Goal: Task Accomplishment & Management: Complete application form

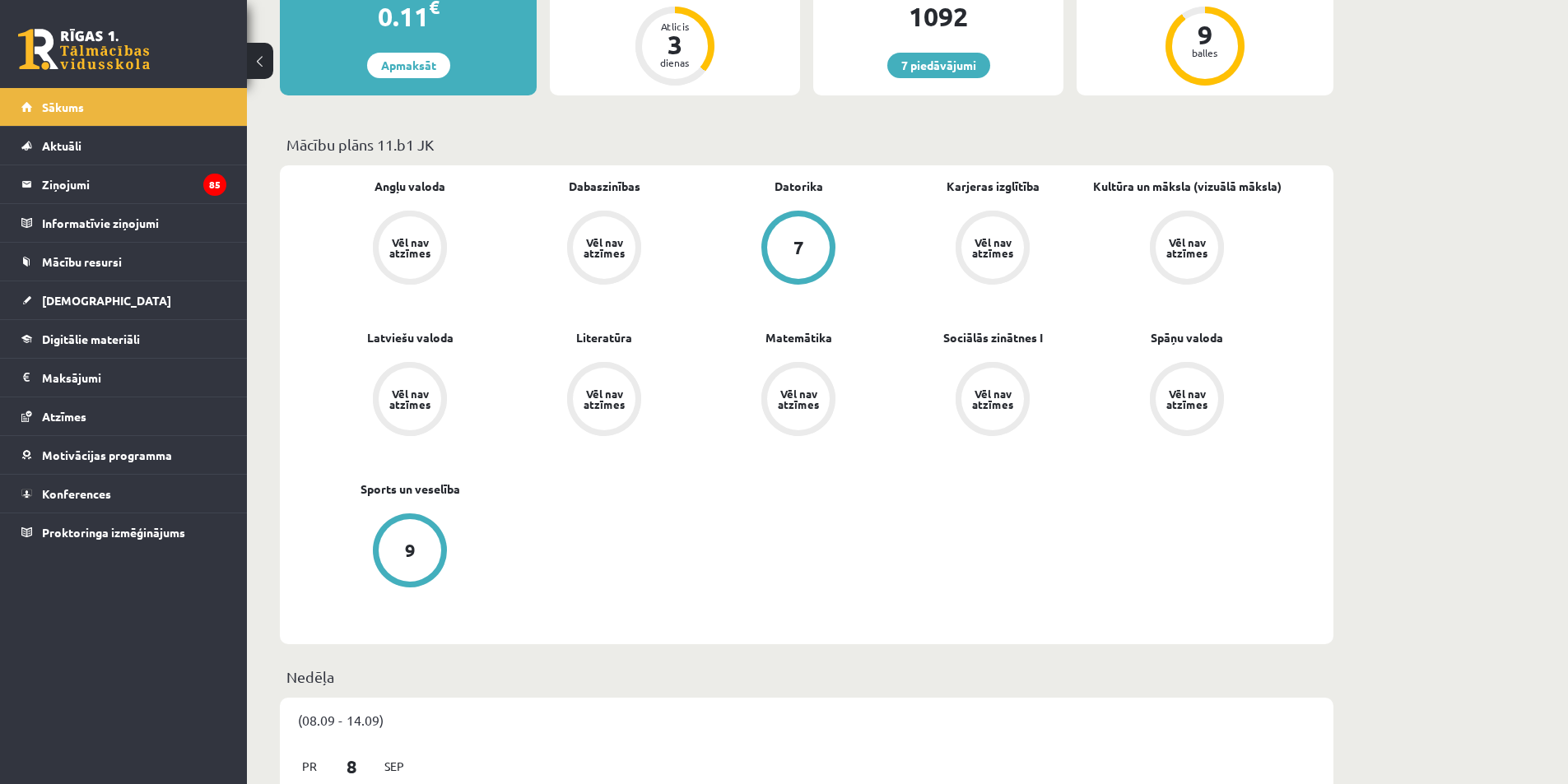
scroll to position [330, 0]
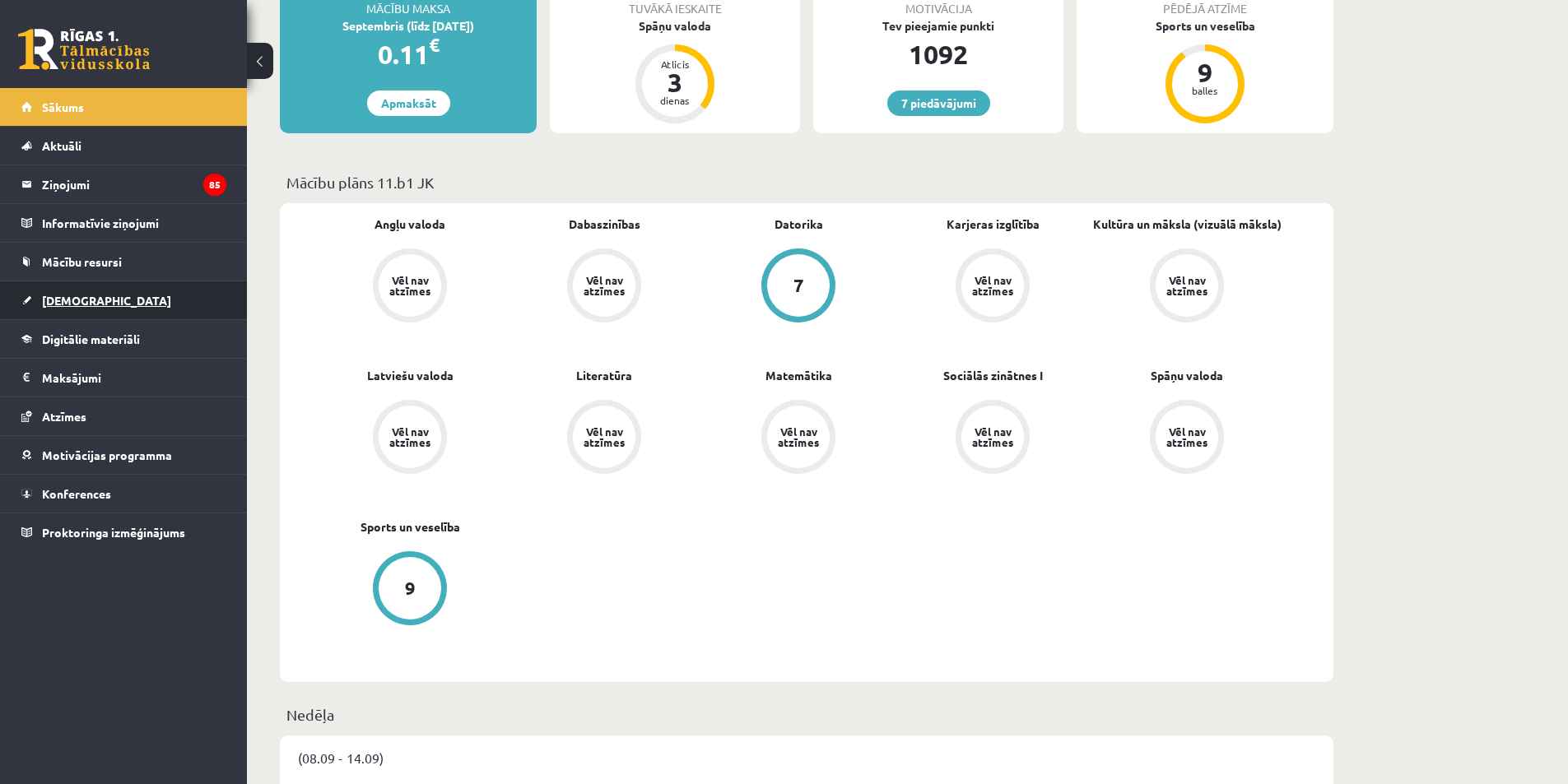
click at [81, 303] on span "[DEMOGRAPHIC_DATA]" at bounding box center [107, 300] width 129 height 14
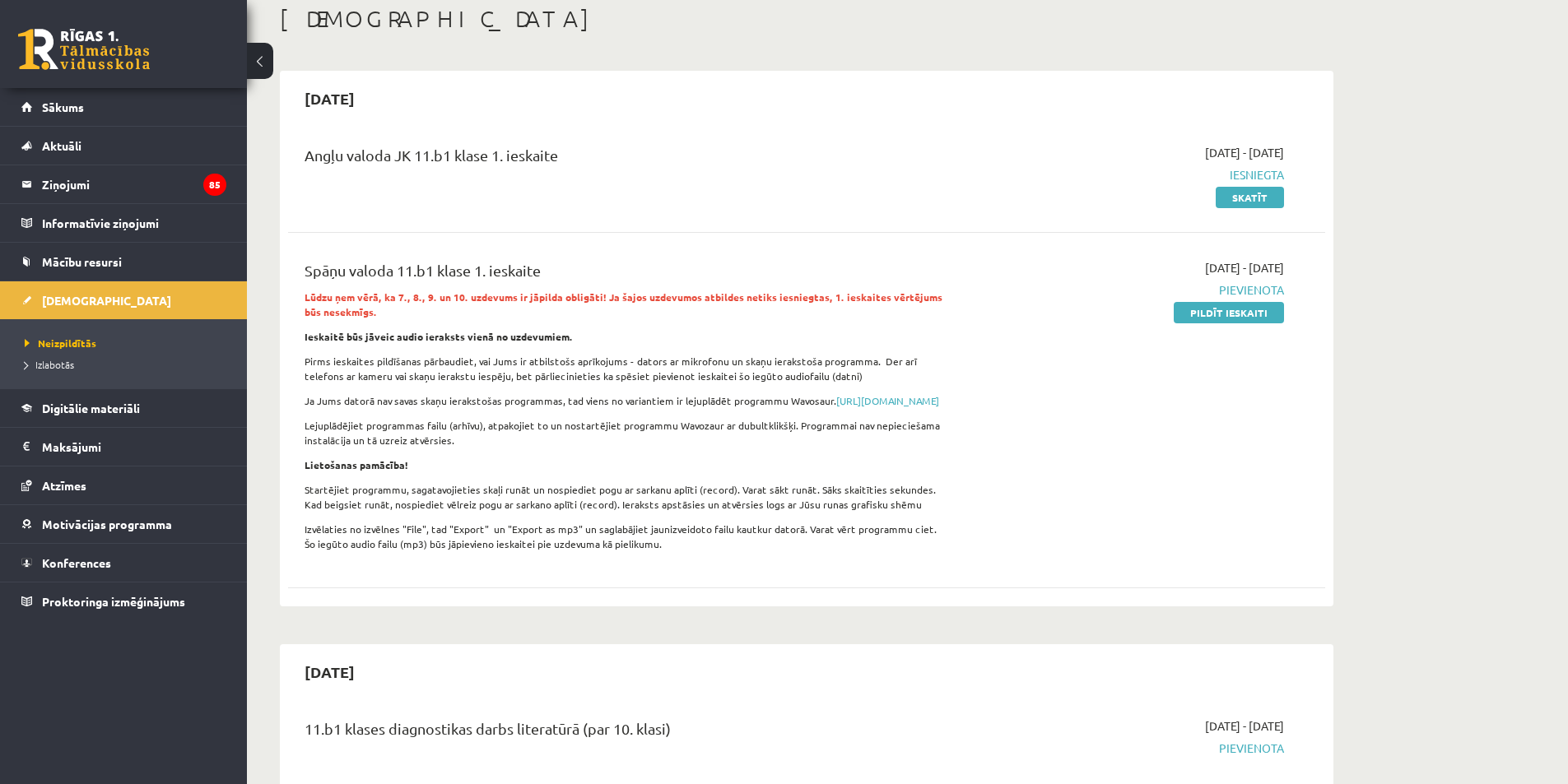
scroll to position [83, 0]
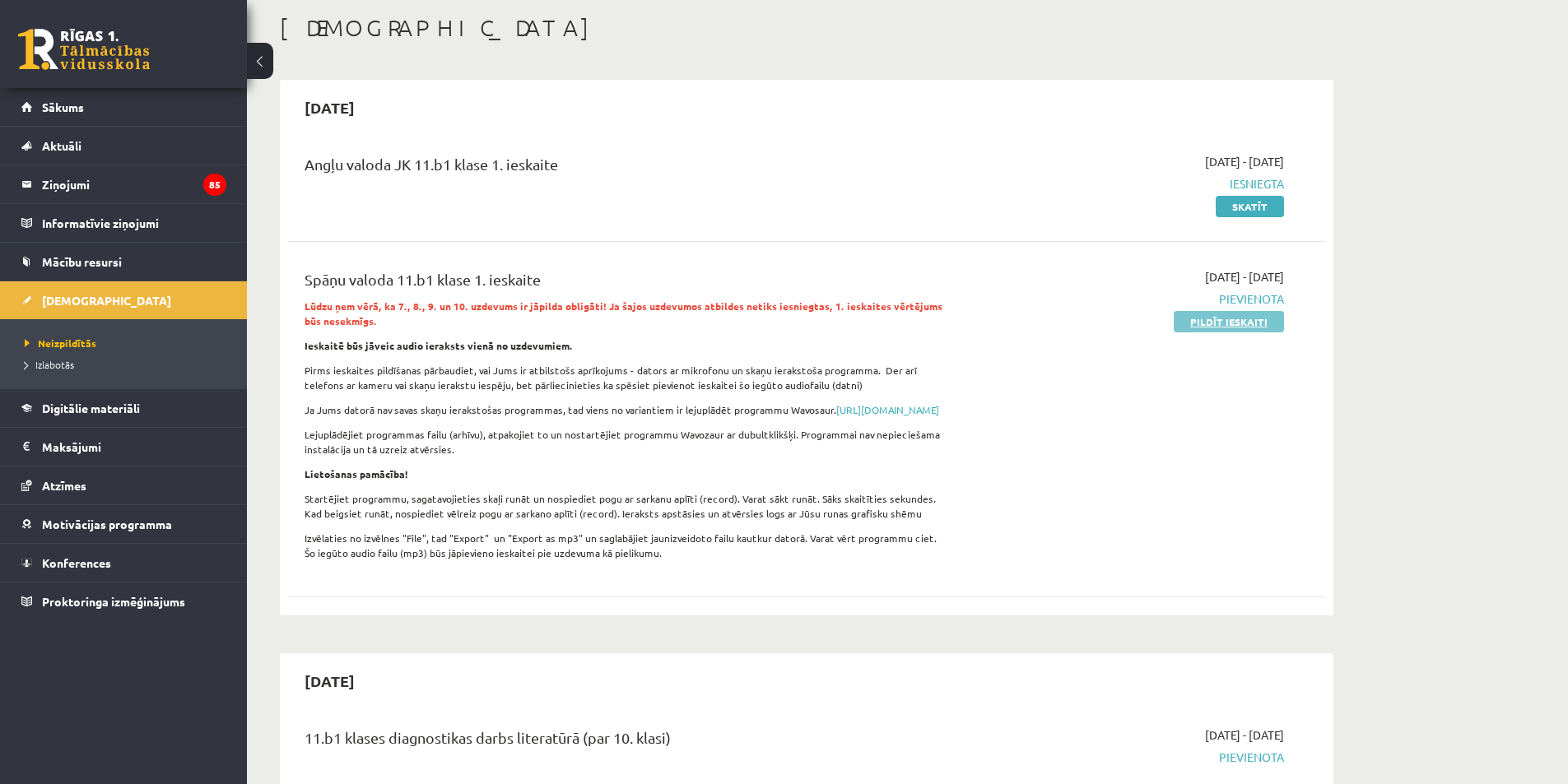
click at [1238, 320] on link "Pildīt ieskaiti" at bounding box center [1229, 322] width 110 height 22
click at [1220, 326] on link "Pildīt ieskaiti" at bounding box center [1229, 322] width 110 height 22
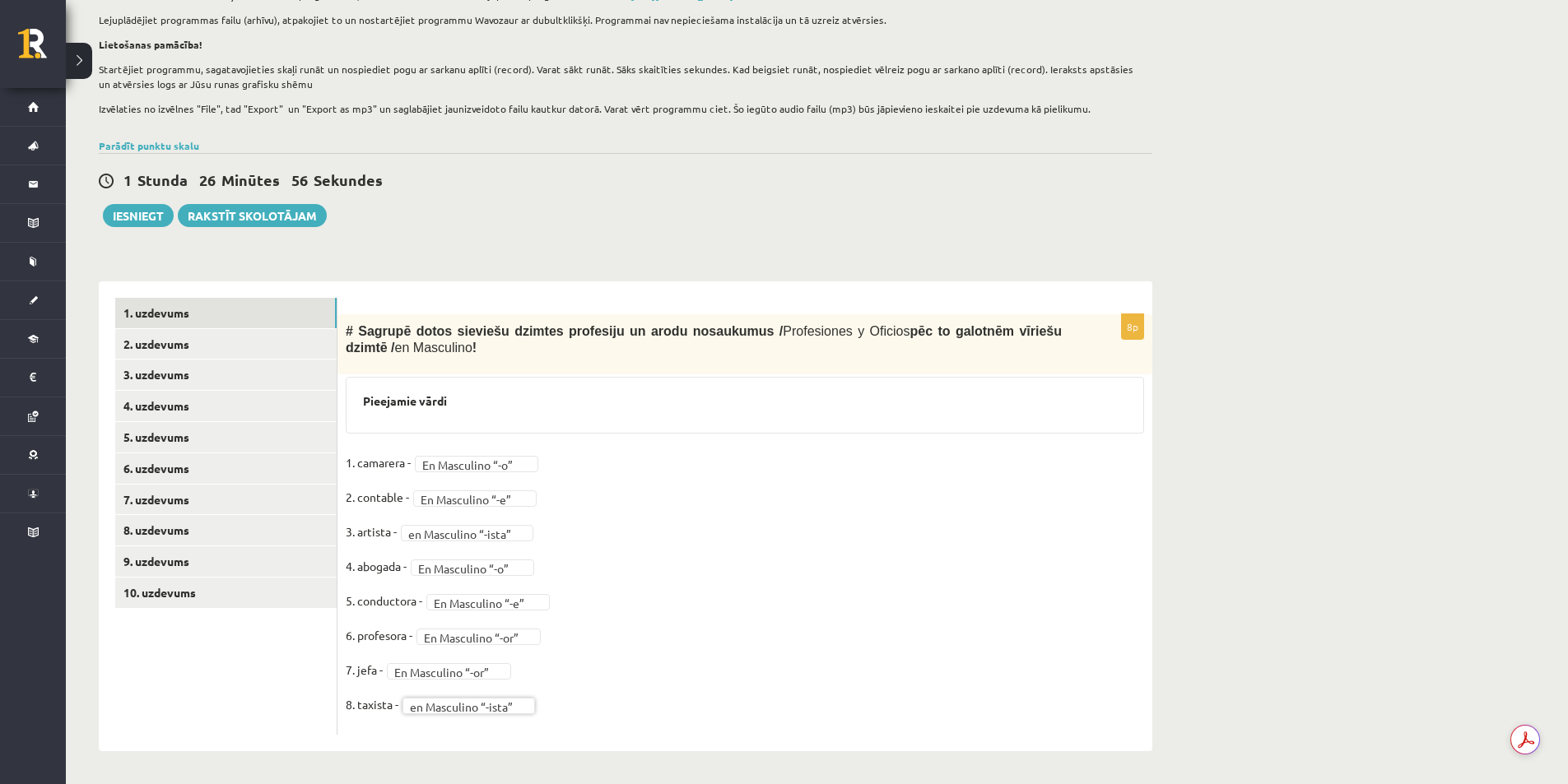
scroll to position [225, 0]
drag, startPoint x: 463, startPoint y: 672, endPoint x: 493, endPoint y: 630, distance: 51.6
click at [216, 337] on link "2. uzdevums" at bounding box center [225, 345] width 221 height 31
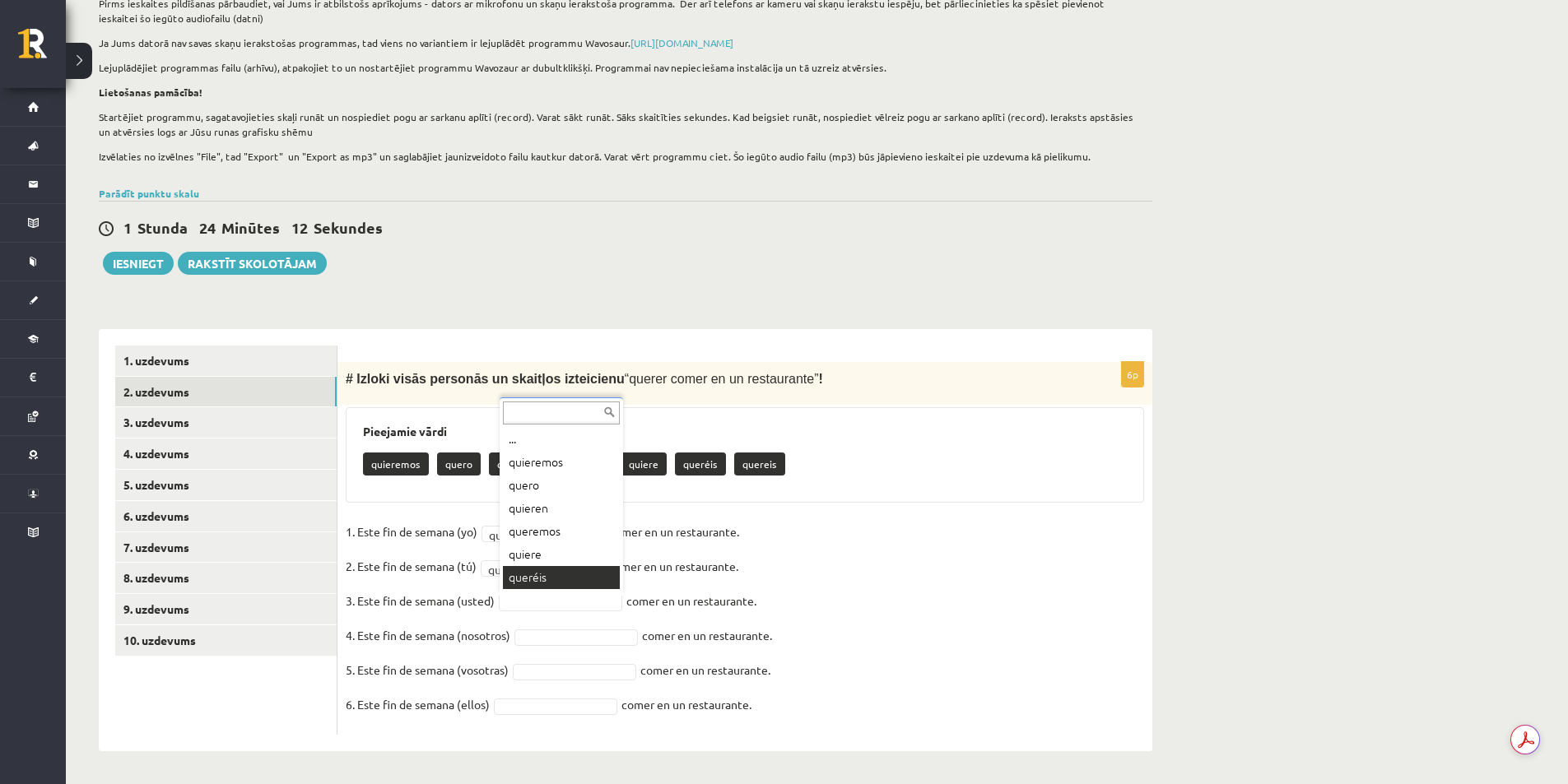
scroll to position [20, 0]
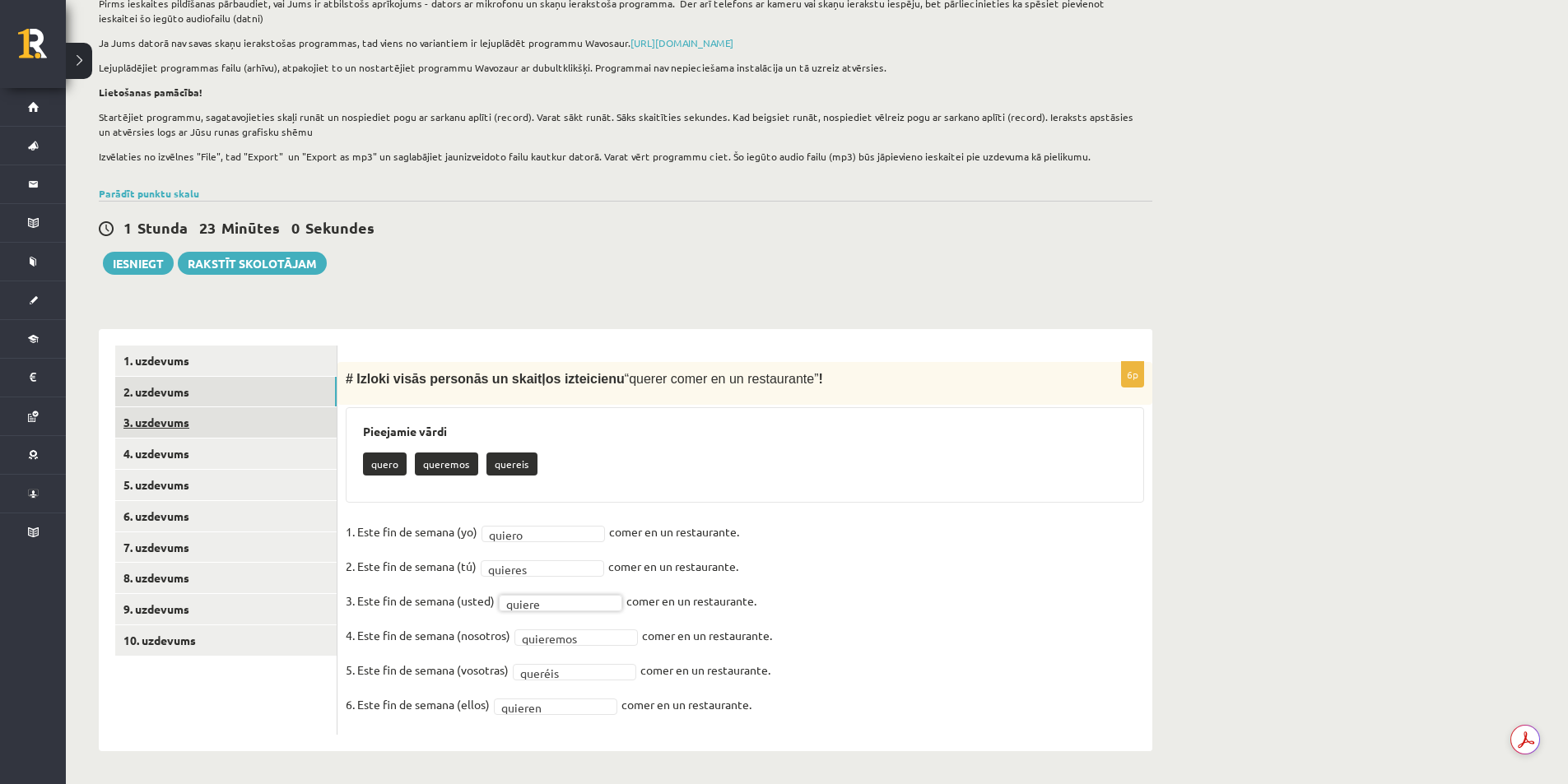
click at [241, 420] on link "3. uzdevums" at bounding box center [225, 423] width 221 height 31
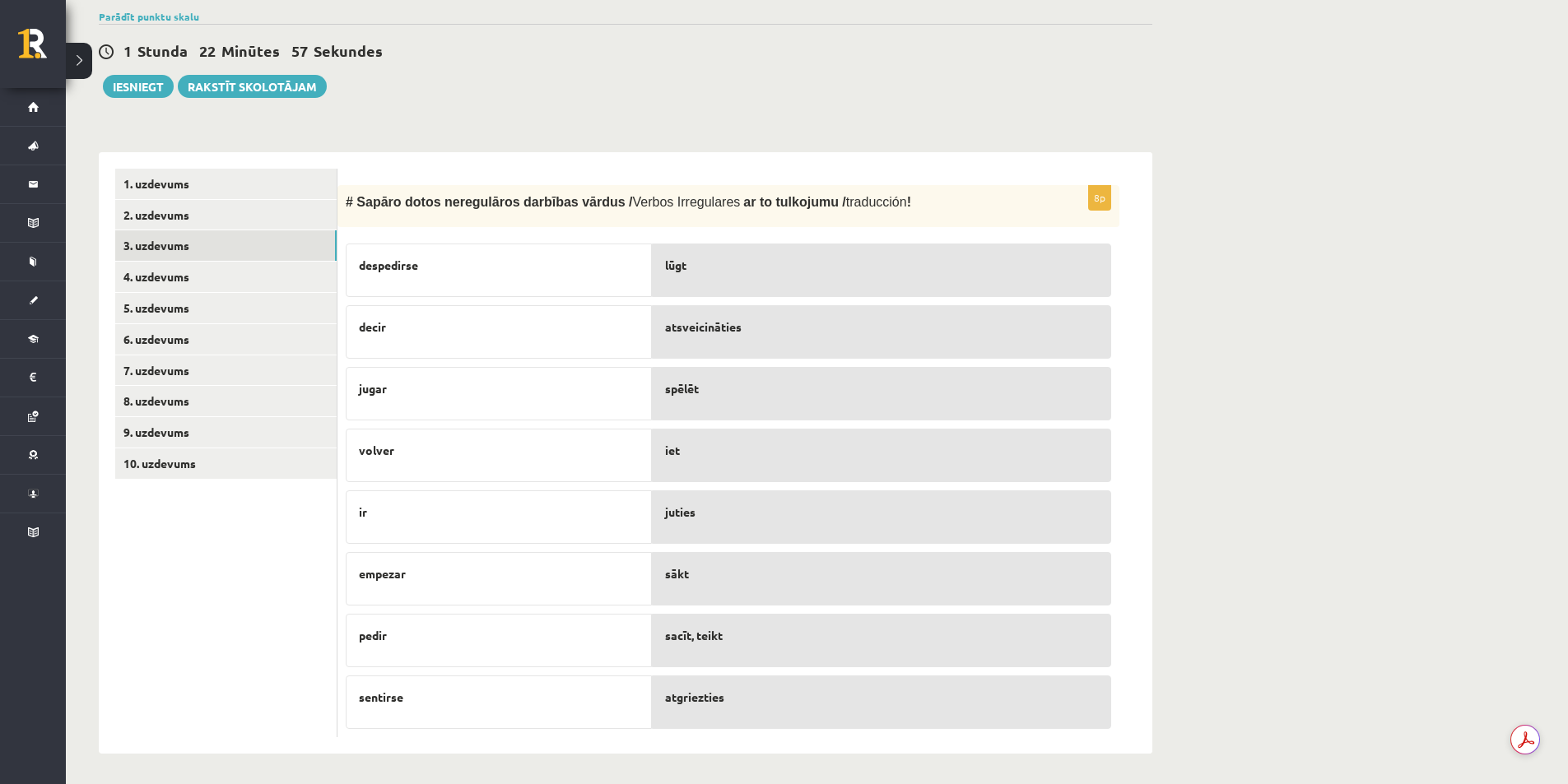
scroll to position [357, 0]
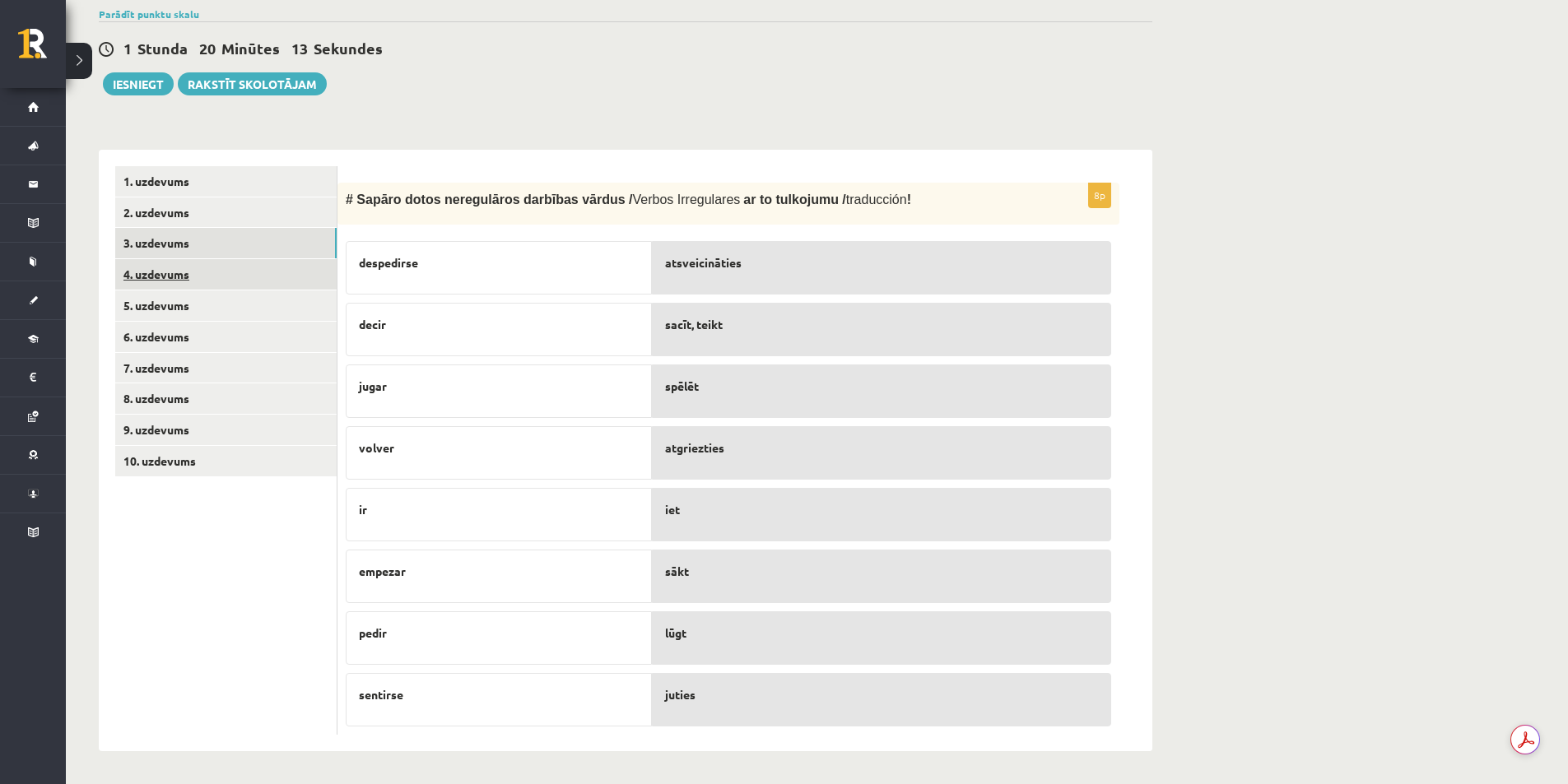
click at [191, 269] on link "4. uzdevums" at bounding box center [225, 275] width 221 height 31
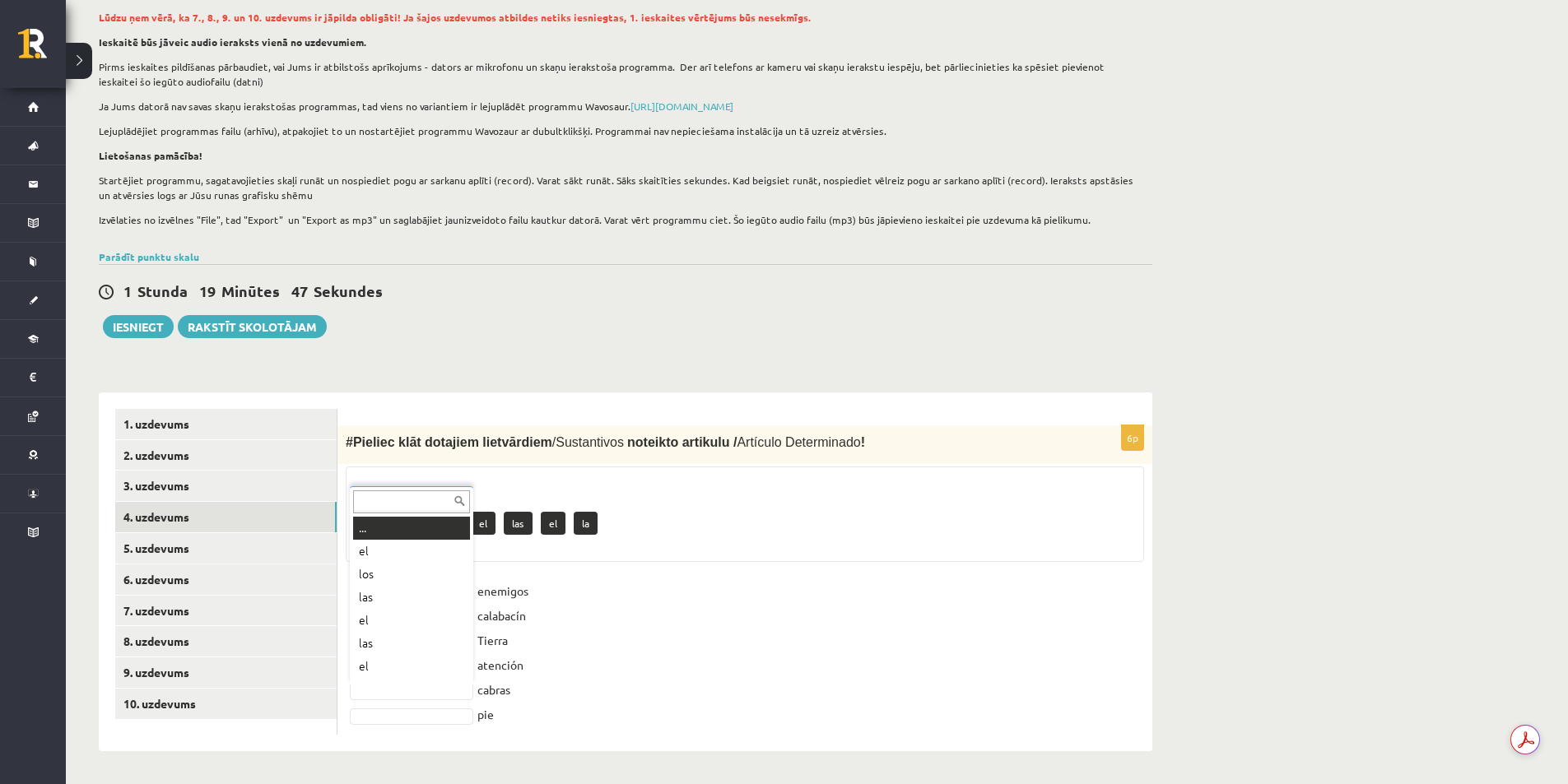
scroll to position [20, 0]
click at [186, 540] on link "5. uzdevums" at bounding box center [225, 549] width 221 height 31
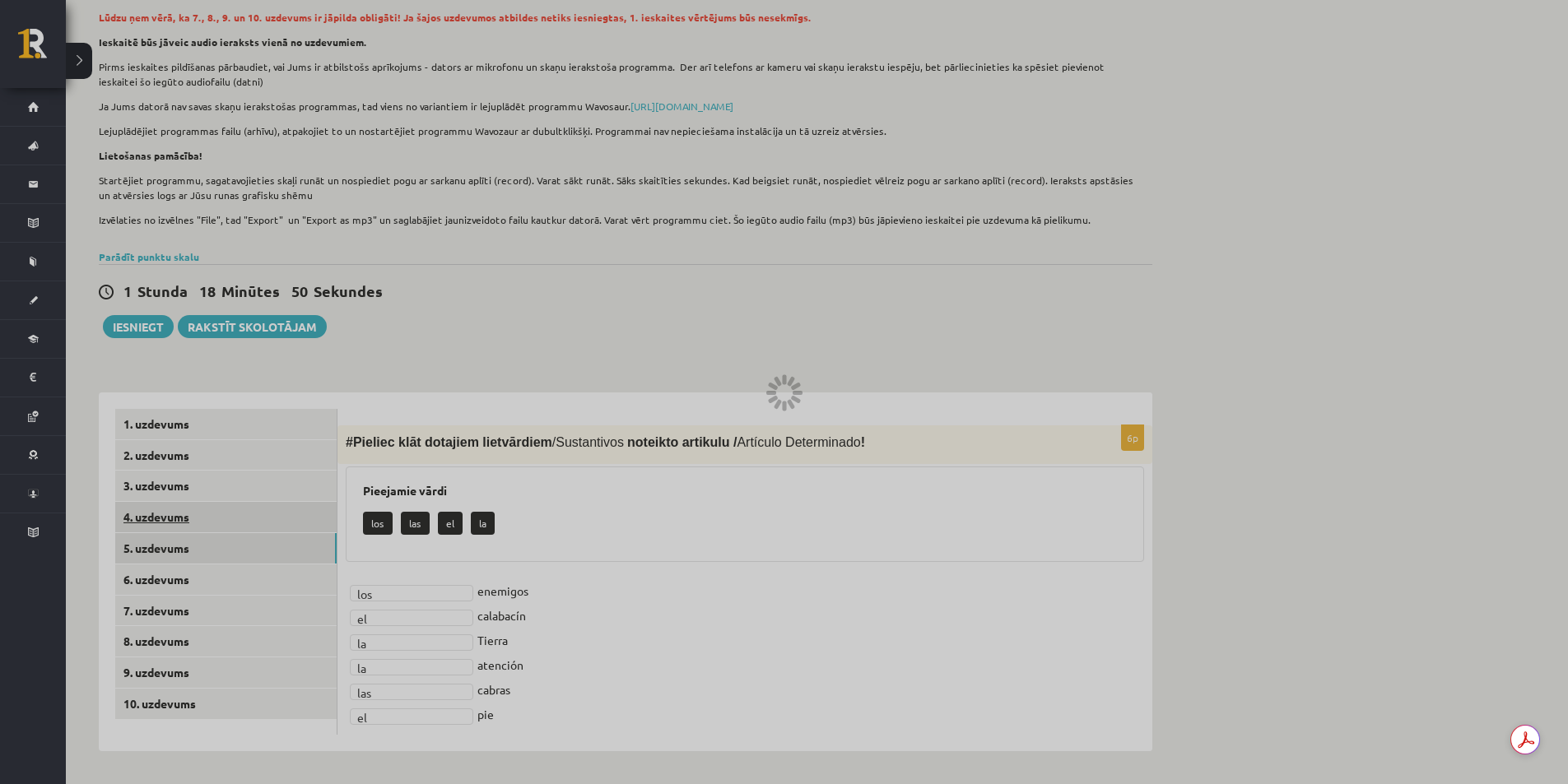
scroll to position [100, 0]
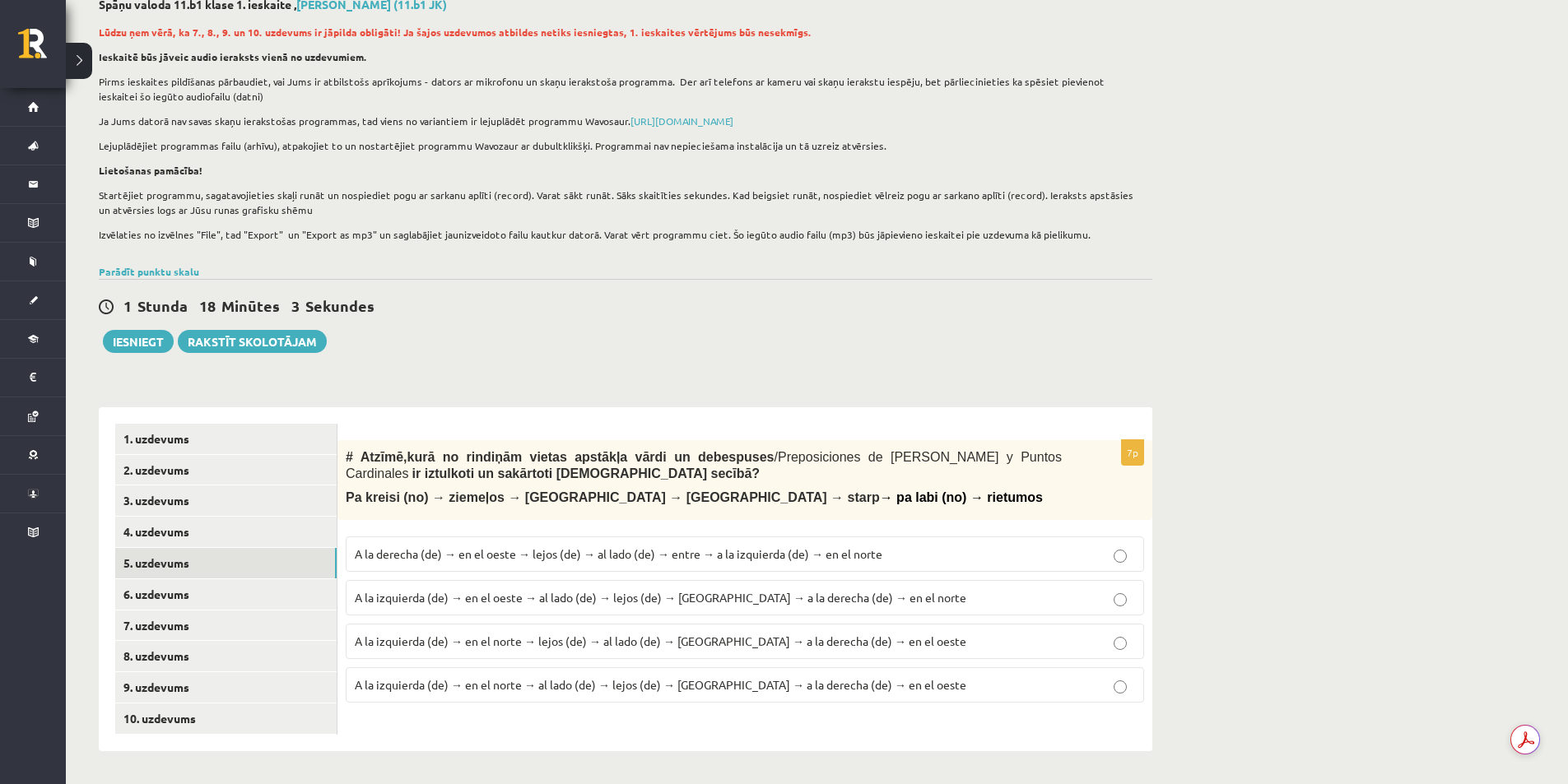
click at [600, 681] on span "A la izquierda (de) → en el norte → al lado (de) → lejos (de) → entre → a la de…" at bounding box center [660, 684] width 612 height 14
click at [310, 601] on link "6. uzdevums" at bounding box center [225, 595] width 221 height 31
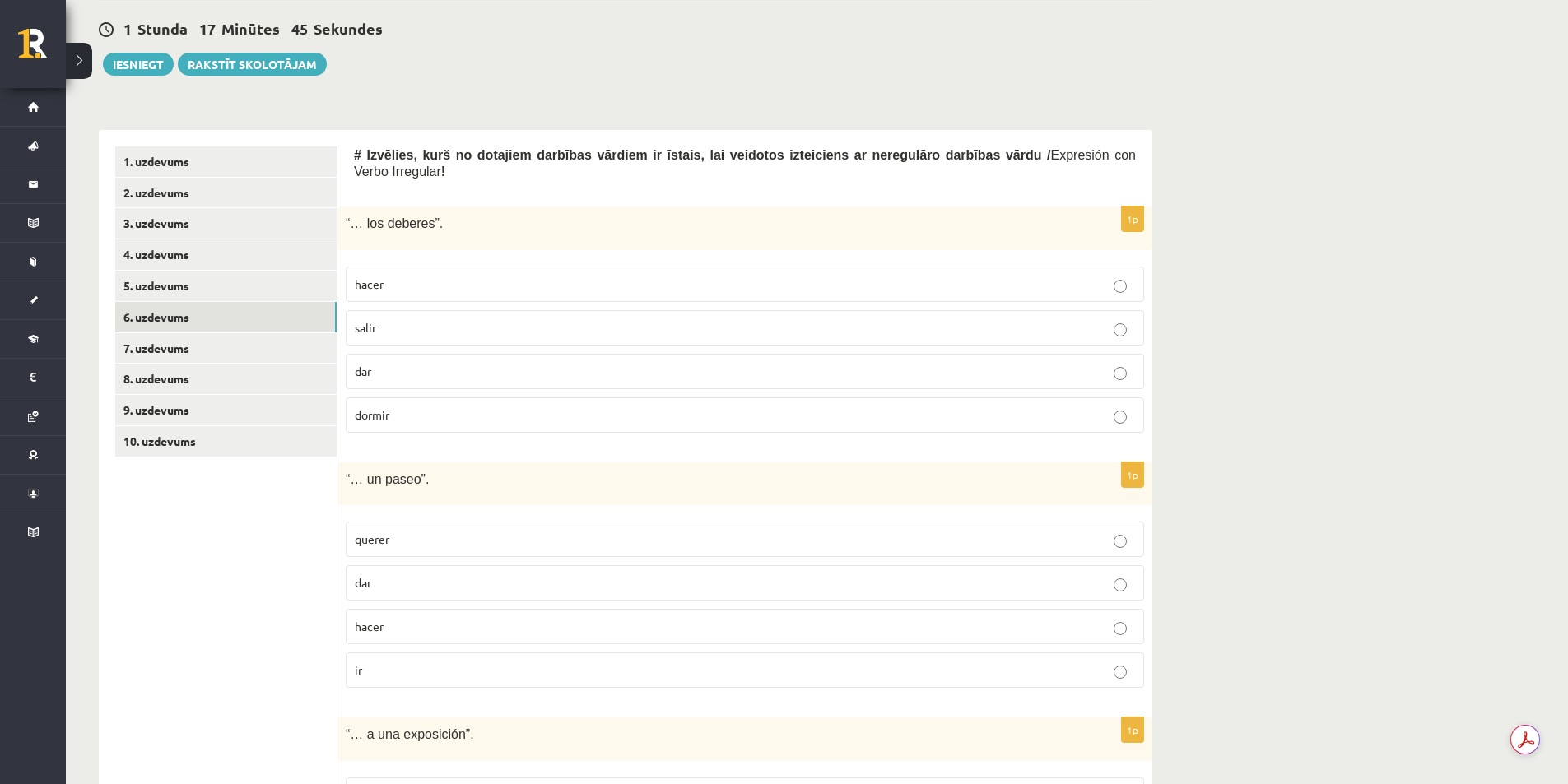
scroll to position [347, 0]
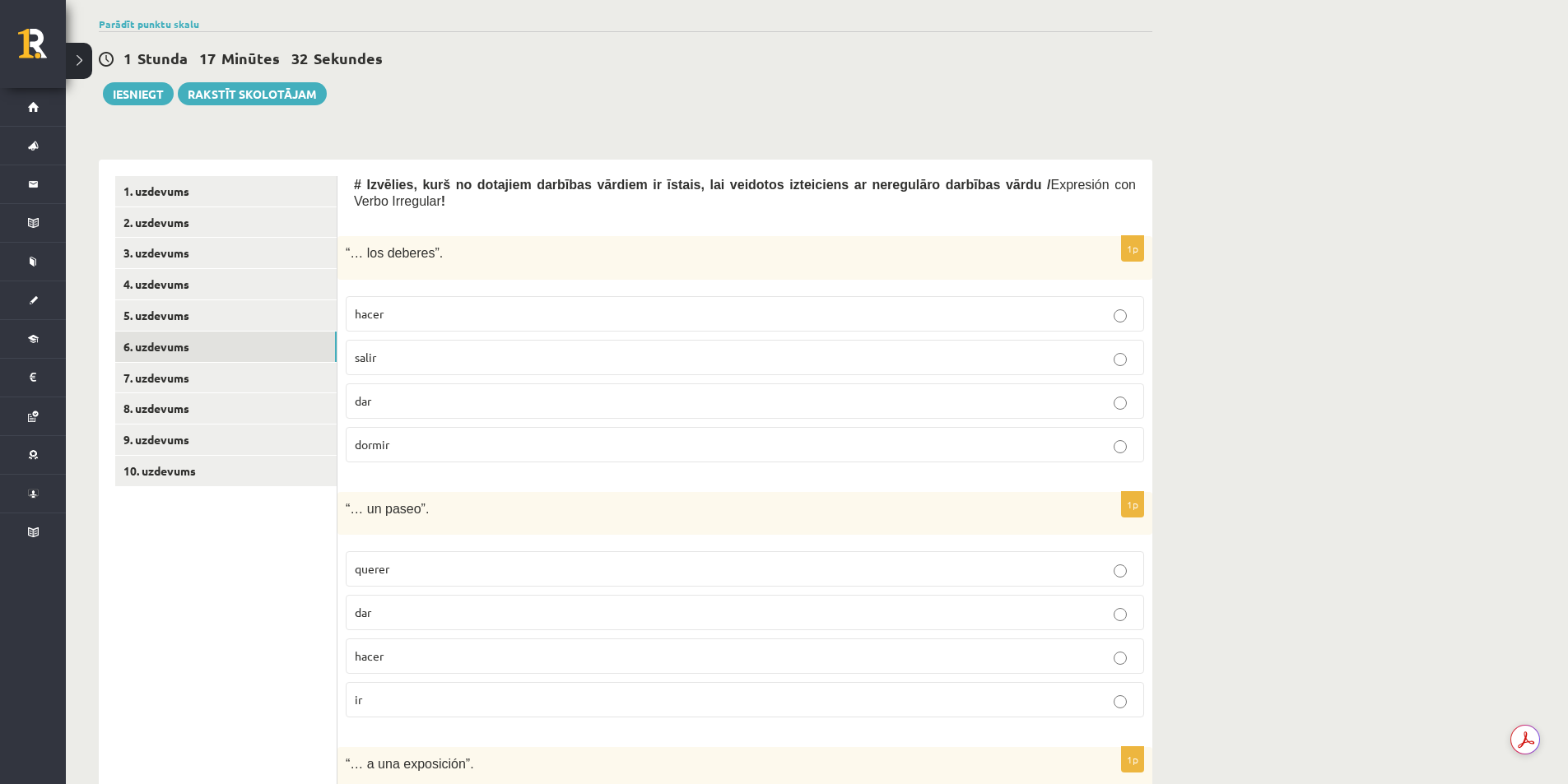
click at [1086, 305] on p "hacer" at bounding box center [744, 313] width 780 height 17
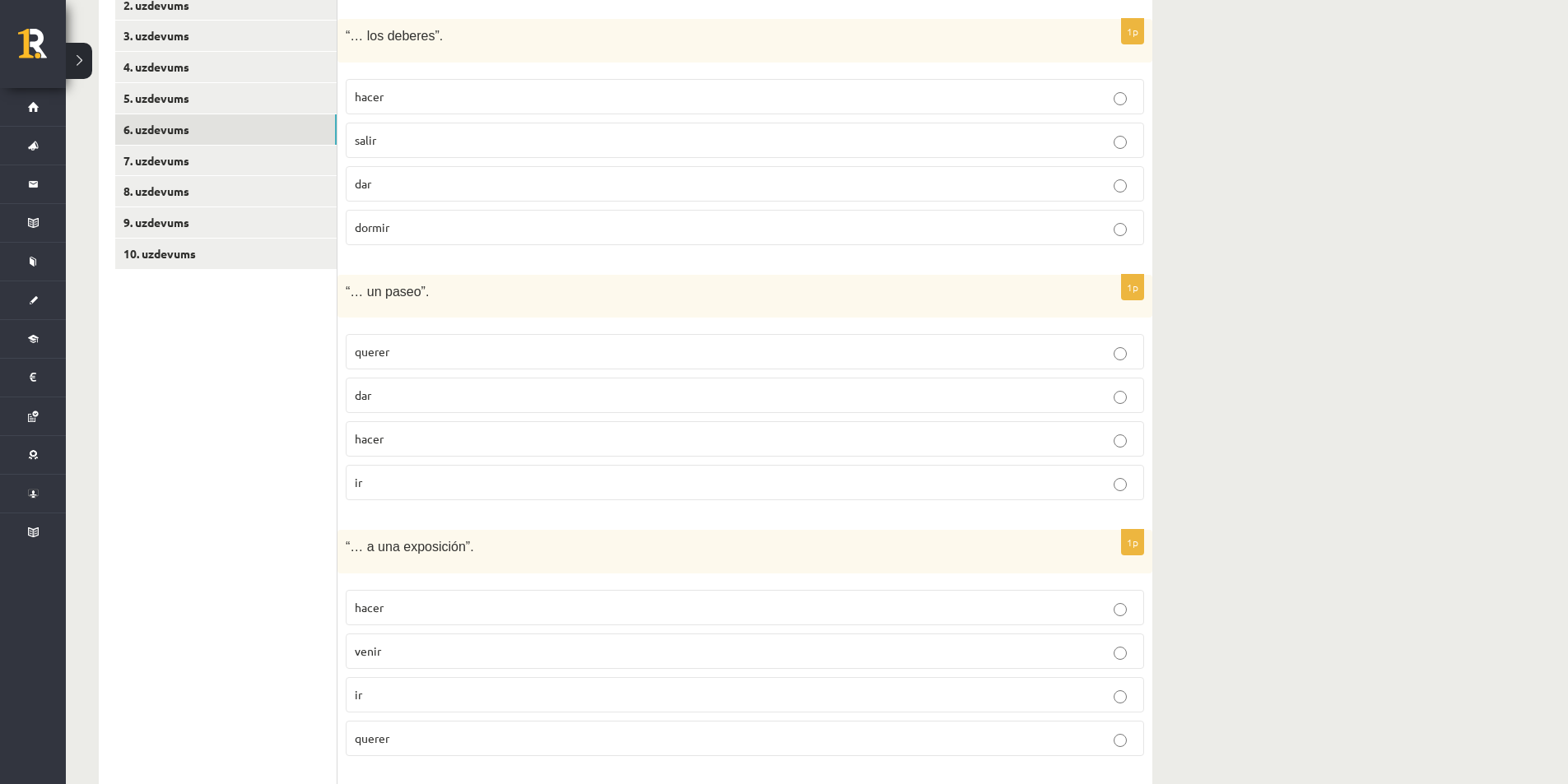
scroll to position [594, 0]
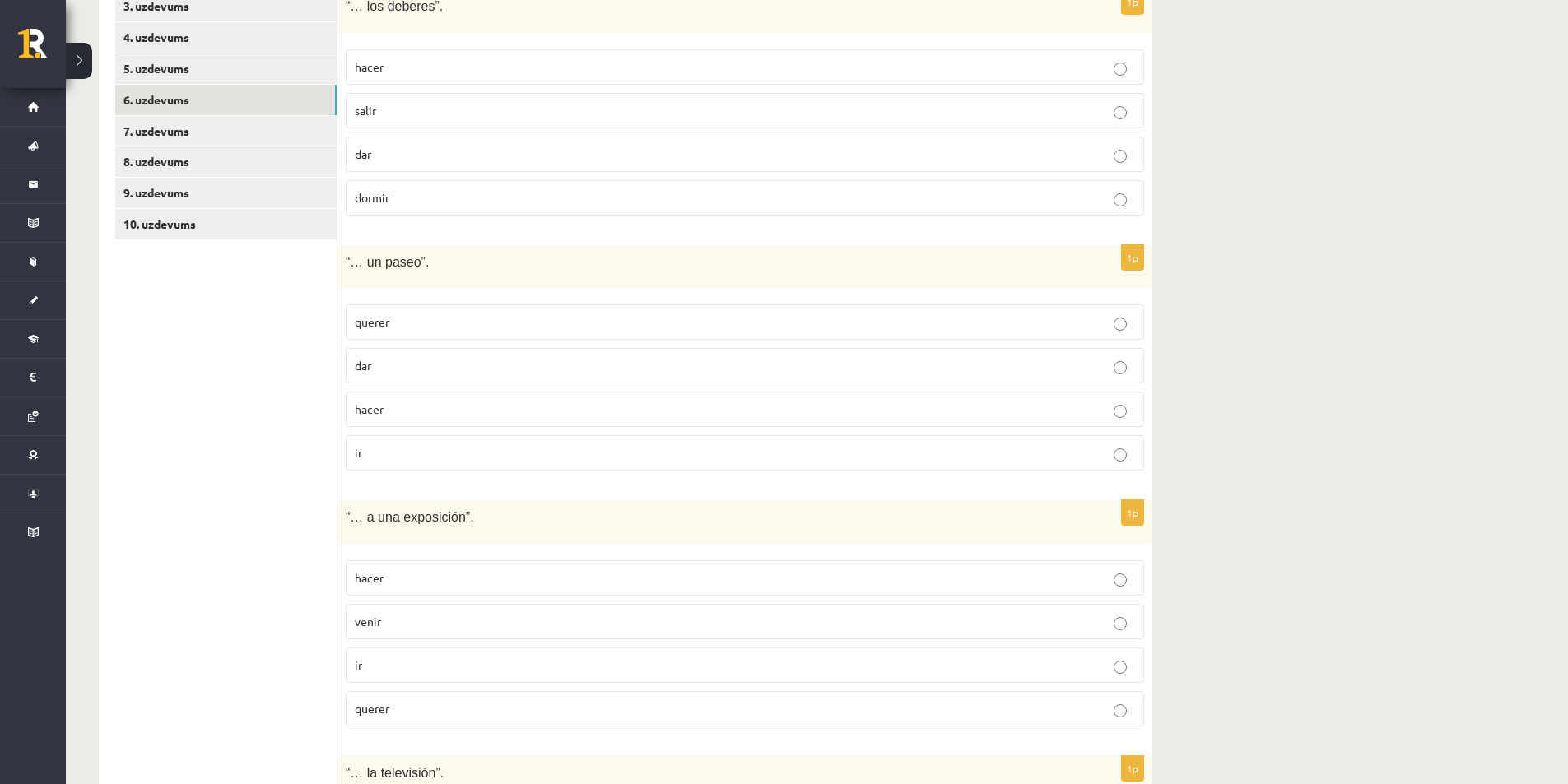
click at [954, 357] on p "dar" at bounding box center [744, 366] width 780 height 17
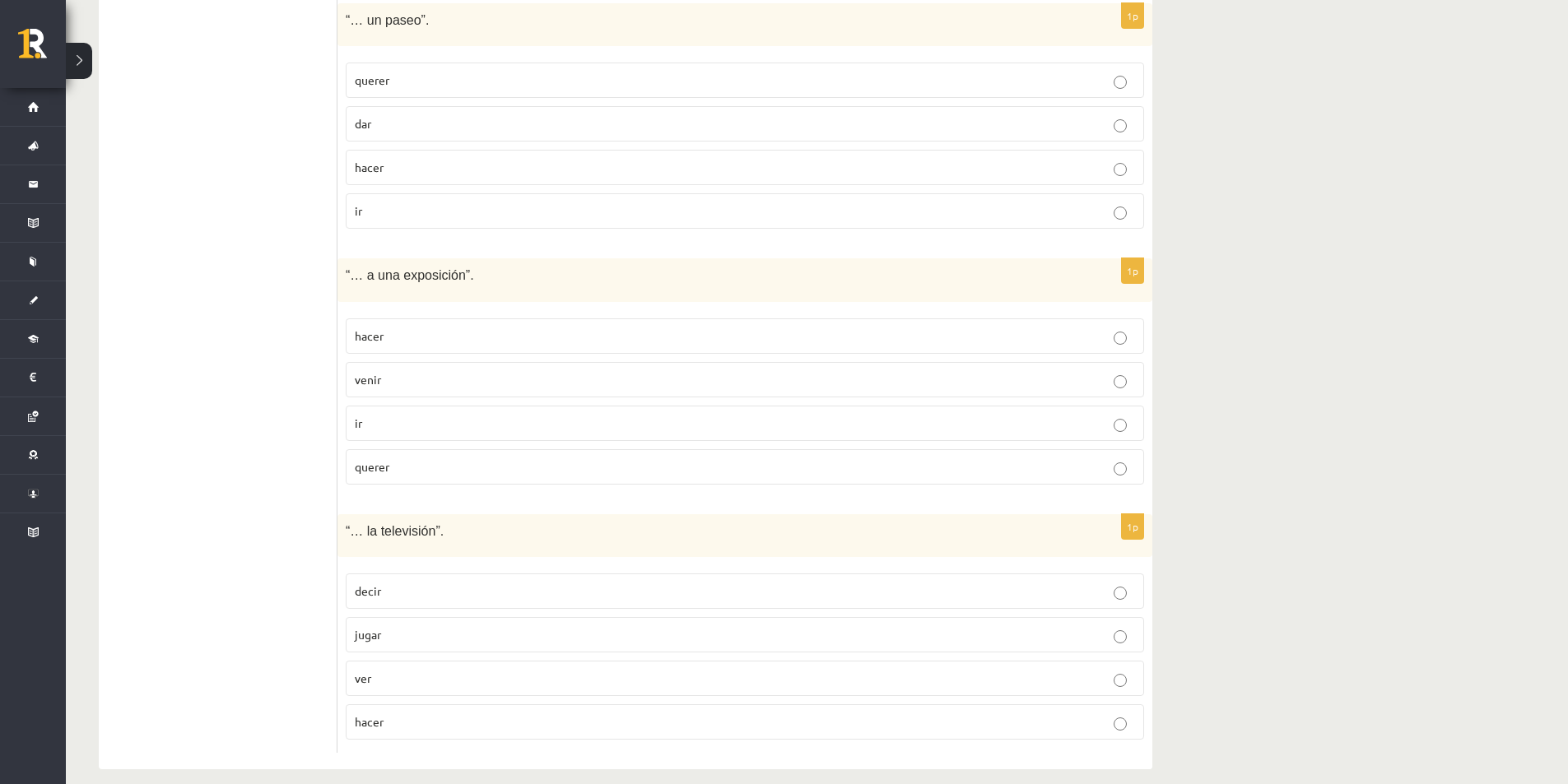
scroll to position [838, 0]
click at [768, 412] on p "ir" at bounding box center [744, 420] width 780 height 17
click at [408, 667] on p "ver" at bounding box center [744, 675] width 780 height 17
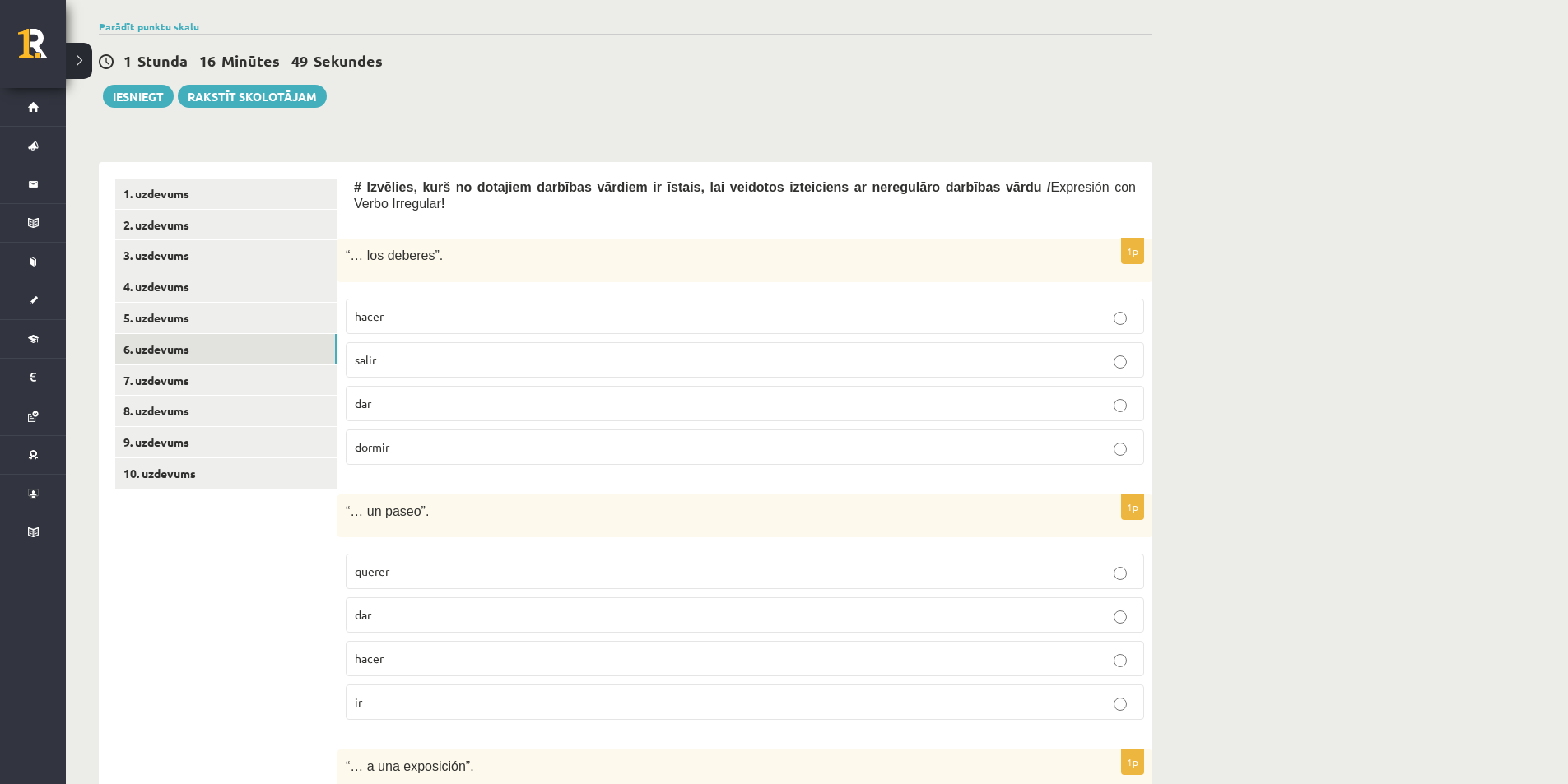
scroll to position [261, 0]
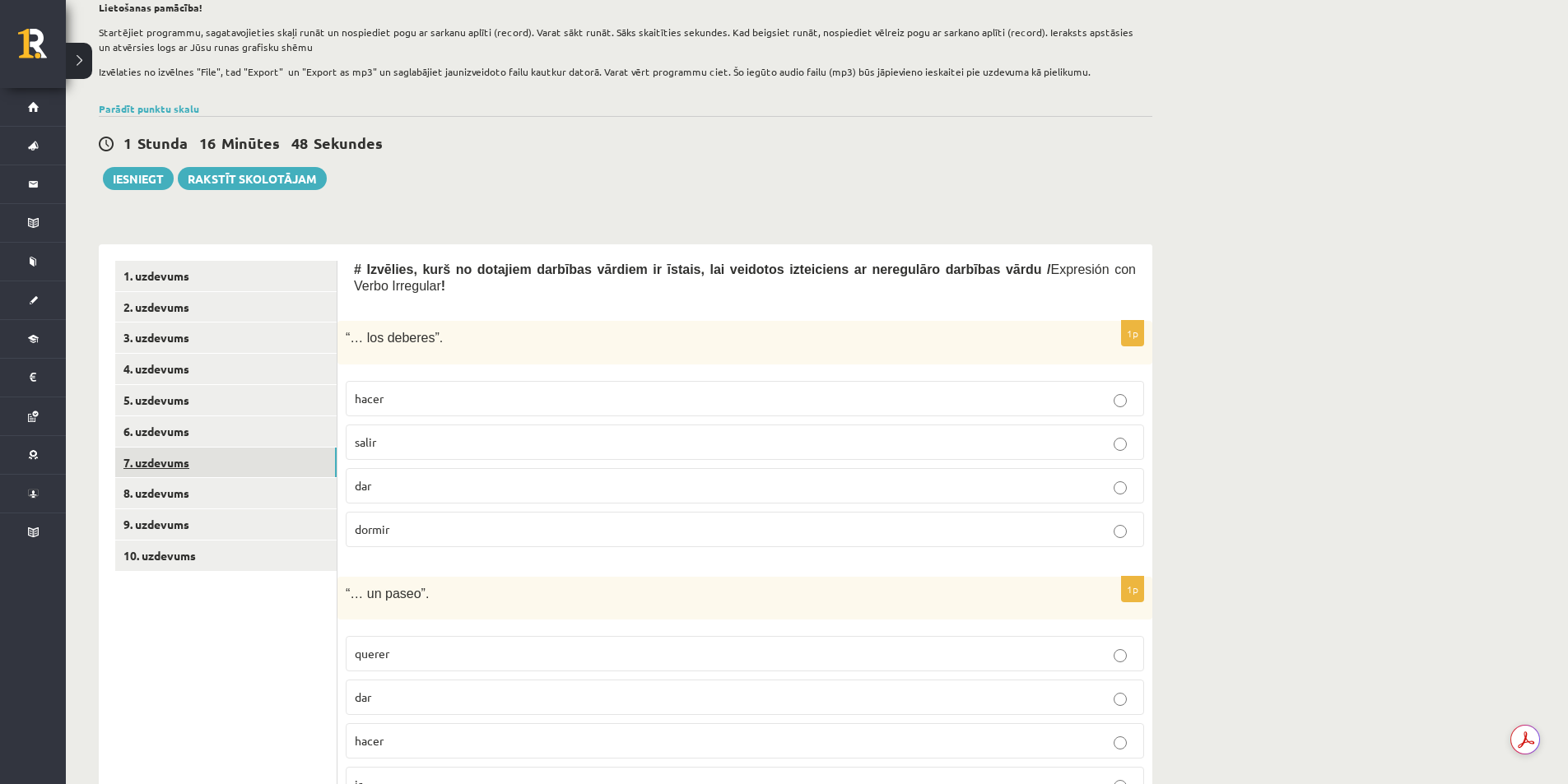
click at [223, 452] on link "7. uzdevums" at bounding box center [225, 462] width 221 height 31
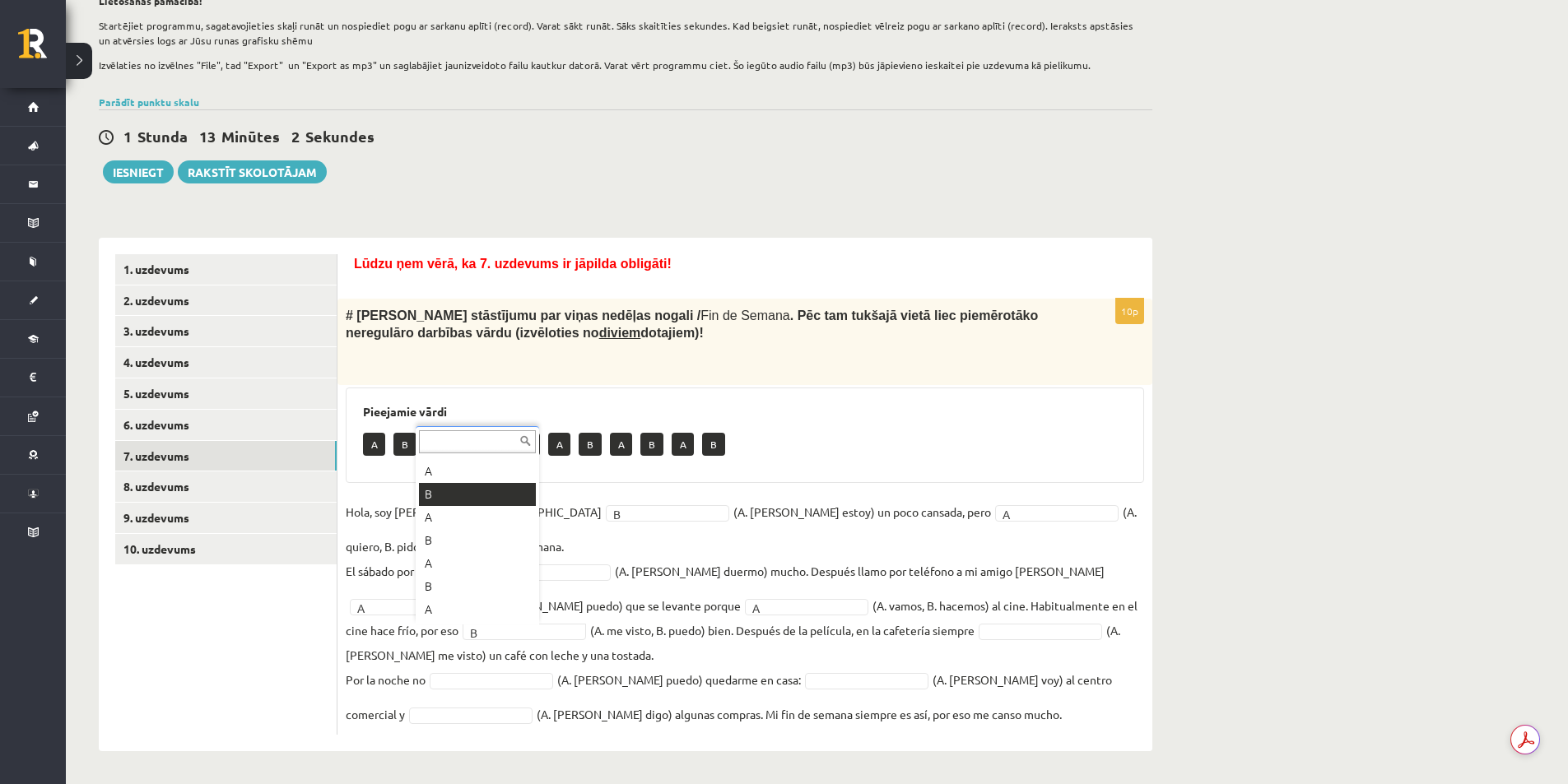
scroll to position [20, 0]
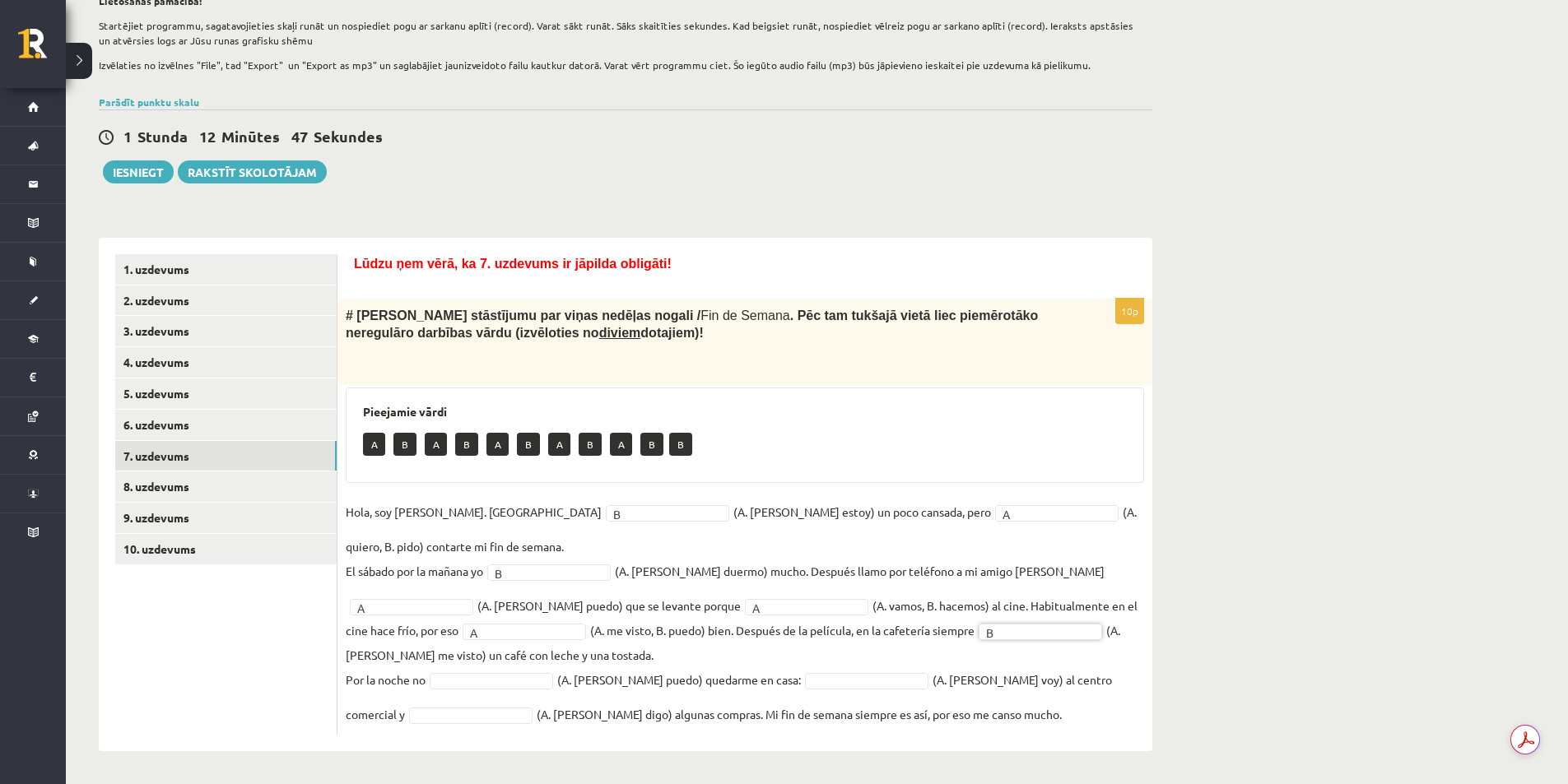
click at [559, 654] on fieldset "Hola, soy Paula. Ahora B * (A. soy, B. estoy) un poco cansada, pero A * (A. qui…" at bounding box center [744, 612] width 798 height 227
click at [198, 490] on link "8. uzdevums" at bounding box center [225, 487] width 221 height 31
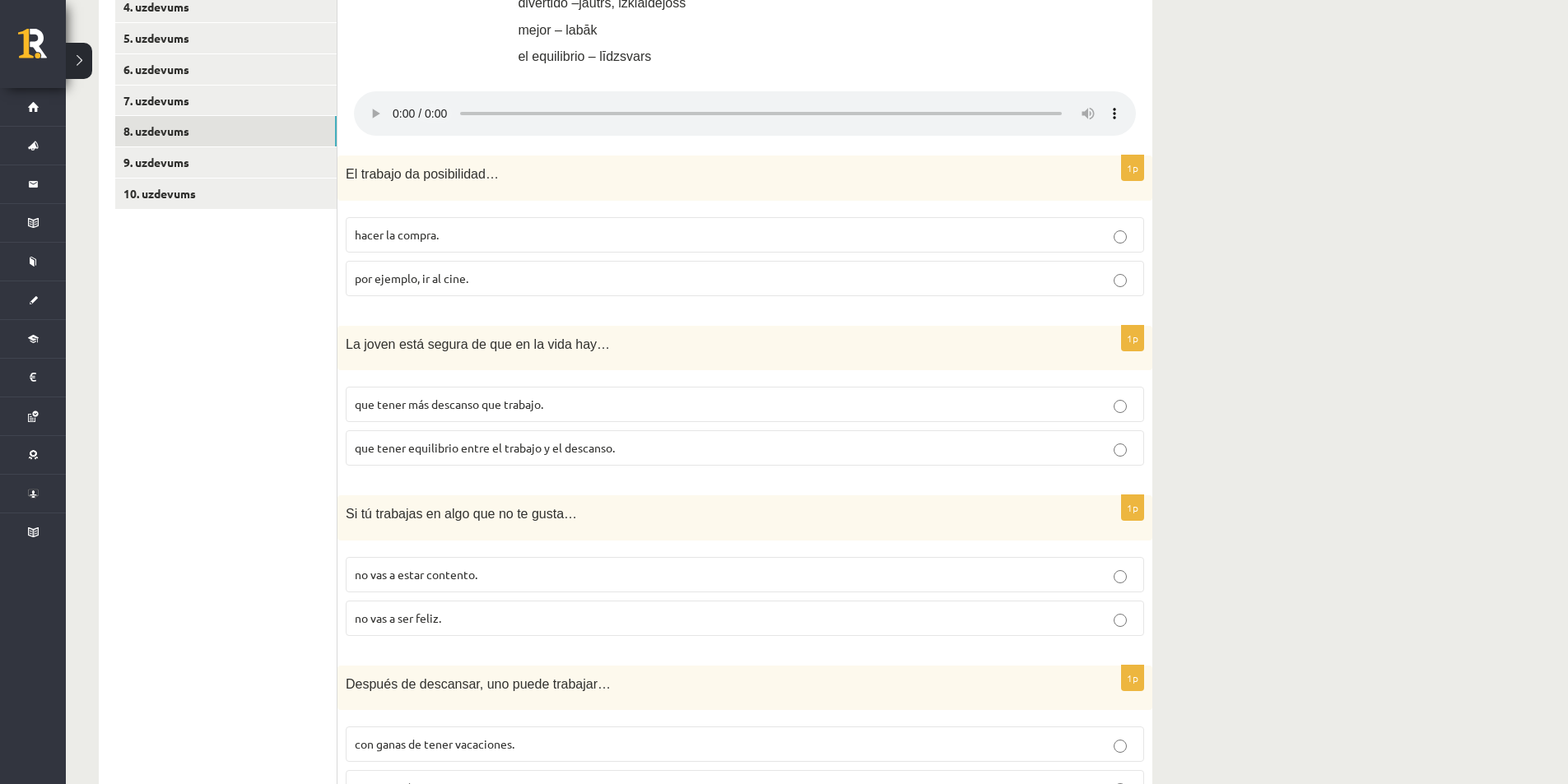
scroll to position [598, 0]
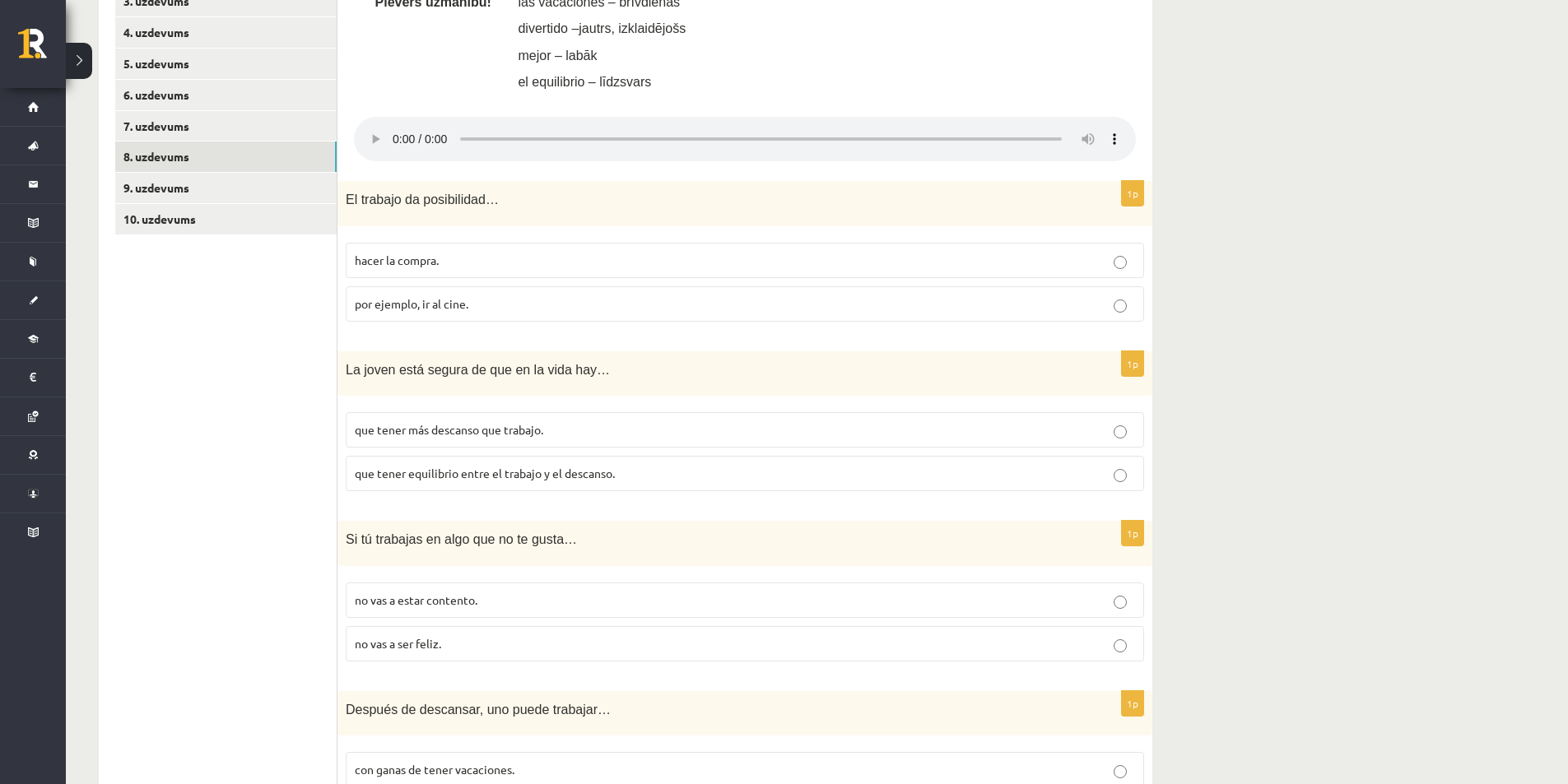
click at [991, 300] on p "por ejemplo, ir al cine." at bounding box center [744, 304] width 780 height 17
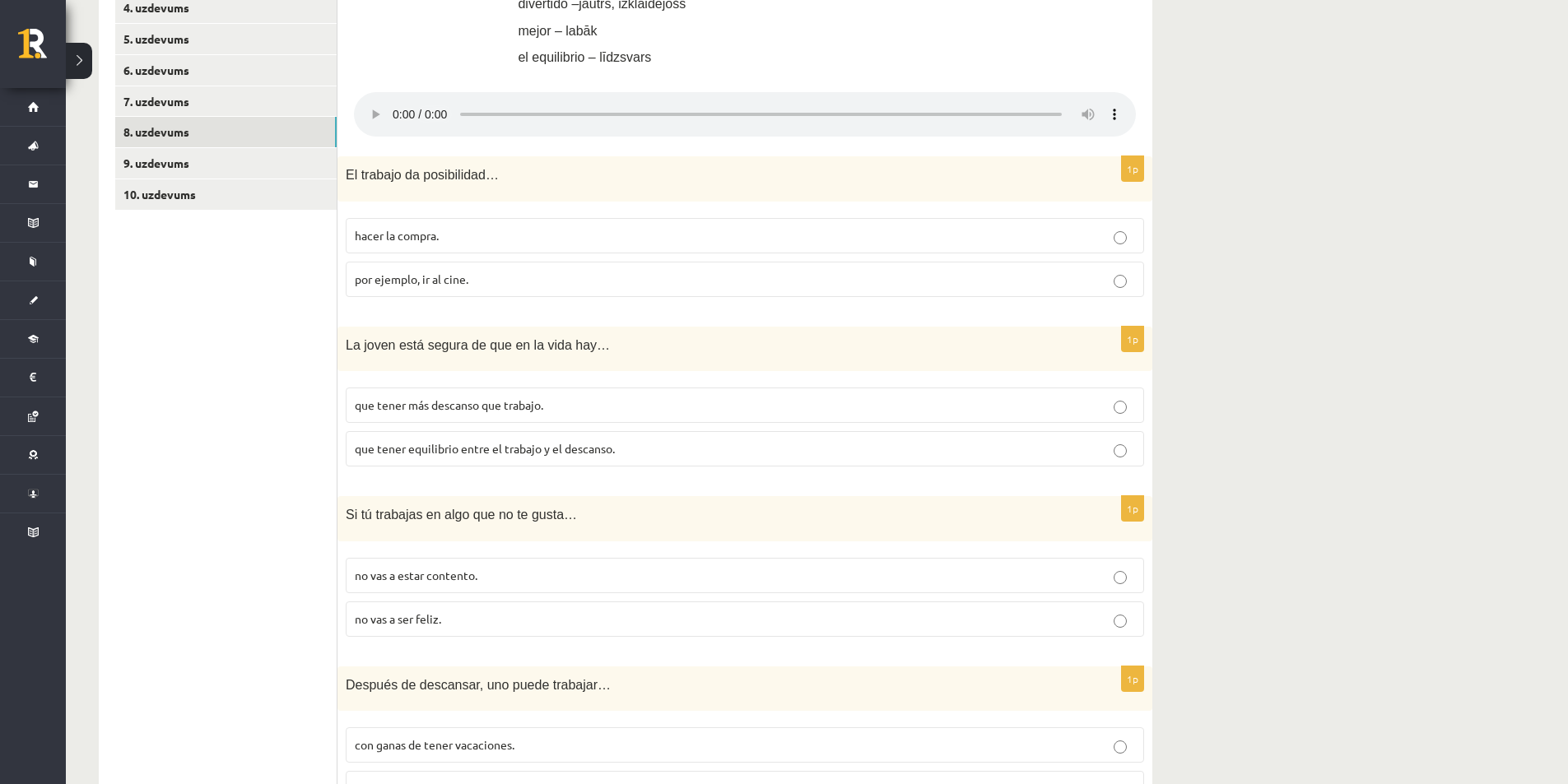
scroll to position [660, 0]
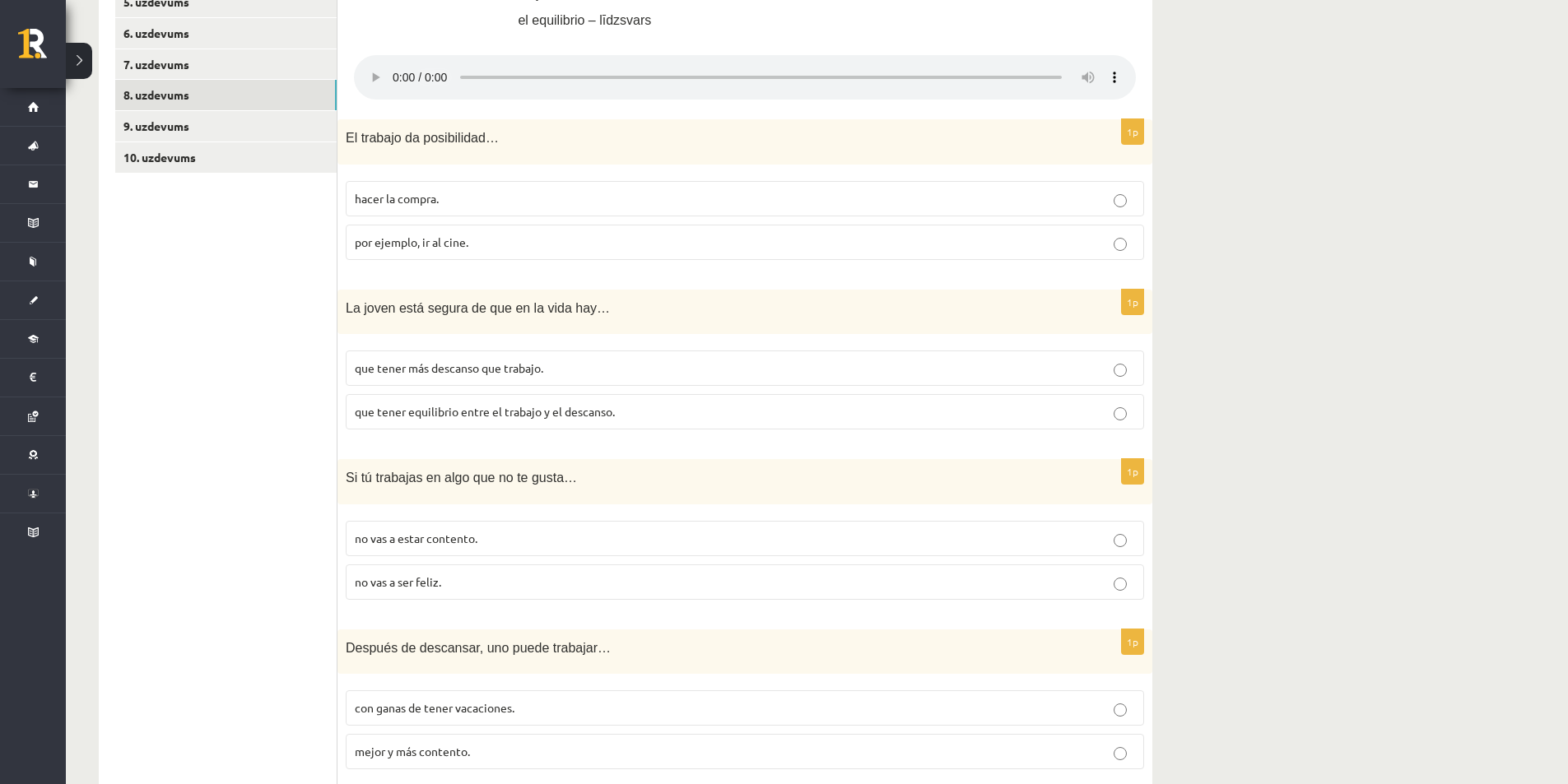
click at [518, 410] on span "que tener equilibrio entre el trabajo y el descanso." at bounding box center [485, 411] width 260 height 14
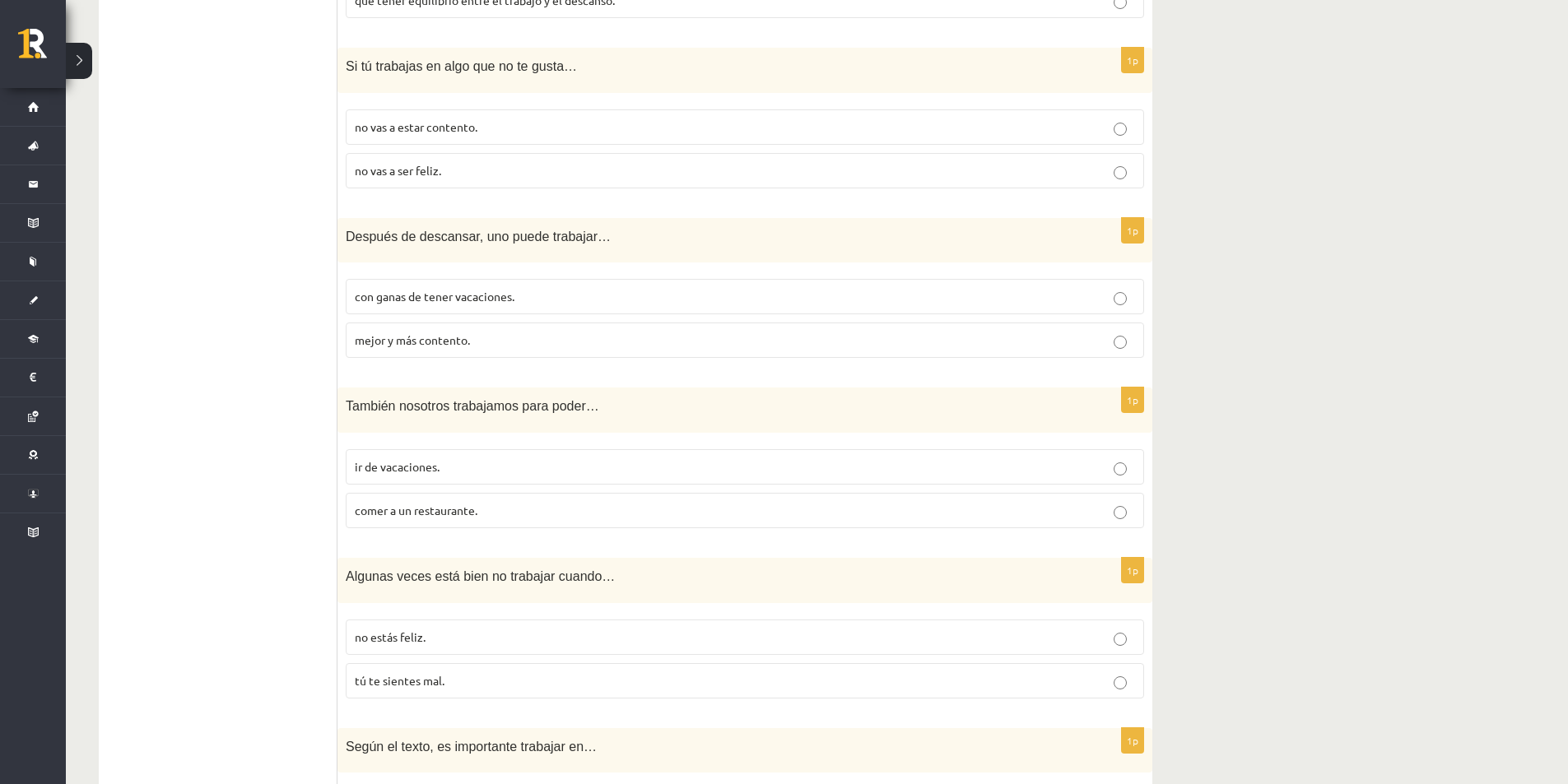
scroll to position [989, 0]
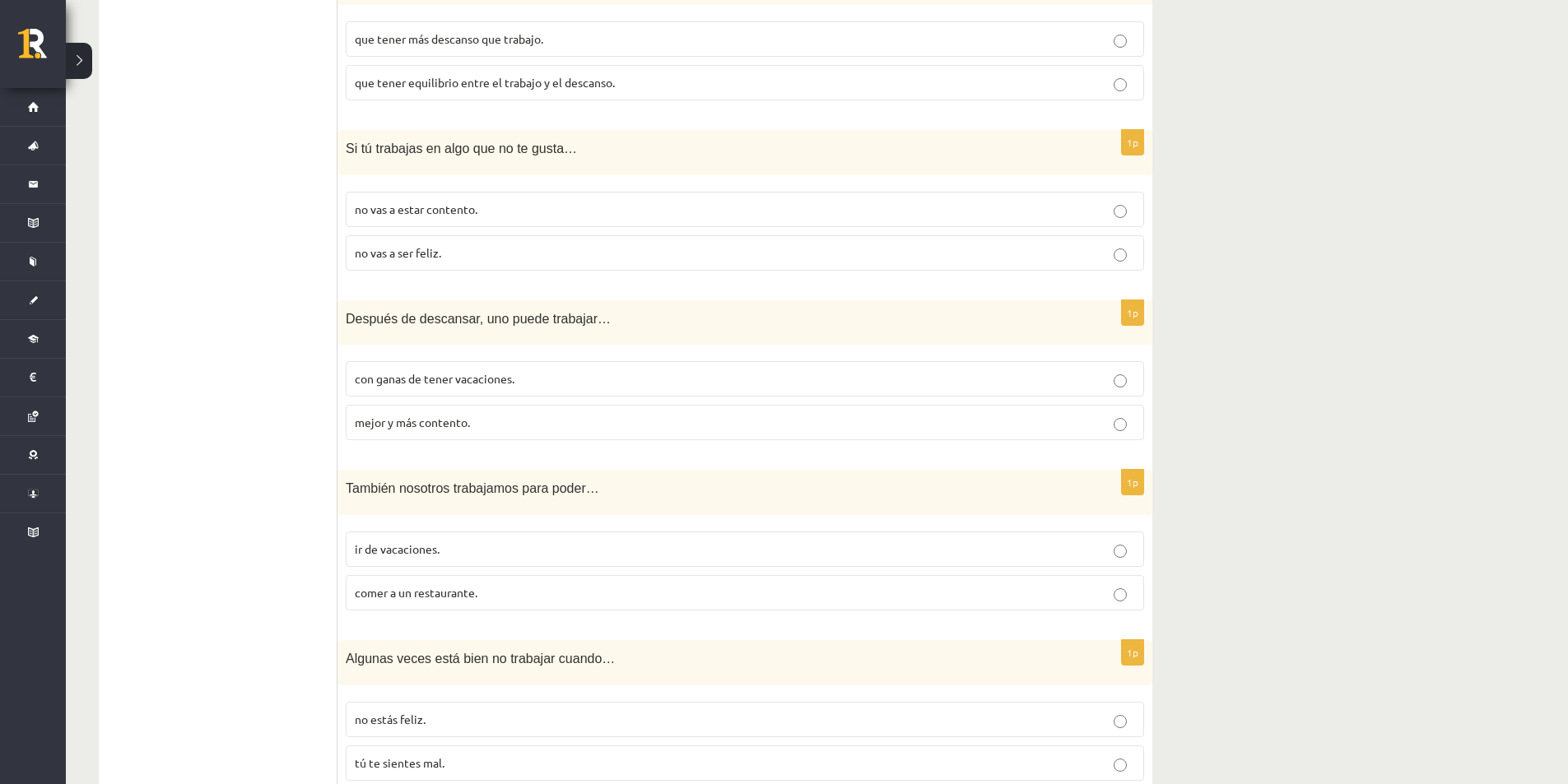
click at [673, 207] on p "no vas a estar contento." at bounding box center [744, 209] width 780 height 17
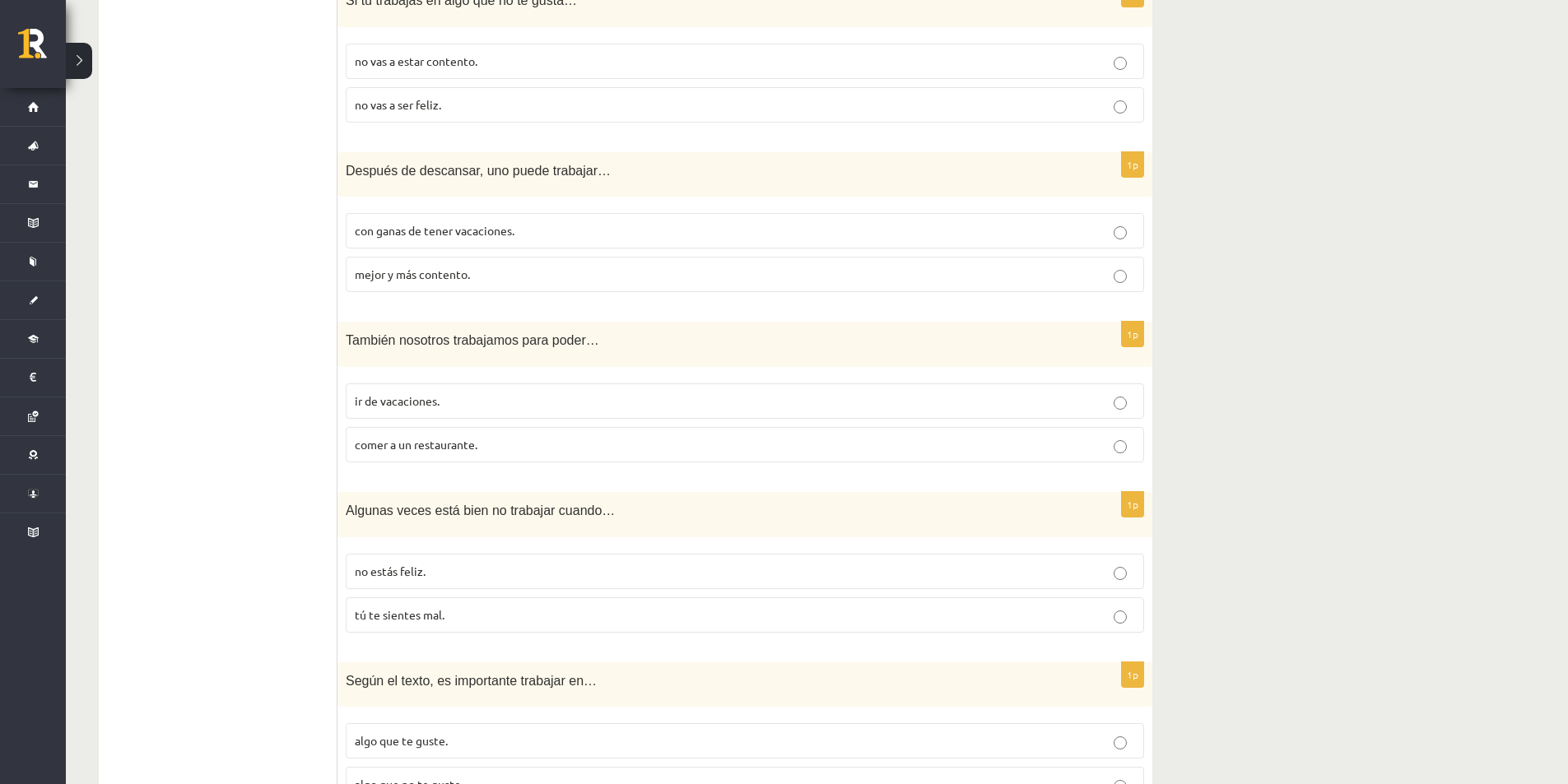
scroll to position [1154, 0]
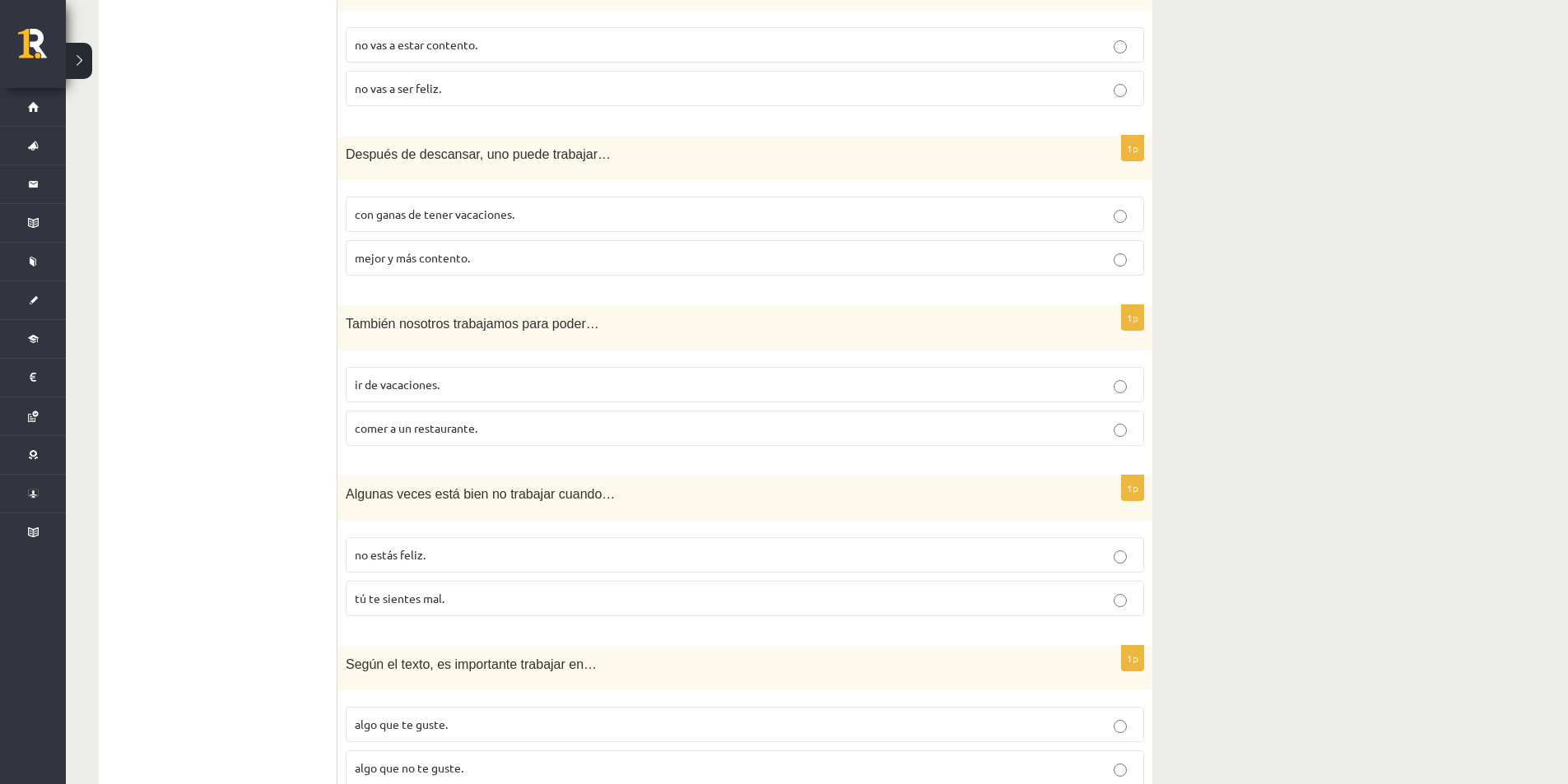
click at [623, 211] on p "con ganas de tener vacaciones." at bounding box center [744, 214] width 780 height 17
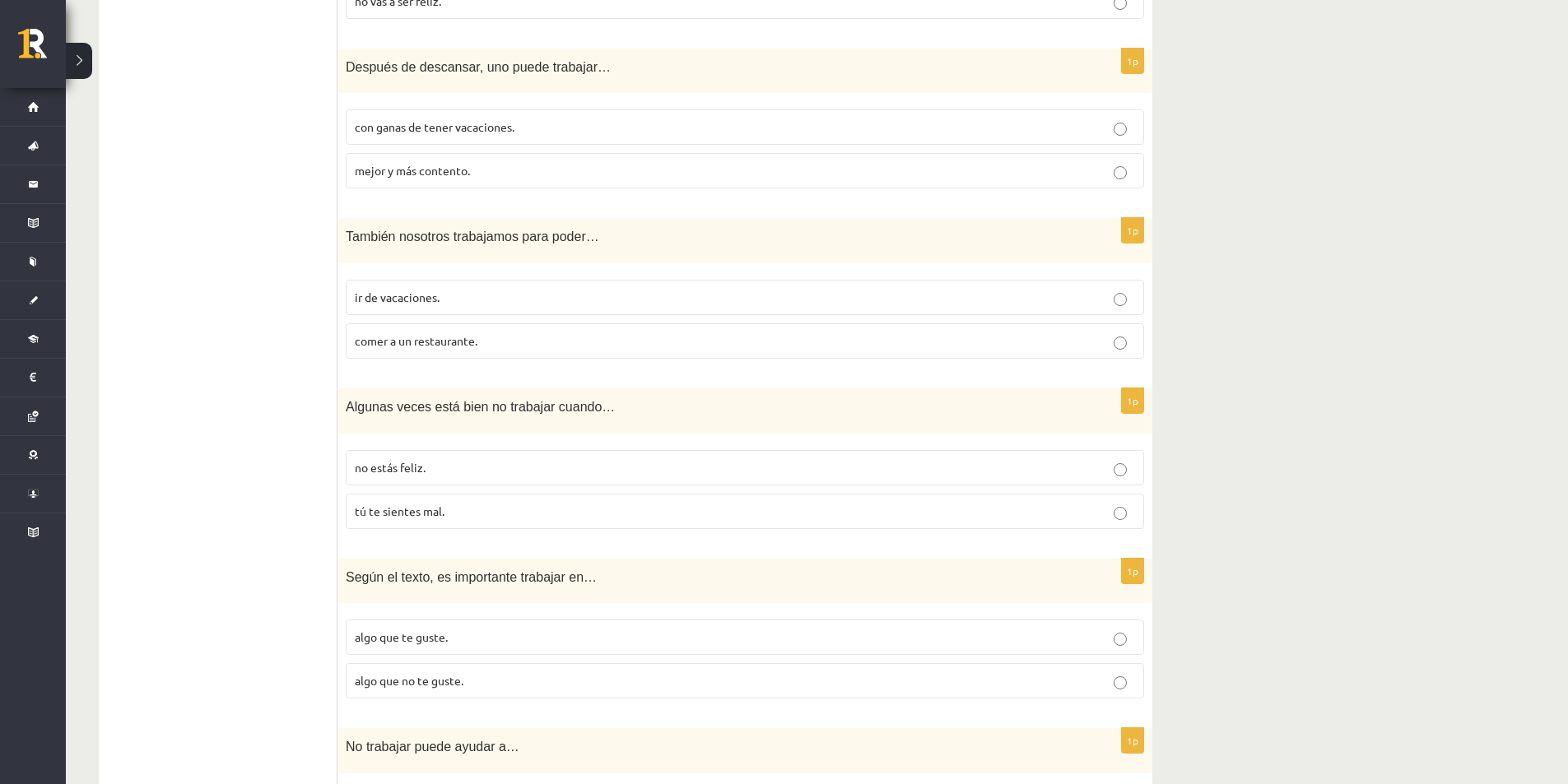
scroll to position [1236, 0]
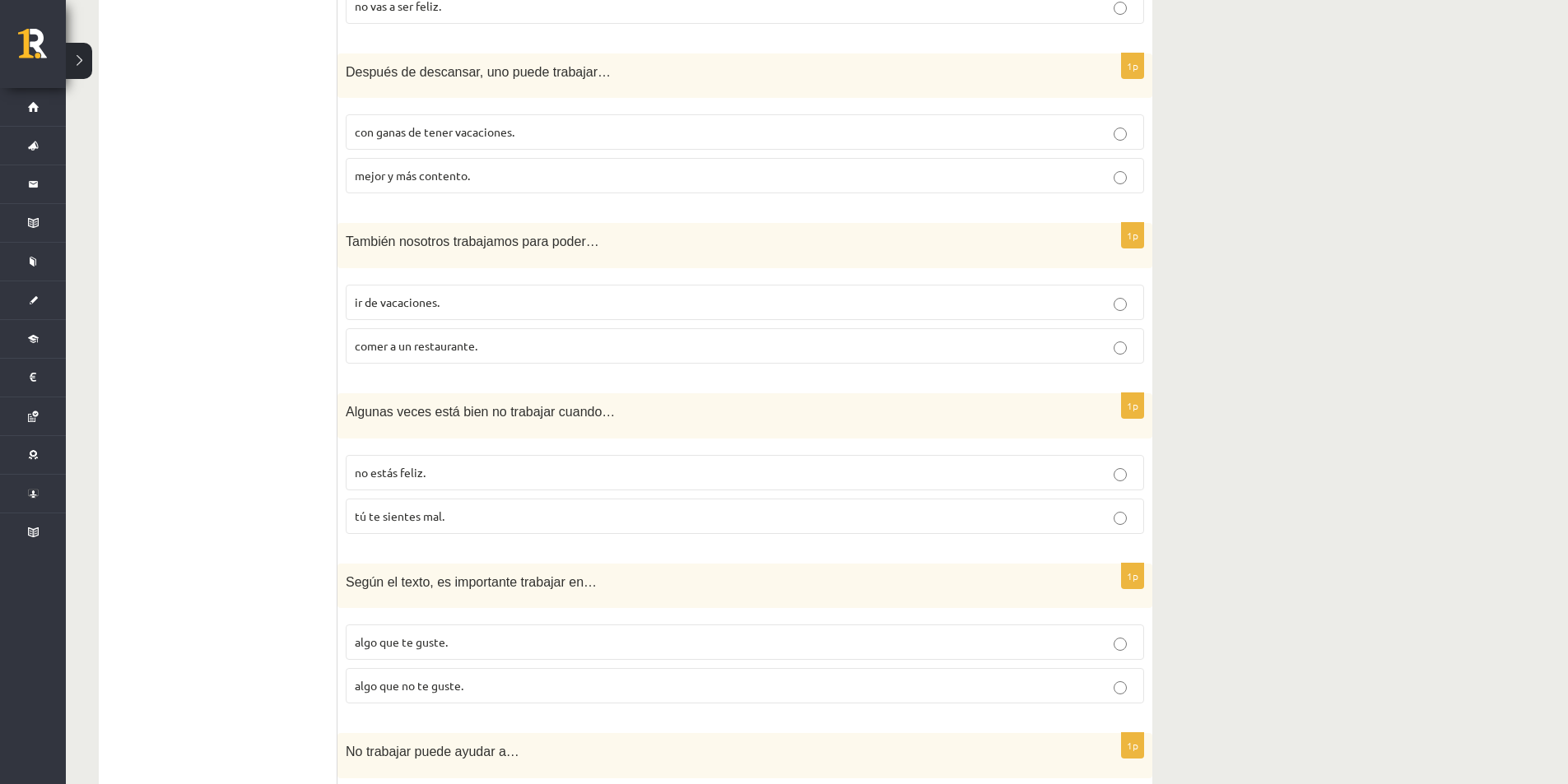
click at [471, 307] on p "ir de vacaciones." at bounding box center [744, 302] width 780 height 17
click at [444, 349] on span "comer a un restaurante." at bounding box center [416, 346] width 123 height 14
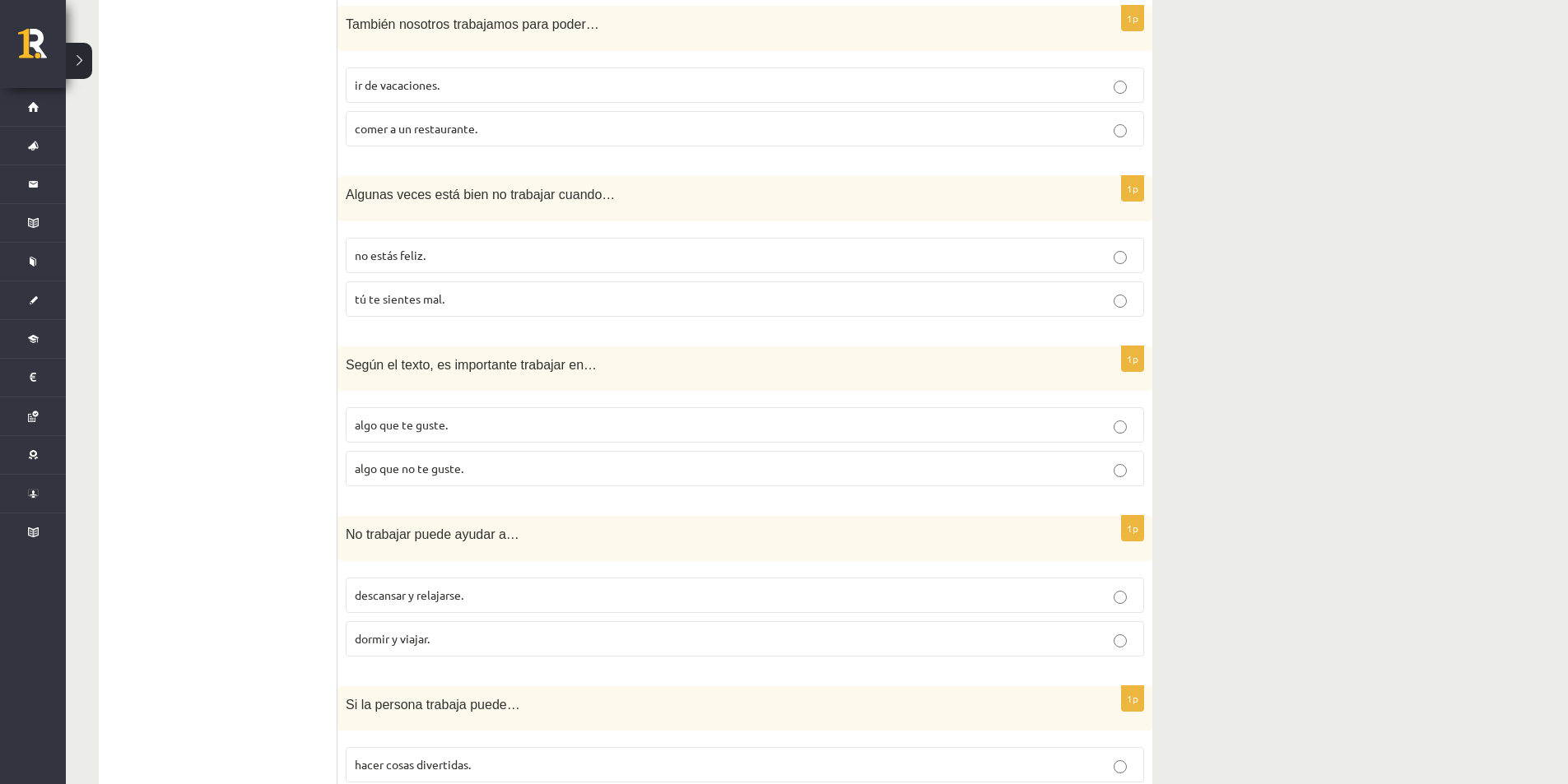
scroll to position [1483, 0]
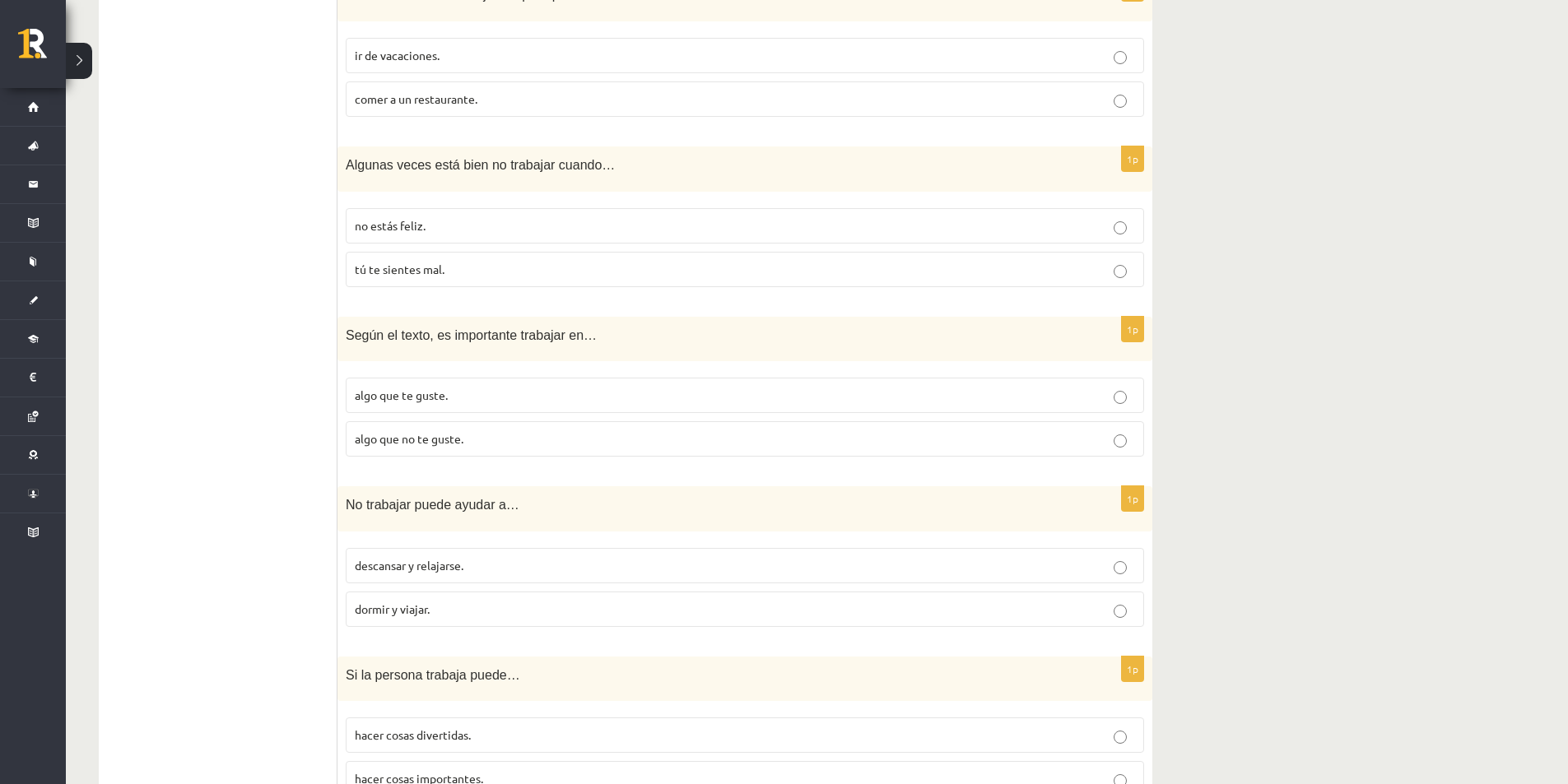
click at [379, 260] on label "tú te sientes mal." at bounding box center [744, 269] width 798 height 35
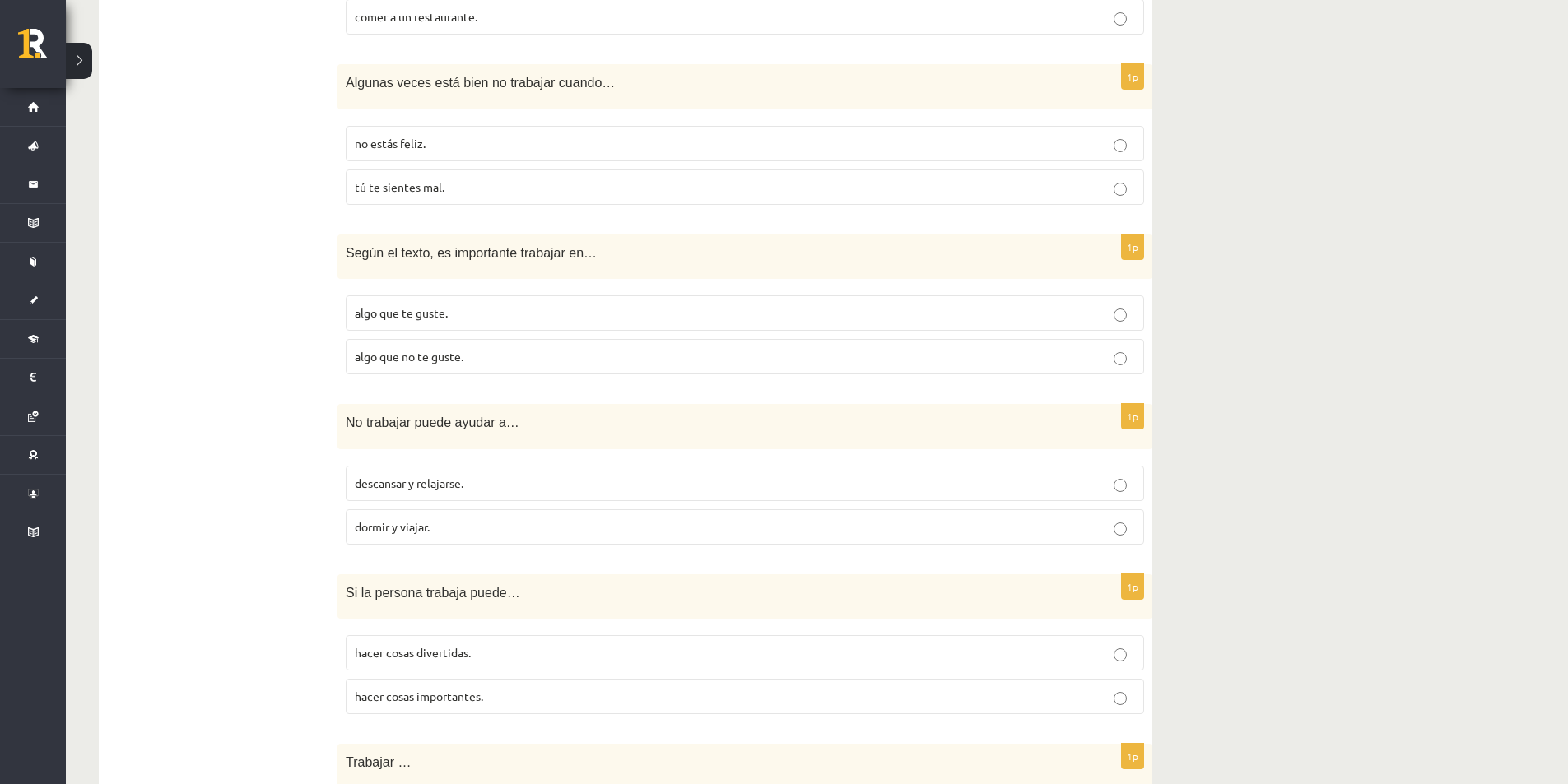
scroll to position [1647, 0]
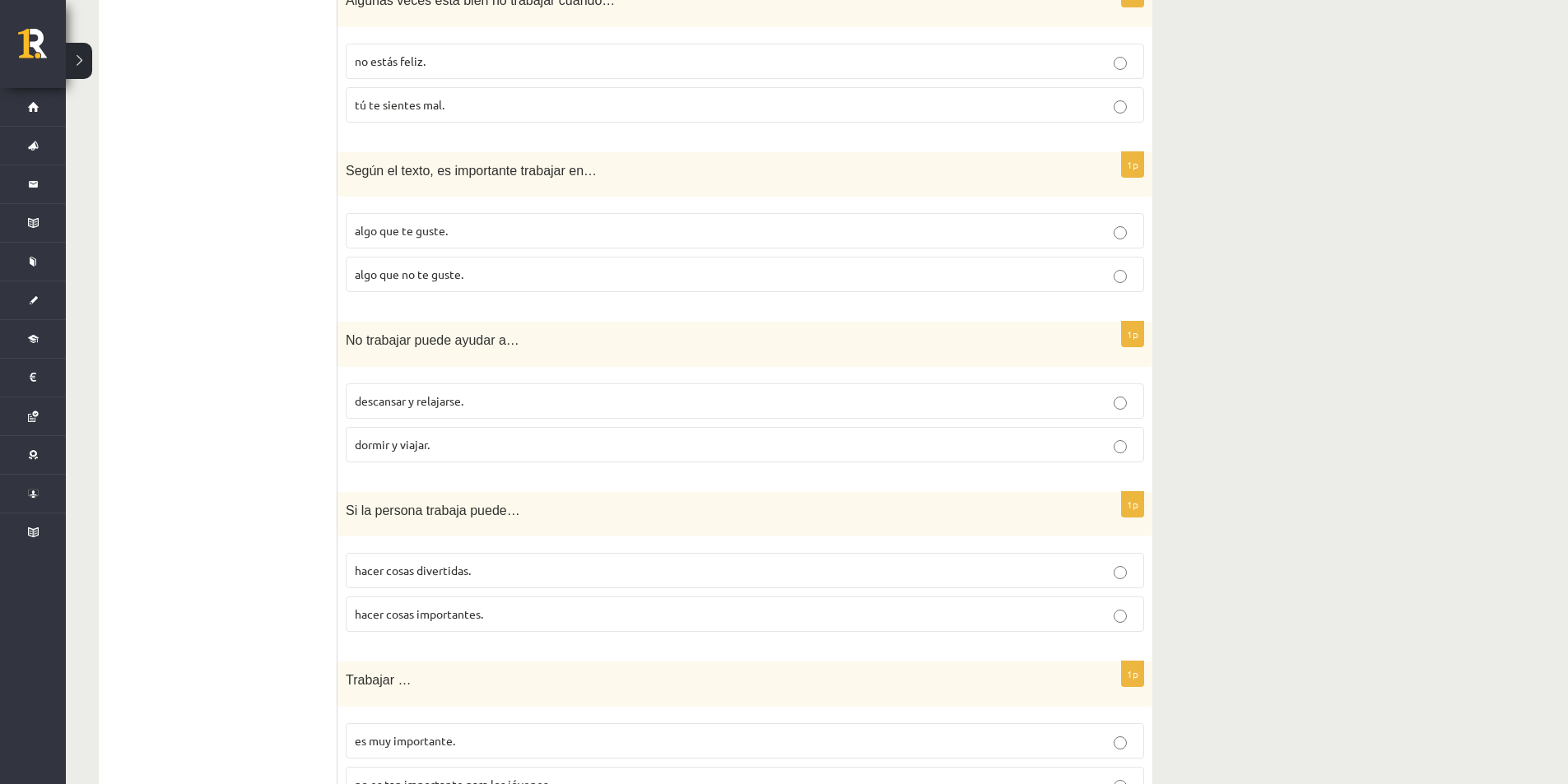
click at [372, 226] on span "algo que te guste." at bounding box center [401, 230] width 93 height 14
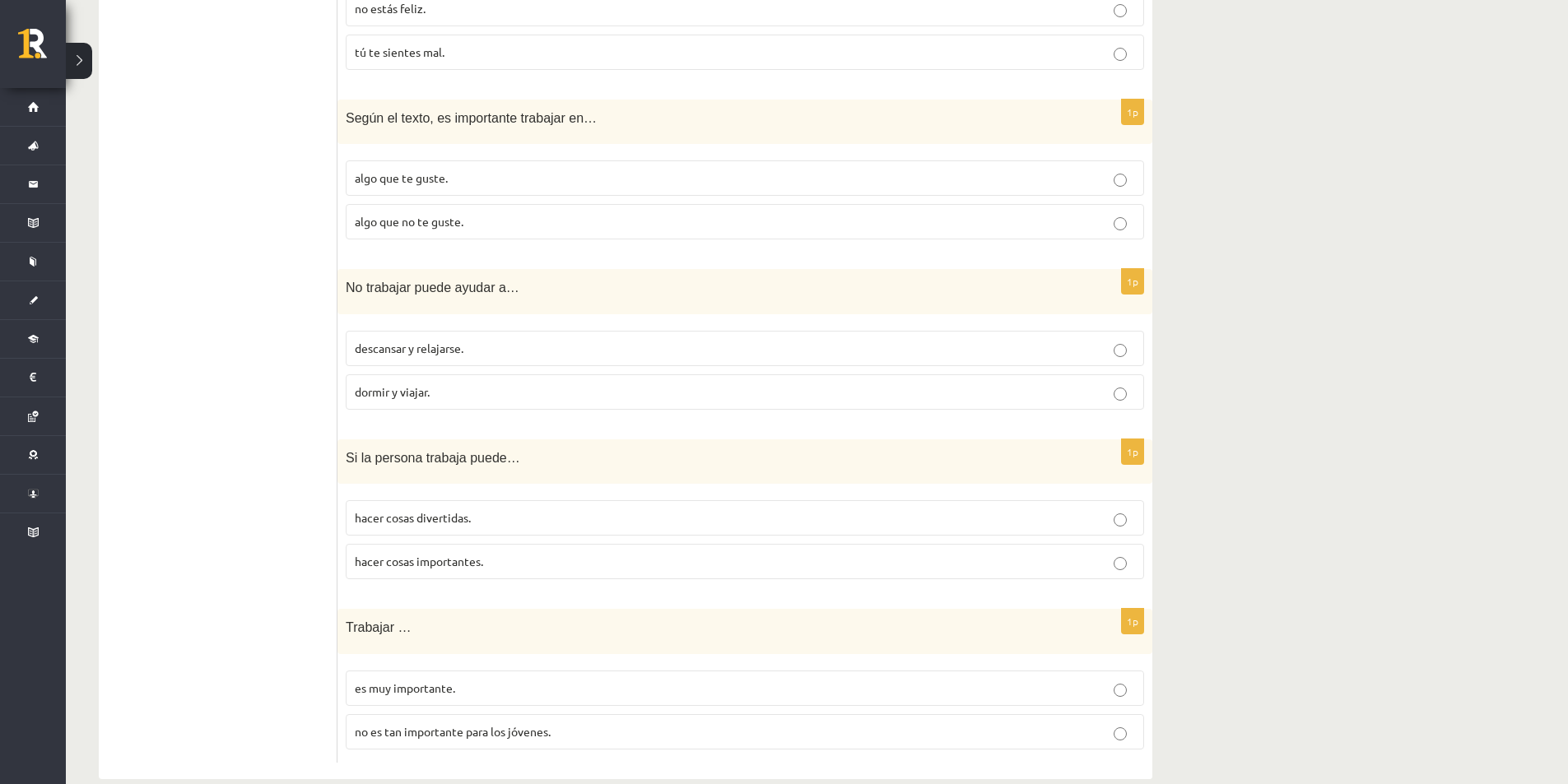
scroll to position [1730, 0]
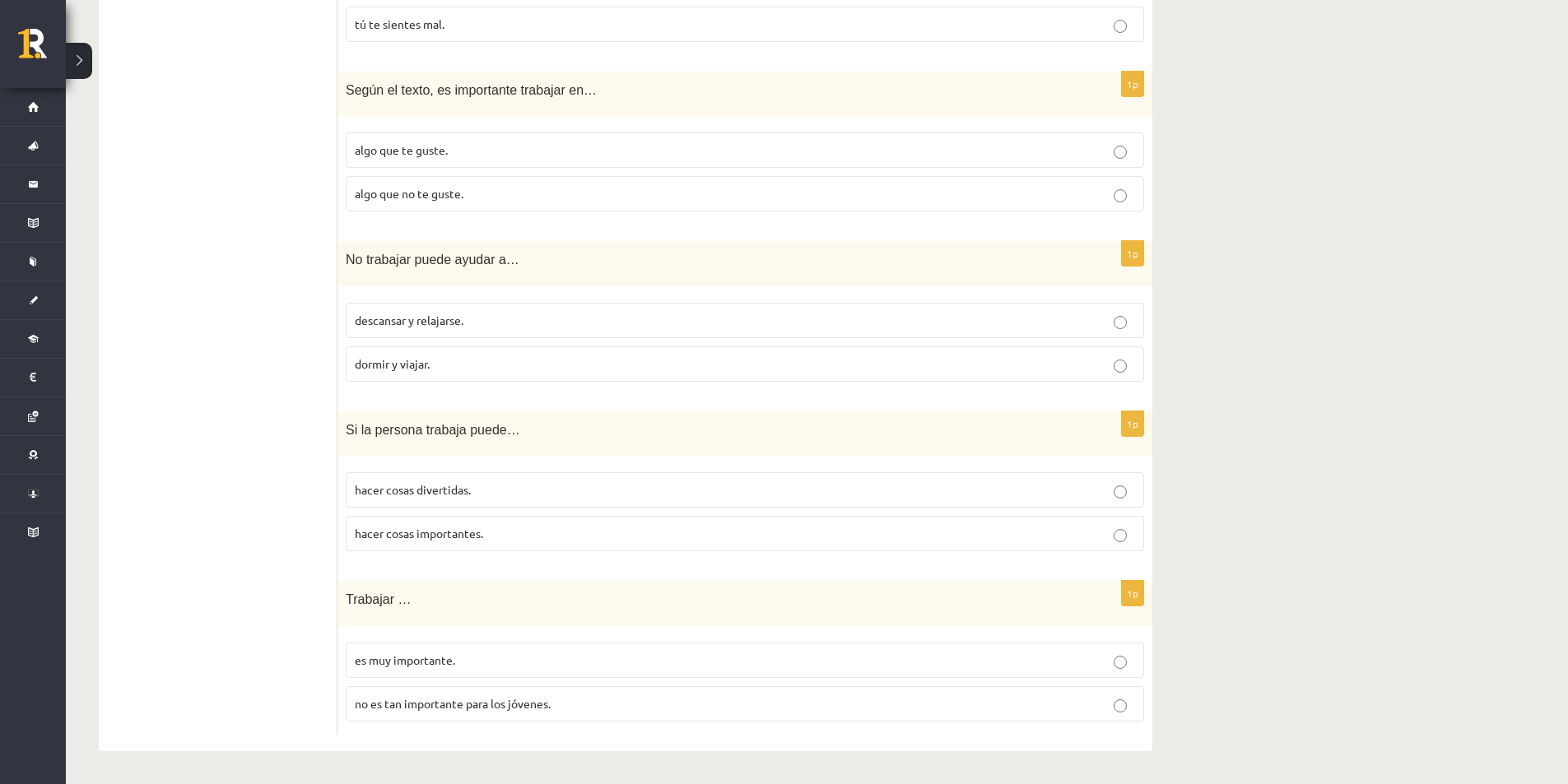
click at [381, 312] on p "descansar y relajarse." at bounding box center [744, 320] width 780 height 17
click at [359, 479] on label "hacer cosas divertidas." at bounding box center [744, 489] width 798 height 35
click at [389, 536] on span "hacer cosas importantes." at bounding box center [418, 533] width 128 height 14
click at [416, 652] on p "es muy importante." at bounding box center [744, 660] width 780 height 17
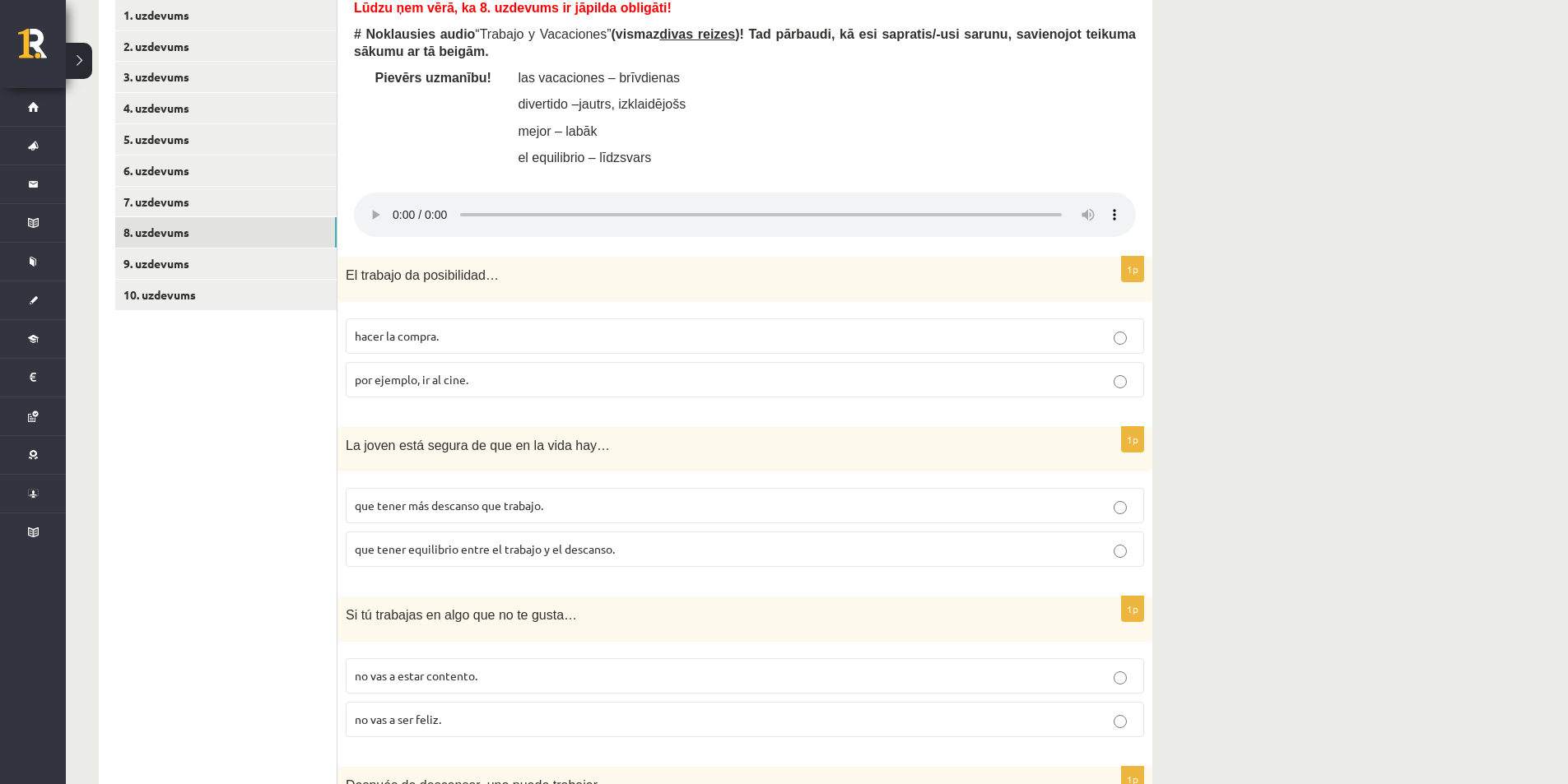
scroll to position [496, 0]
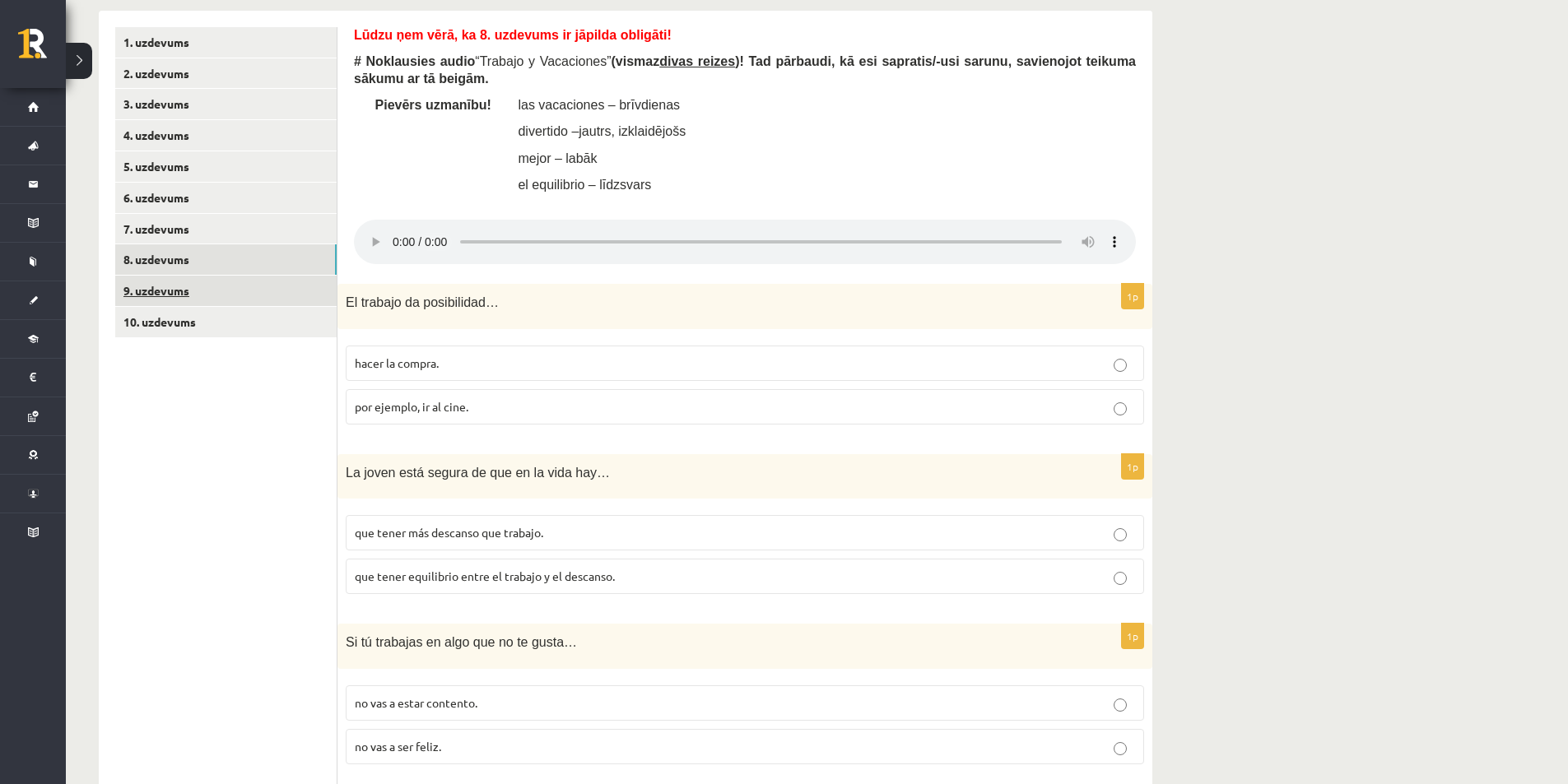
click at [293, 296] on link "9. uzdevums" at bounding box center [225, 291] width 221 height 31
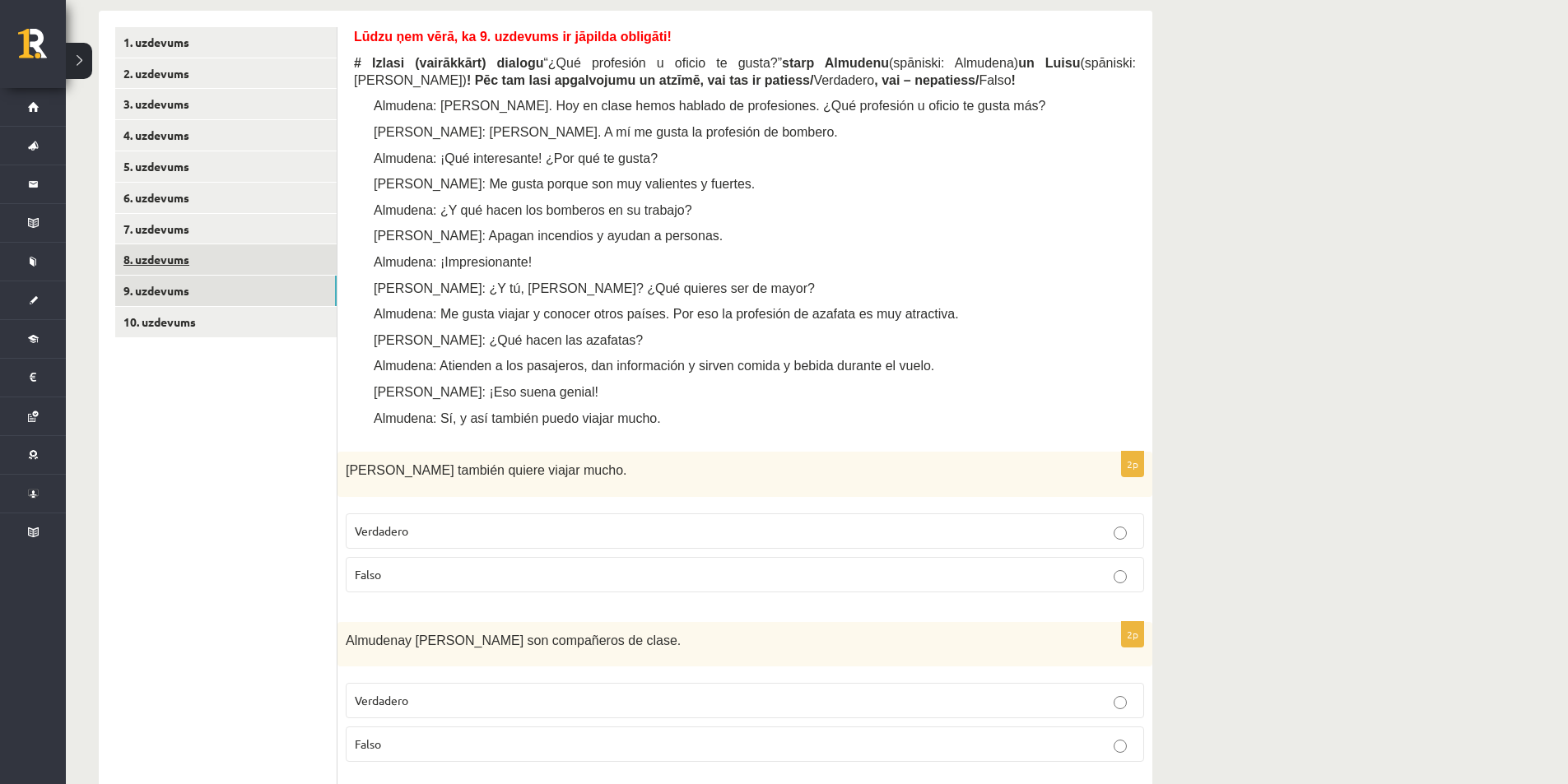
click at [300, 263] on link "8. uzdevums" at bounding box center [225, 260] width 221 height 31
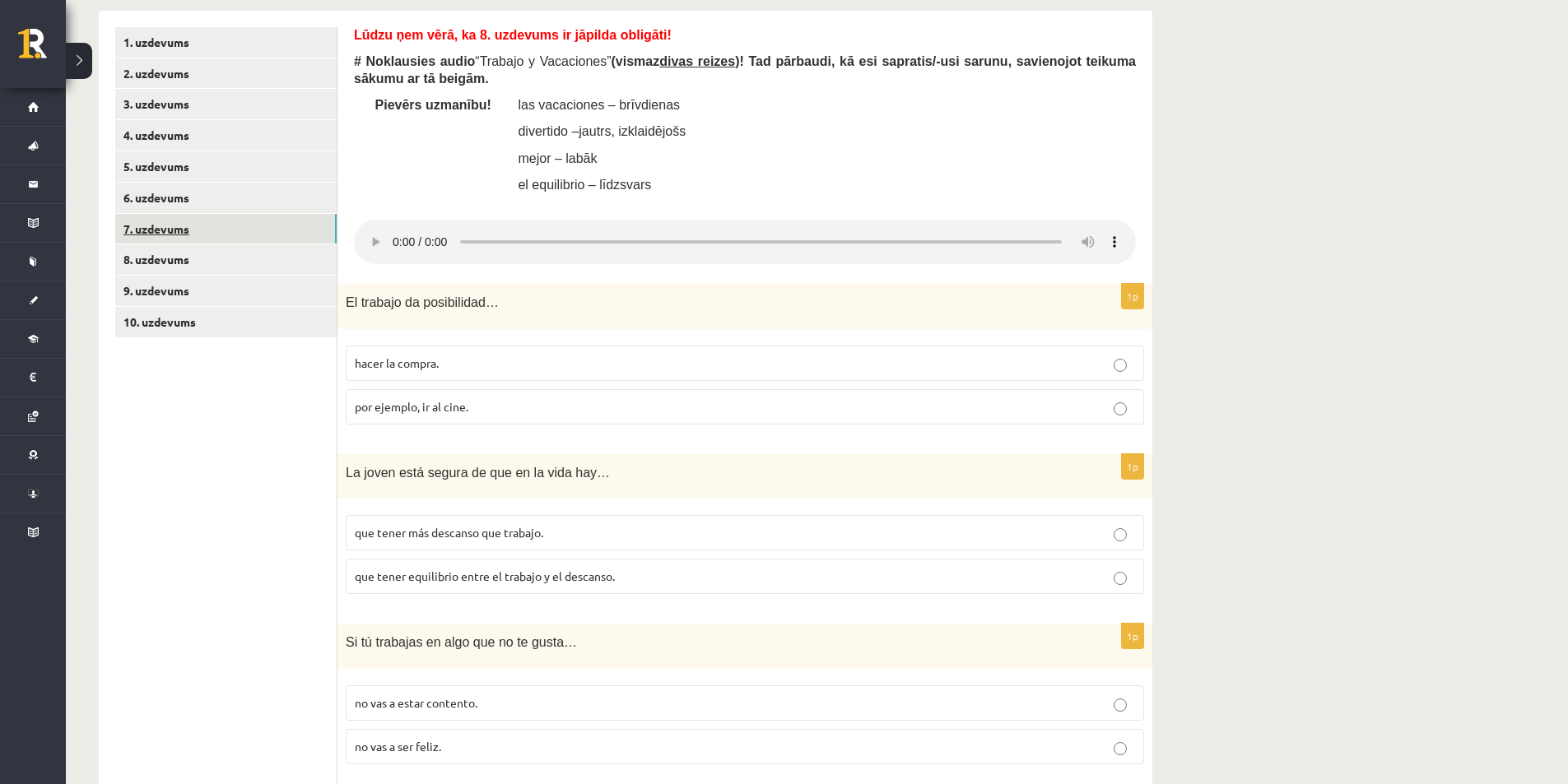
click at [240, 236] on link "7. uzdevums" at bounding box center [225, 229] width 221 height 31
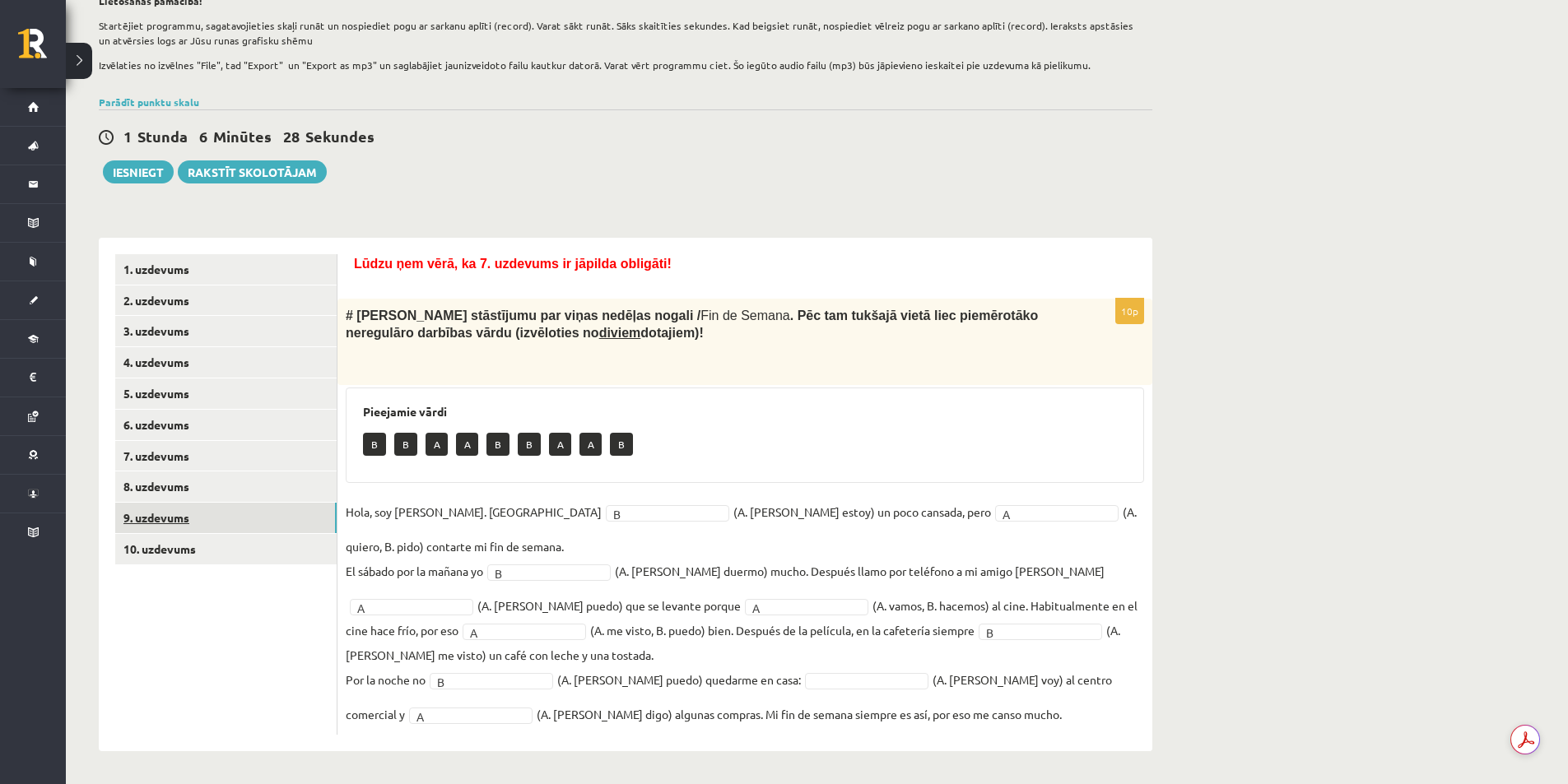
click at [222, 509] on link "9. uzdevums" at bounding box center [225, 518] width 221 height 31
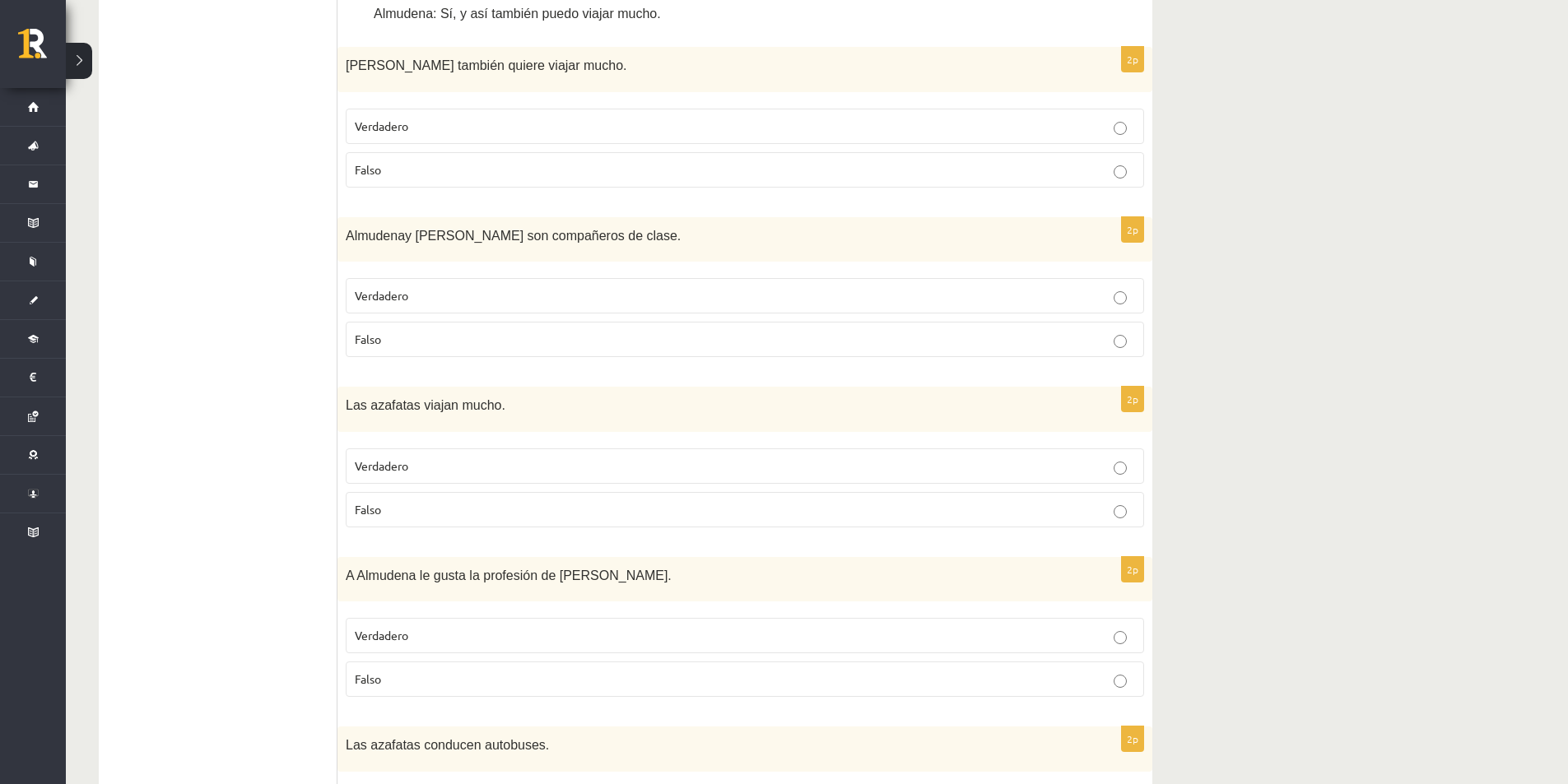
scroll to position [928, 0]
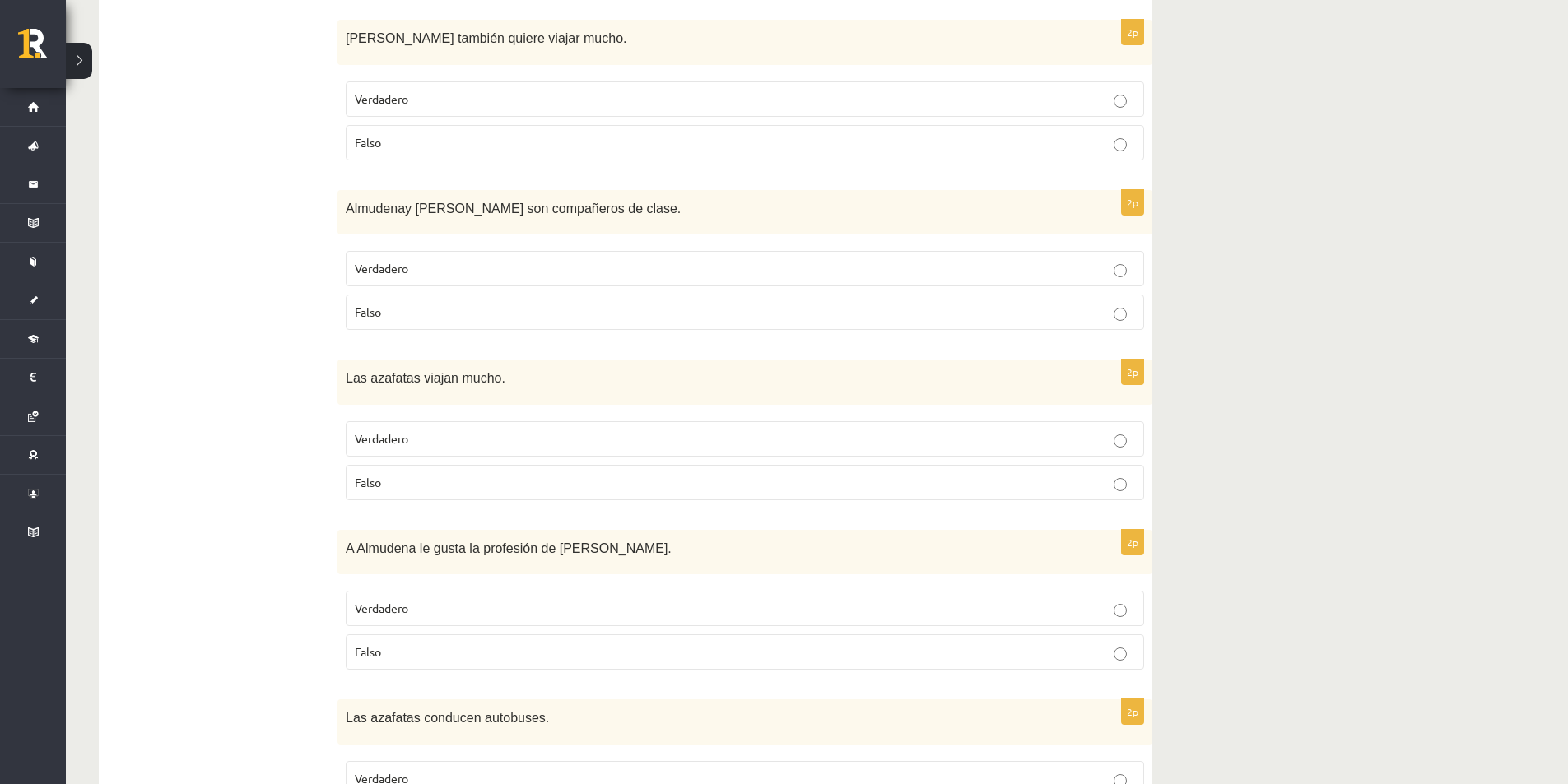
click at [987, 149] on p "Falso" at bounding box center [744, 142] width 780 height 17
click at [730, 255] on label "Verdadero" at bounding box center [744, 268] width 798 height 35
click at [509, 435] on p "Verdadero" at bounding box center [744, 438] width 780 height 17
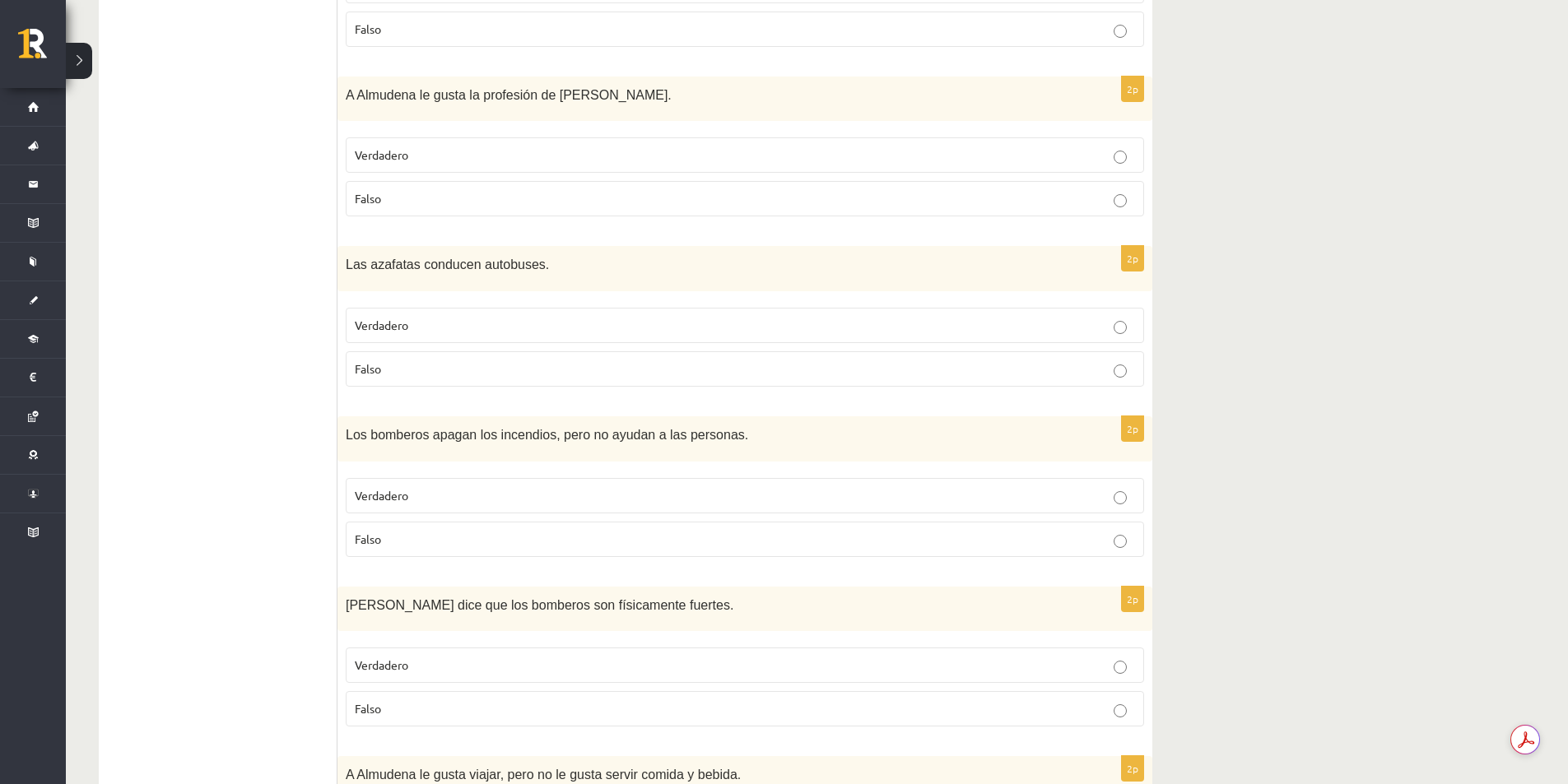
scroll to position [1421, 0]
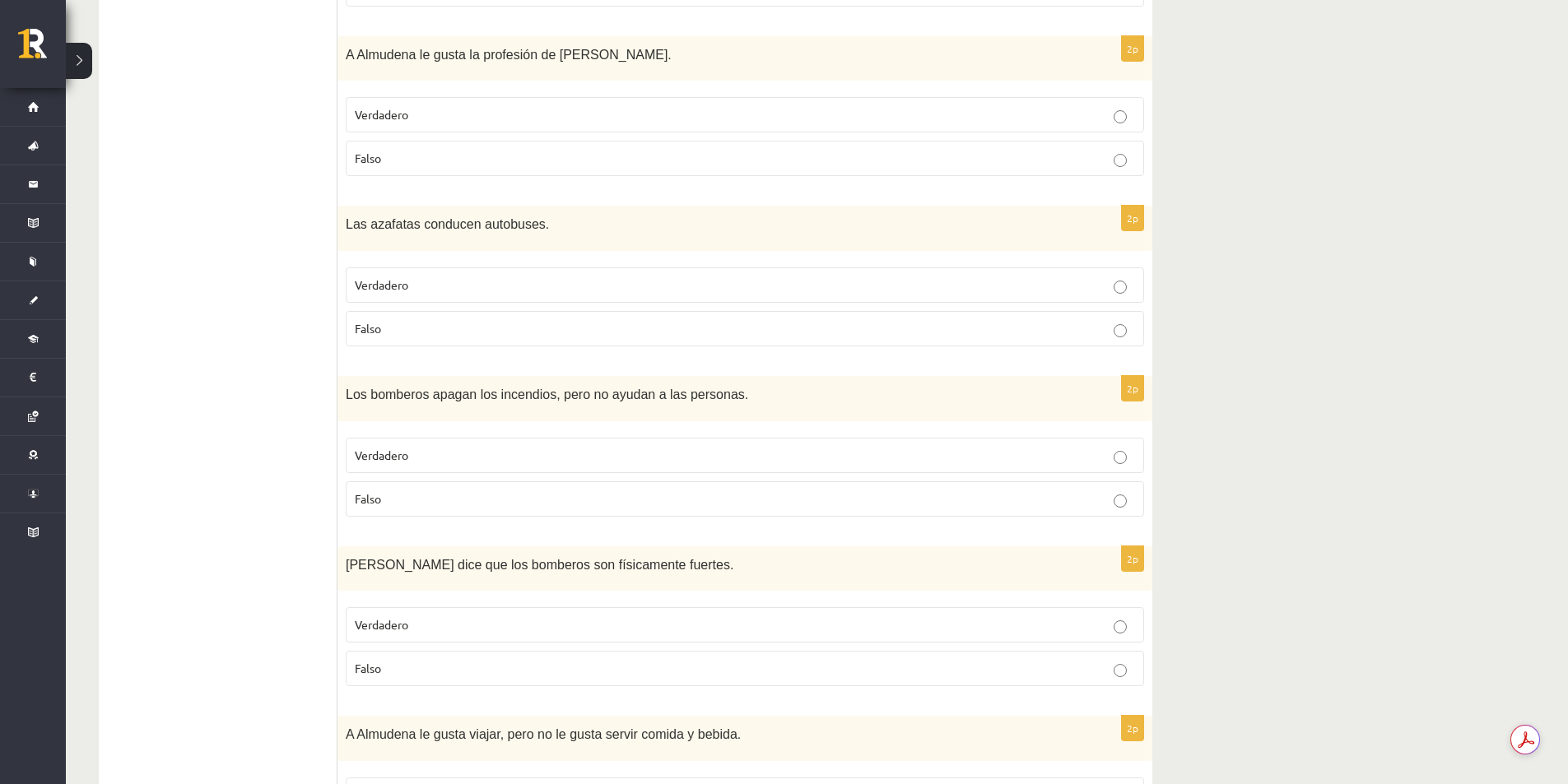
click at [929, 119] on p "Verdadero" at bounding box center [744, 114] width 780 height 17
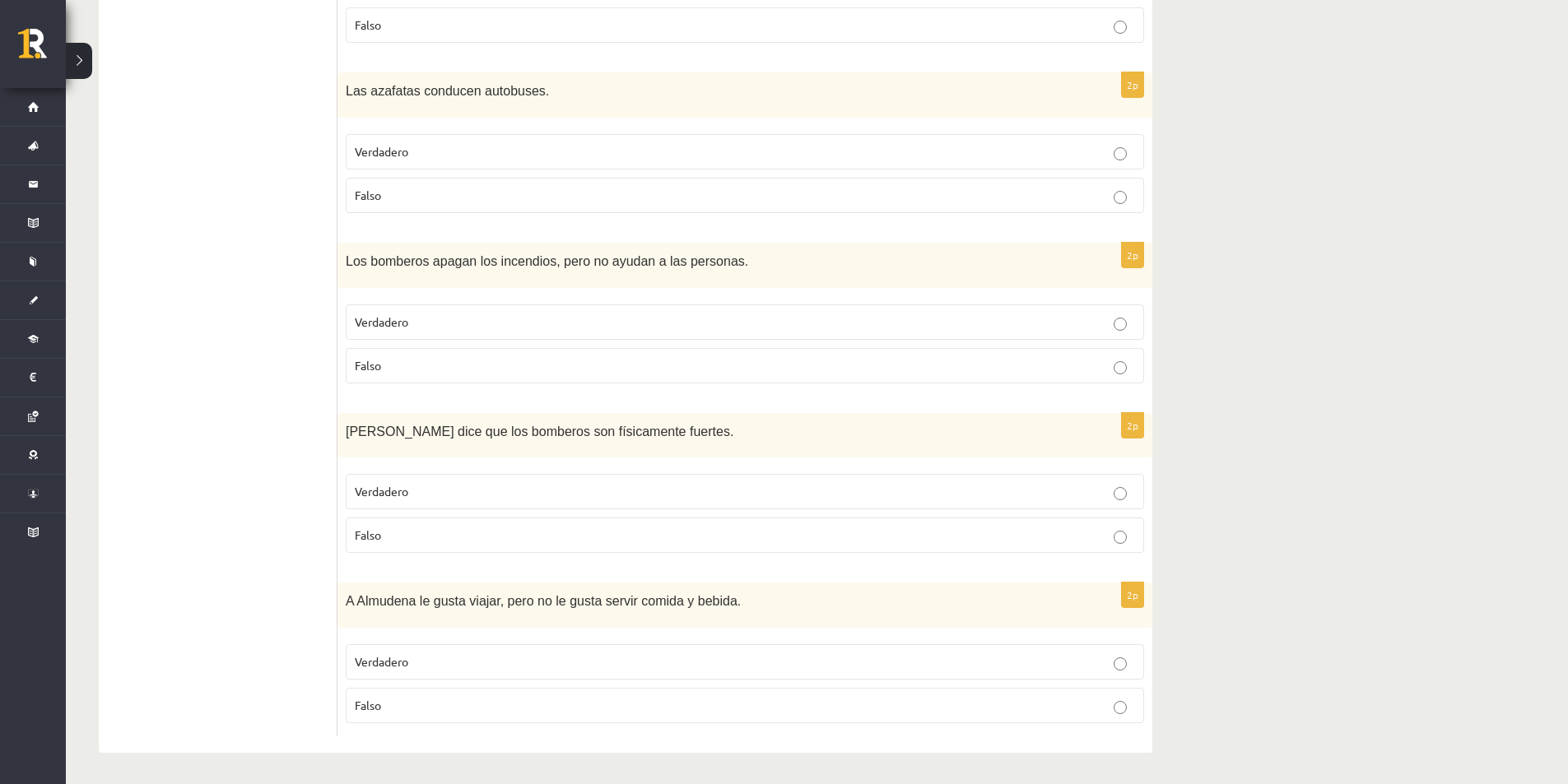
scroll to position [1557, 0]
click at [614, 199] on p "Falso" at bounding box center [744, 193] width 780 height 17
click at [595, 372] on p "Falso" at bounding box center [744, 364] width 780 height 17
click at [639, 487] on p "Verdadero" at bounding box center [744, 489] width 780 height 17
click at [623, 699] on p "Falso" at bounding box center [744, 703] width 780 height 17
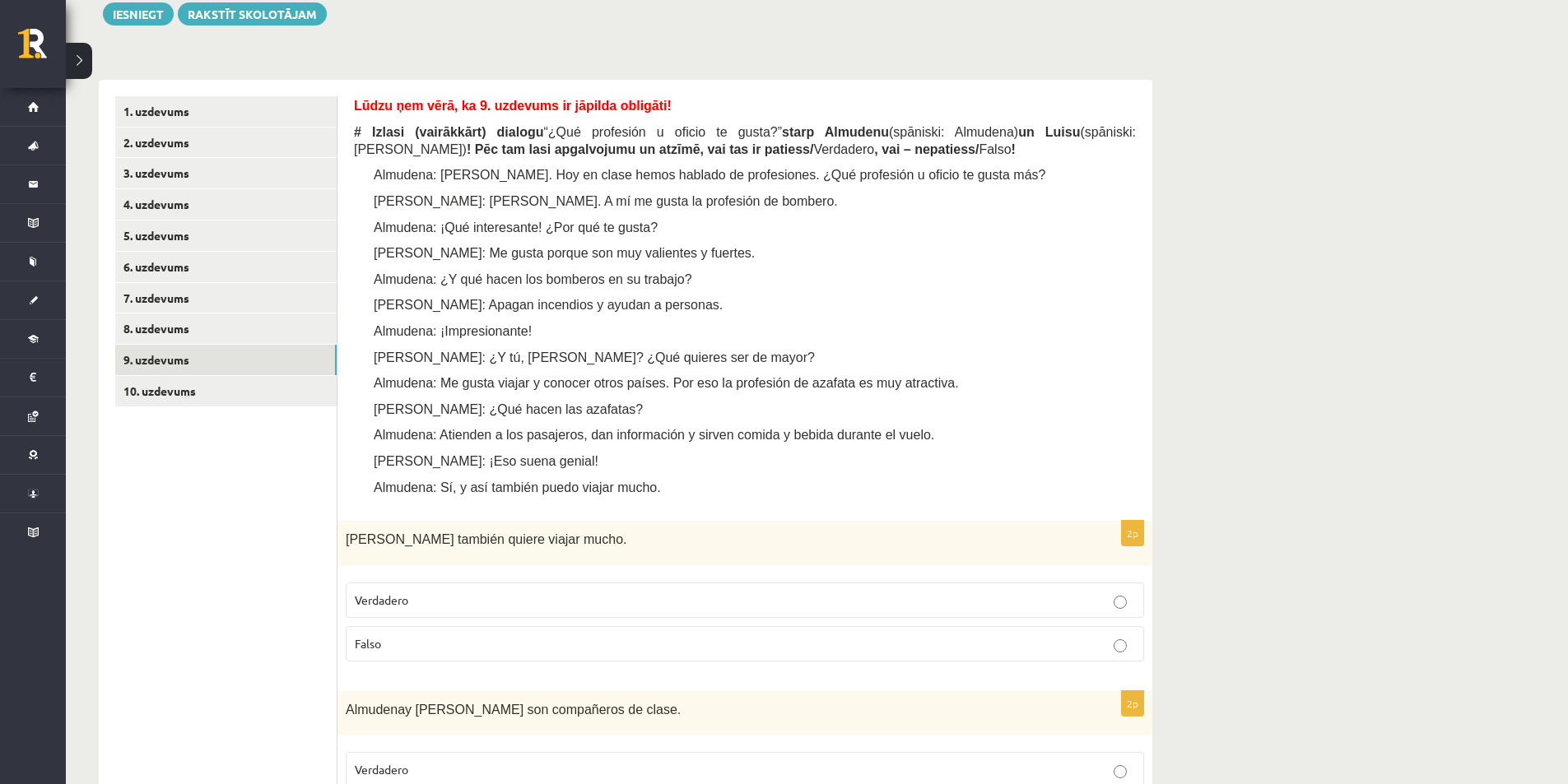
scroll to position [322, 0]
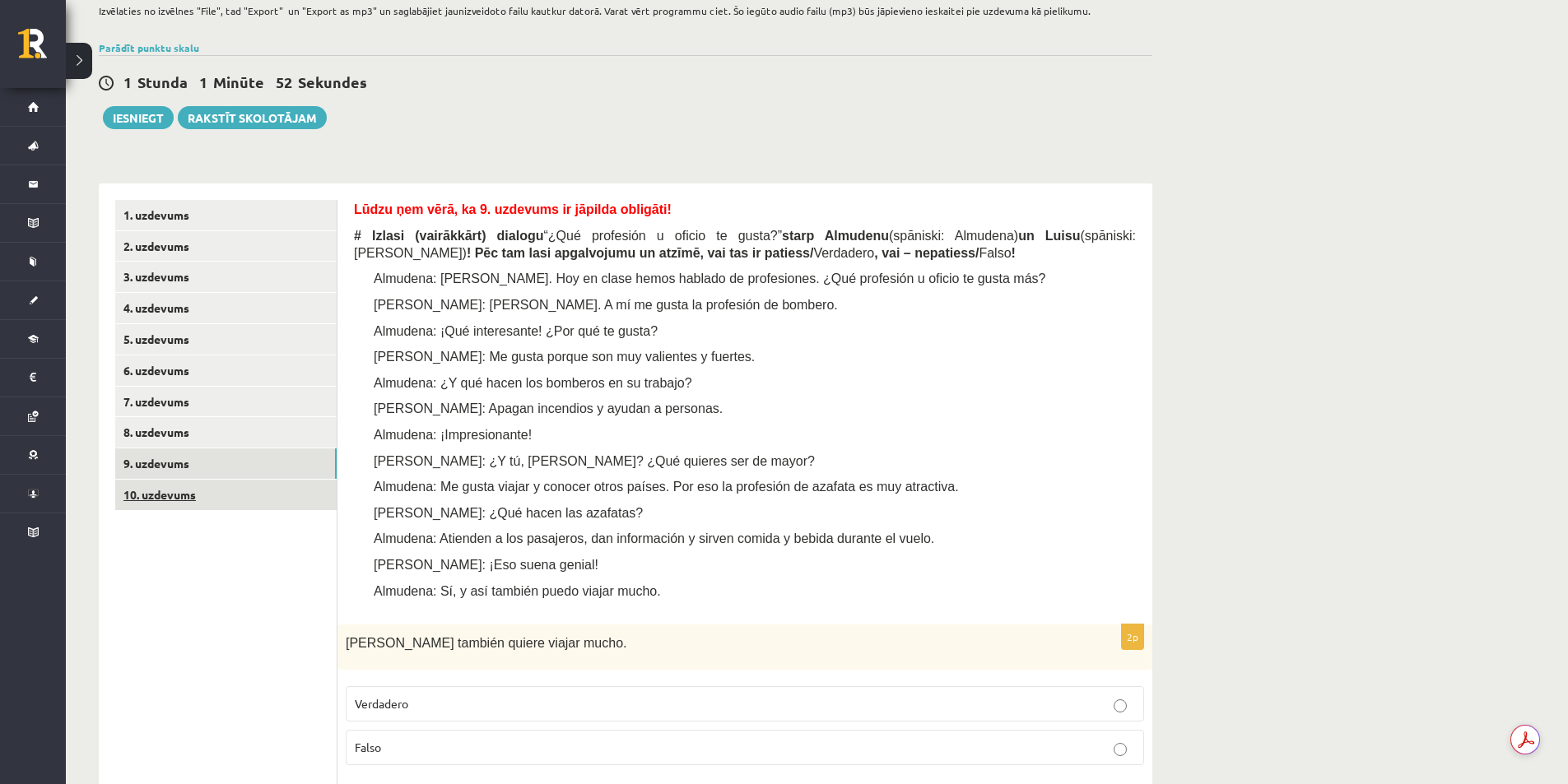
click at [225, 486] on link "10. uzdevums" at bounding box center [225, 495] width 221 height 31
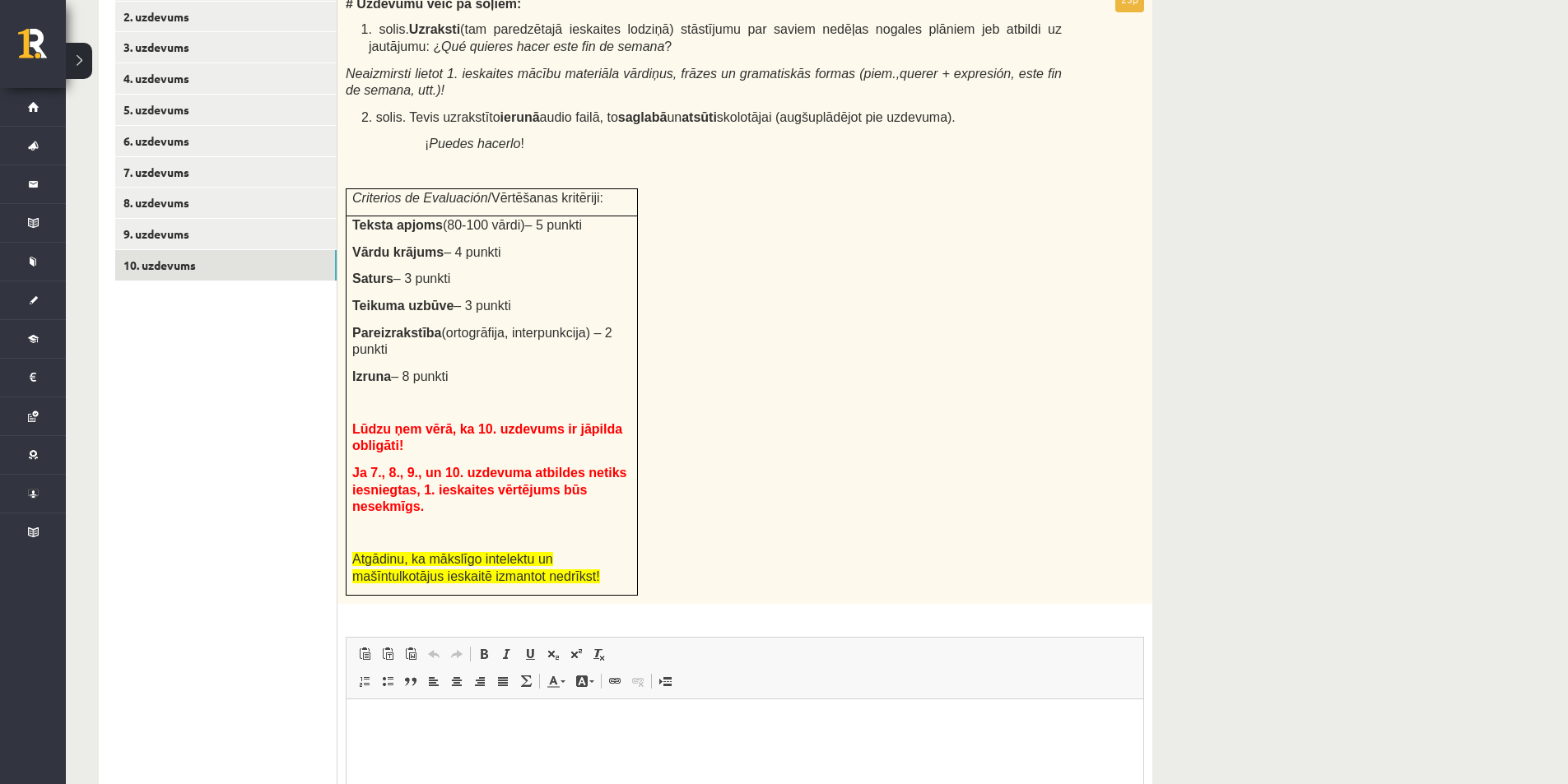
scroll to position [652, 0]
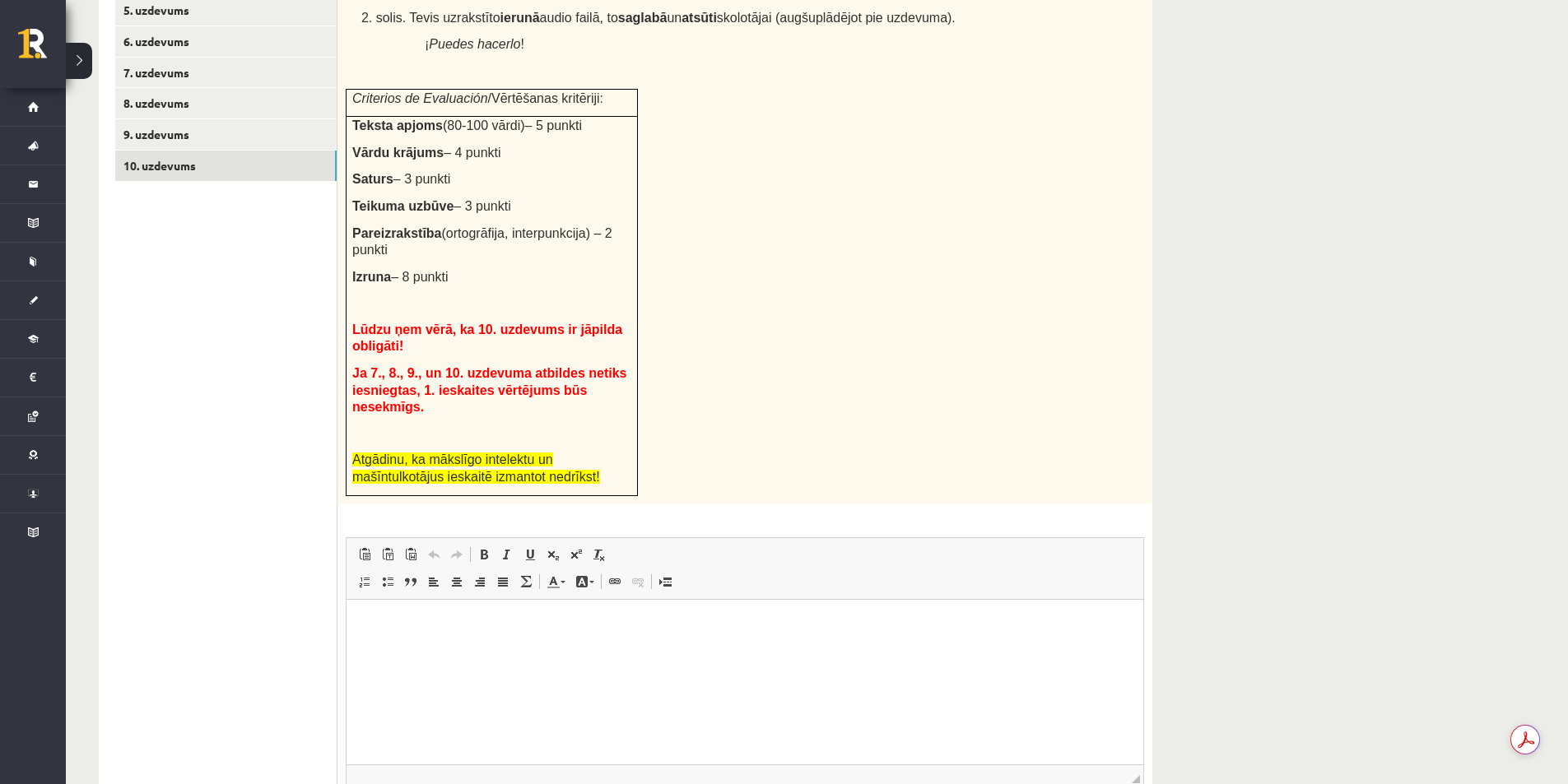
click at [561, 622] on p "Bagātinātā teksta redaktors, wiswyg-editor-user-answer-47024755955660" at bounding box center [744, 623] width 763 height 17
click at [618, 623] on p "Bagātinātā teksta redaktors, wiswyg-editor-user-answer-47024755955660" at bounding box center [744, 623] width 763 height 17
click at [366, 623] on p "**********" at bounding box center [744, 623] width 763 height 17
click at [454, 622] on p "**********" at bounding box center [744, 623] width 763 height 17
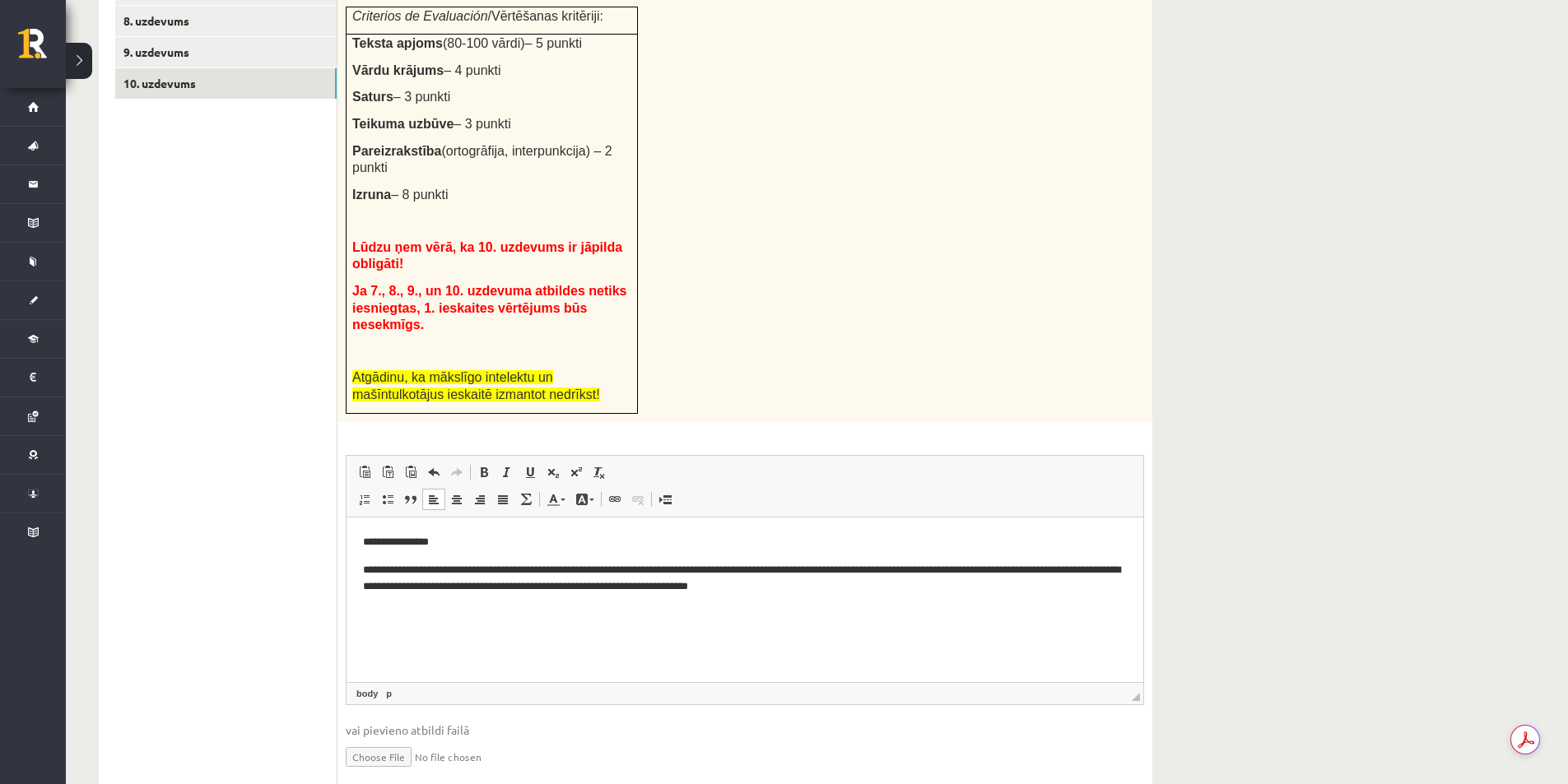
scroll to position [763, 0]
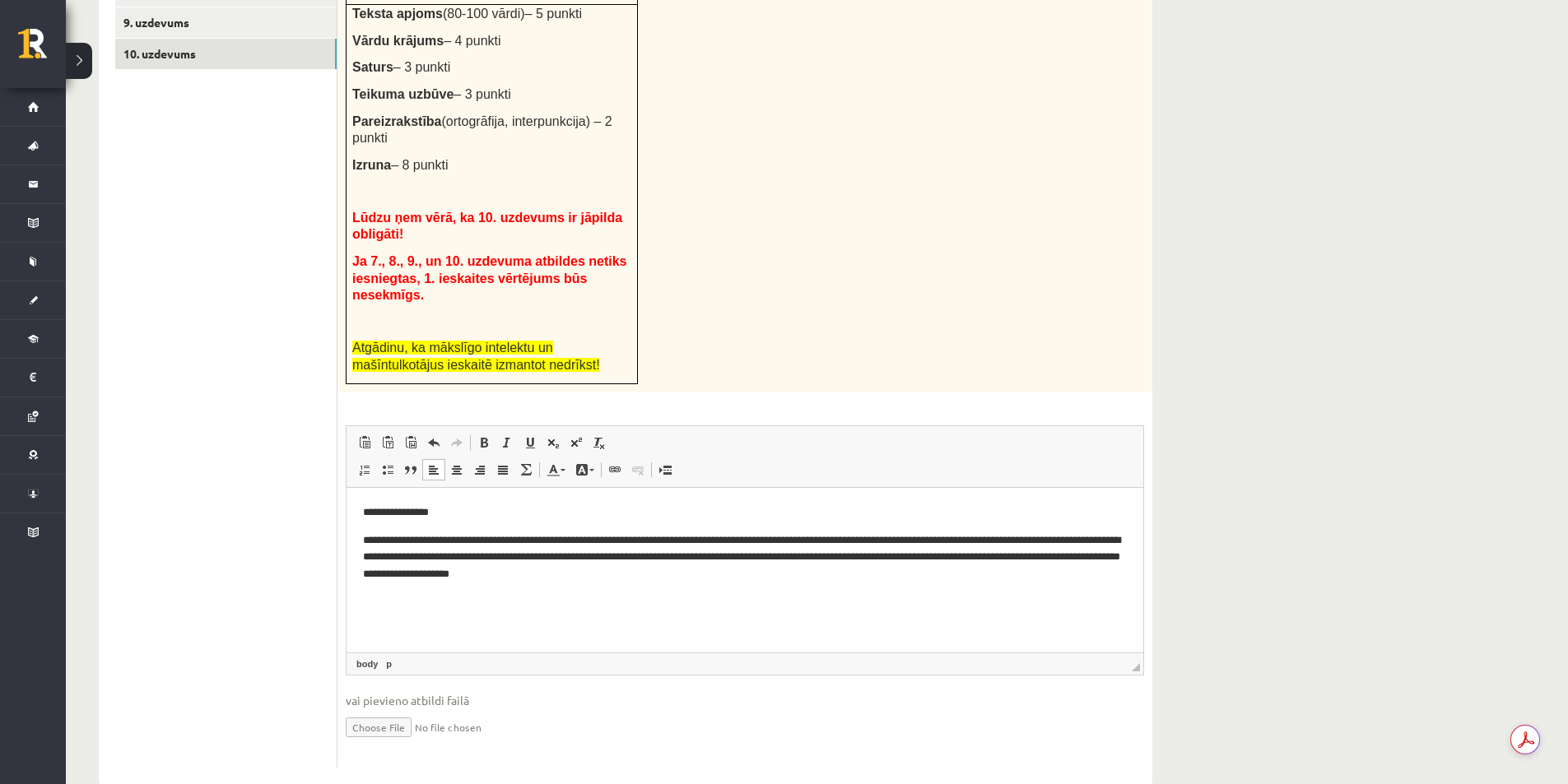
click at [586, 574] on p "**********" at bounding box center [744, 557] width 763 height 51
click at [705, 575] on p "**********" at bounding box center [744, 557] width 763 height 51
click at [586, 574] on p "**********" at bounding box center [744, 557] width 763 height 51
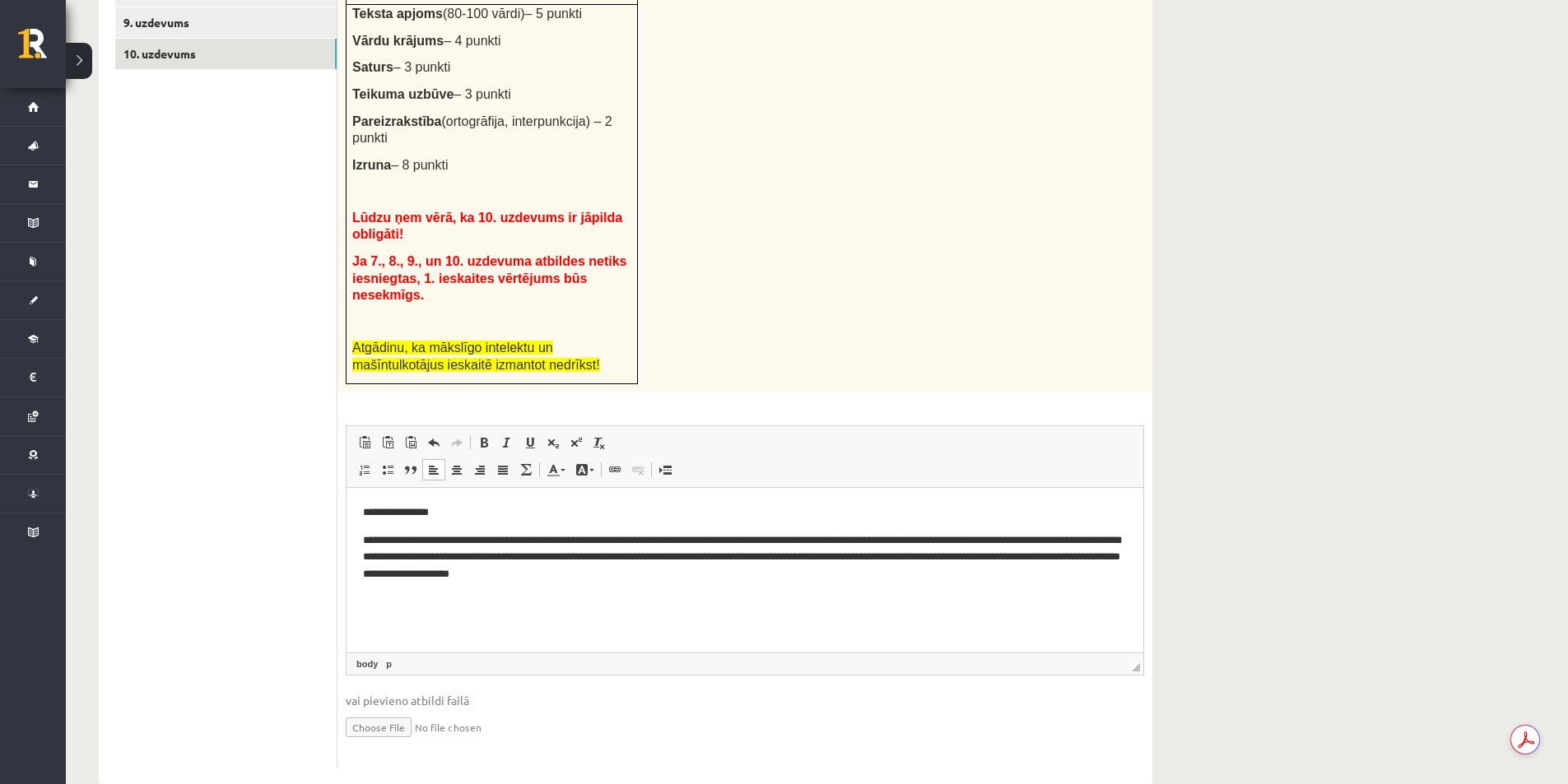
click at [516, 574] on p "**********" at bounding box center [744, 557] width 763 height 51
click at [576, 575] on p "**********" at bounding box center [744, 557] width 763 height 51
click at [751, 581] on p "**********" at bounding box center [744, 557] width 763 height 51
click at [720, 572] on p "**********" at bounding box center [744, 557] width 763 height 51
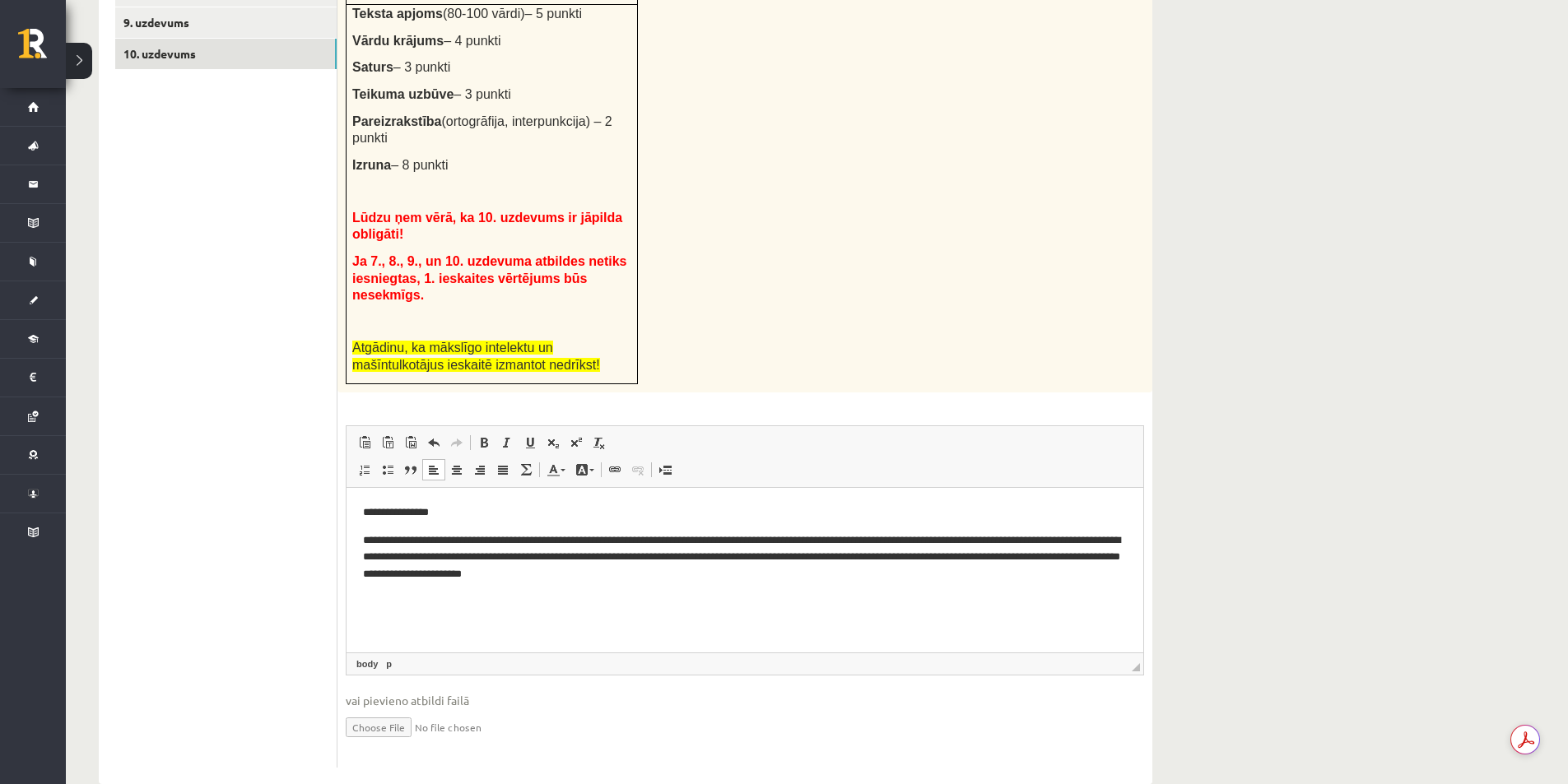
click at [732, 572] on p "**********" at bounding box center [744, 557] width 763 height 51
click at [712, 571] on p "**********" at bounding box center [744, 557] width 763 height 51
click at [848, 570] on p "**********" at bounding box center [744, 557] width 763 height 51
click at [874, 575] on p "**********" at bounding box center [744, 557] width 763 height 51
click at [846, 568] on p "**********" at bounding box center [744, 557] width 763 height 51
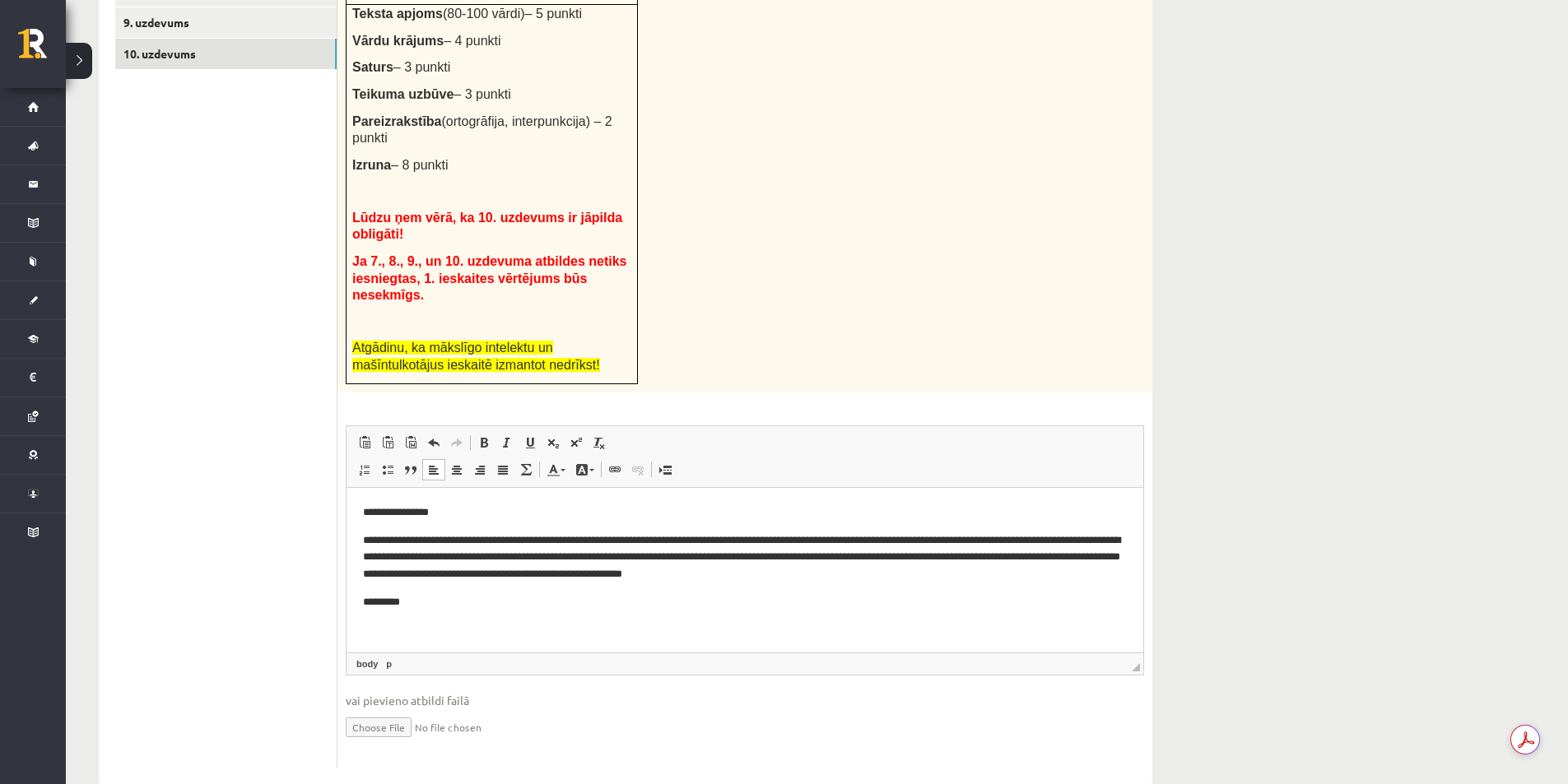
click at [709, 582] on p "**********" at bounding box center [744, 557] width 763 height 51
click at [688, 604] on p "*********" at bounding box center [744, 602] width 763 height 17
click at [300, 419] on ul "1. uzdevums 2. uzdevums 3. uzdevums 4. uzdevums 5. uzdevums 6. uzdevums 7. uzde…" at bounding box center [225, 263] width 222 height 1009
click at [1253, 519] on div "Spāņu valoda 11.b1 klase 1. ieskaite , Amanda Graudiņa (11.b1 JK) Lūdzu ņem vēr…" at bounding box center [816, 58] width 1502 height 1518
click at [397, 709] on input "file" at bounding box center [744, 727] width 798 height 34
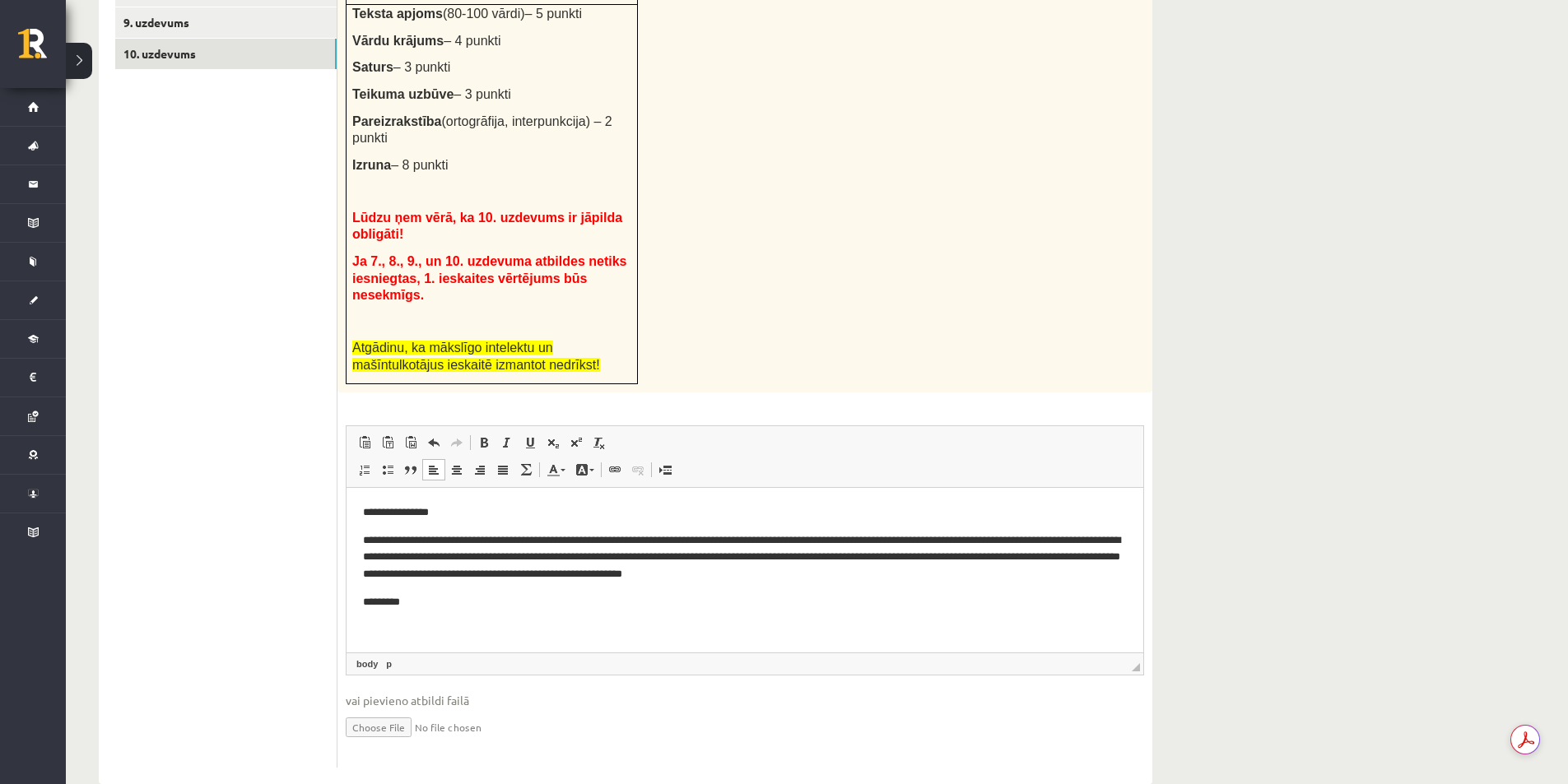
type input "**********"
click at [400, 743] on link "Iesniegtā atbilde" at bounding box center [390, 751] width 88 height 17
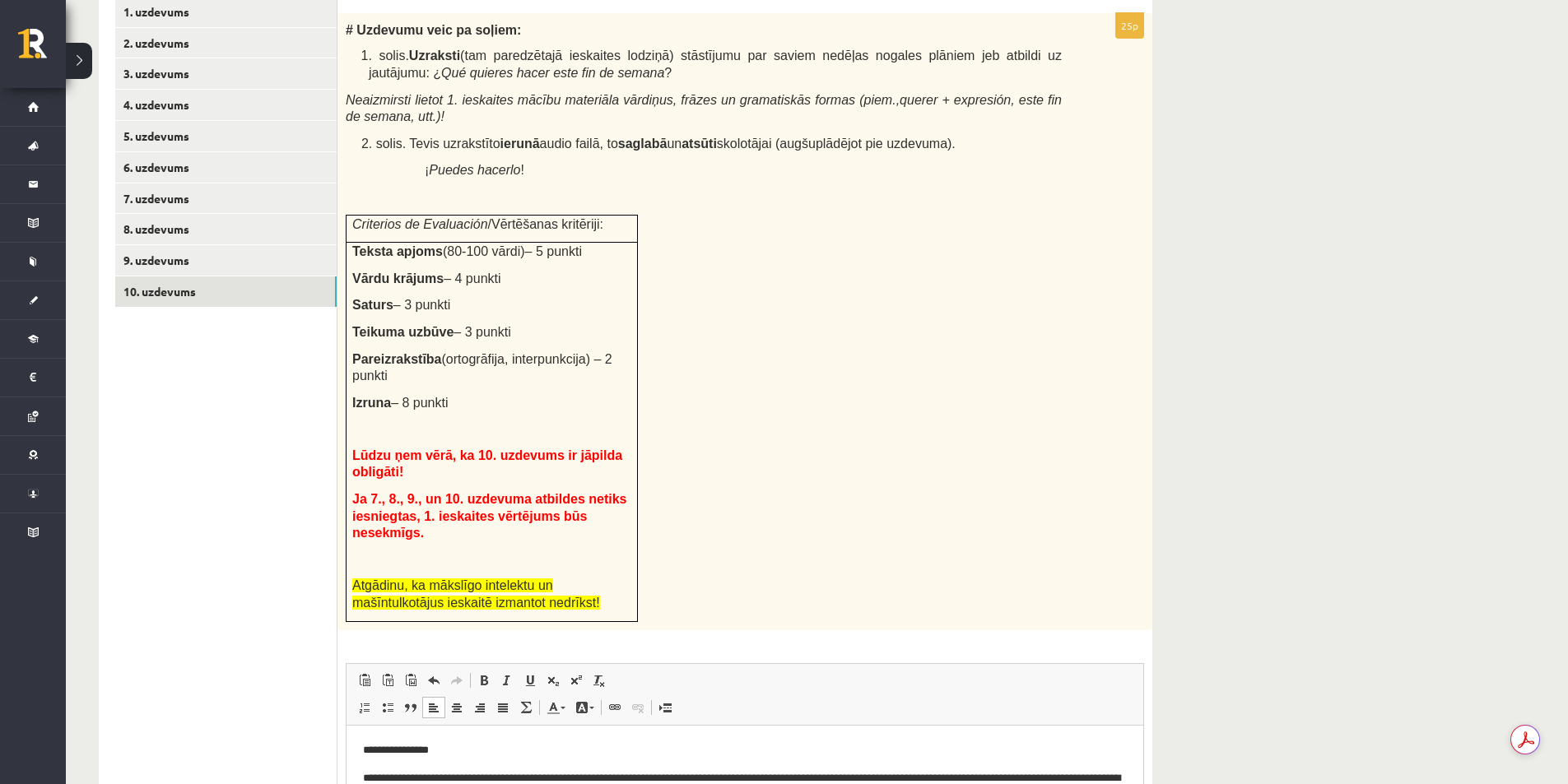
scroll to position [699, 0]
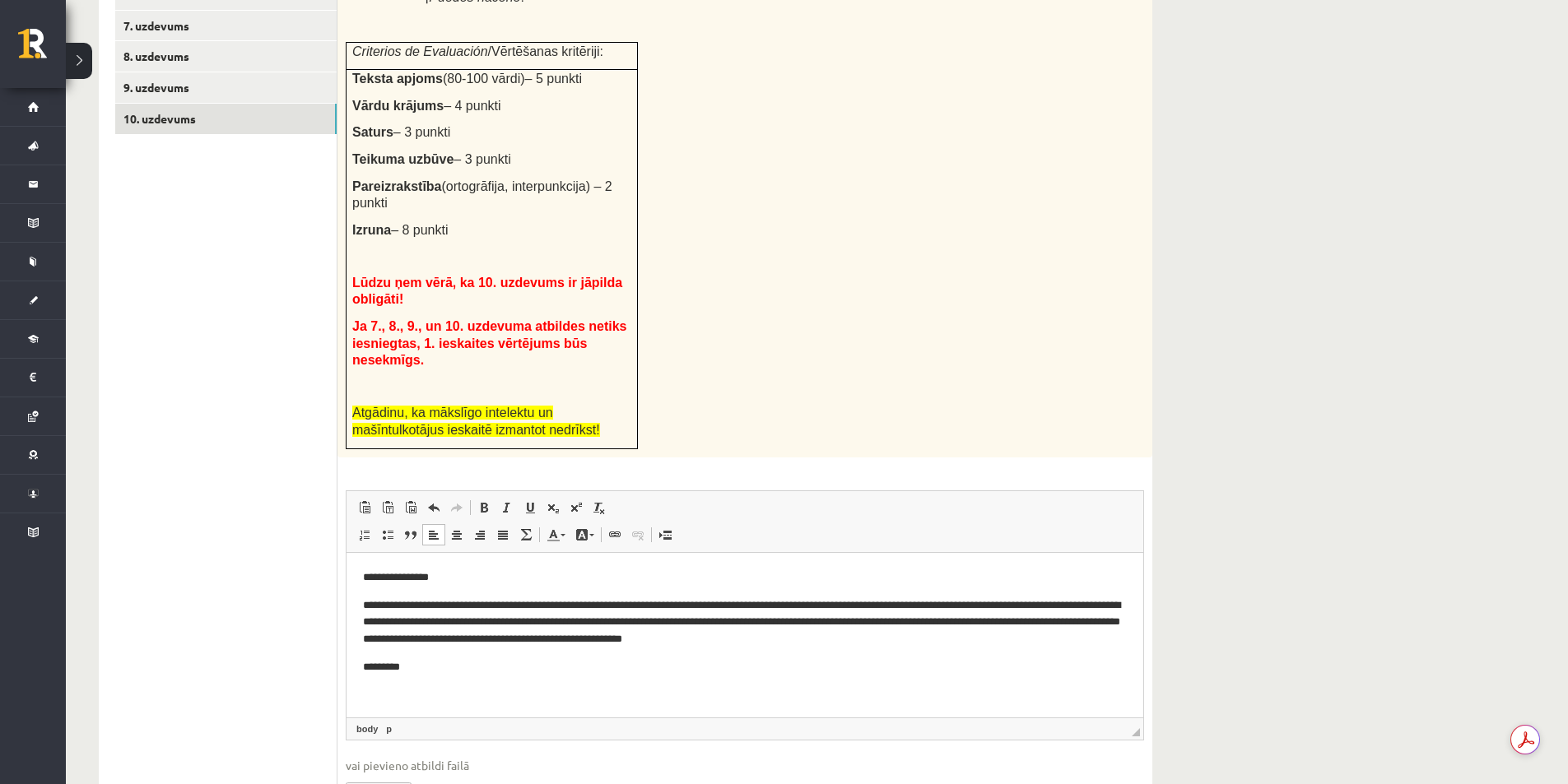
click at [417, 671] on p "*********" at bounding box center [744, 666] width 763 height 17
click at [647, 674] on p "**********" at bounding box center [744, 666] width 763 height 17
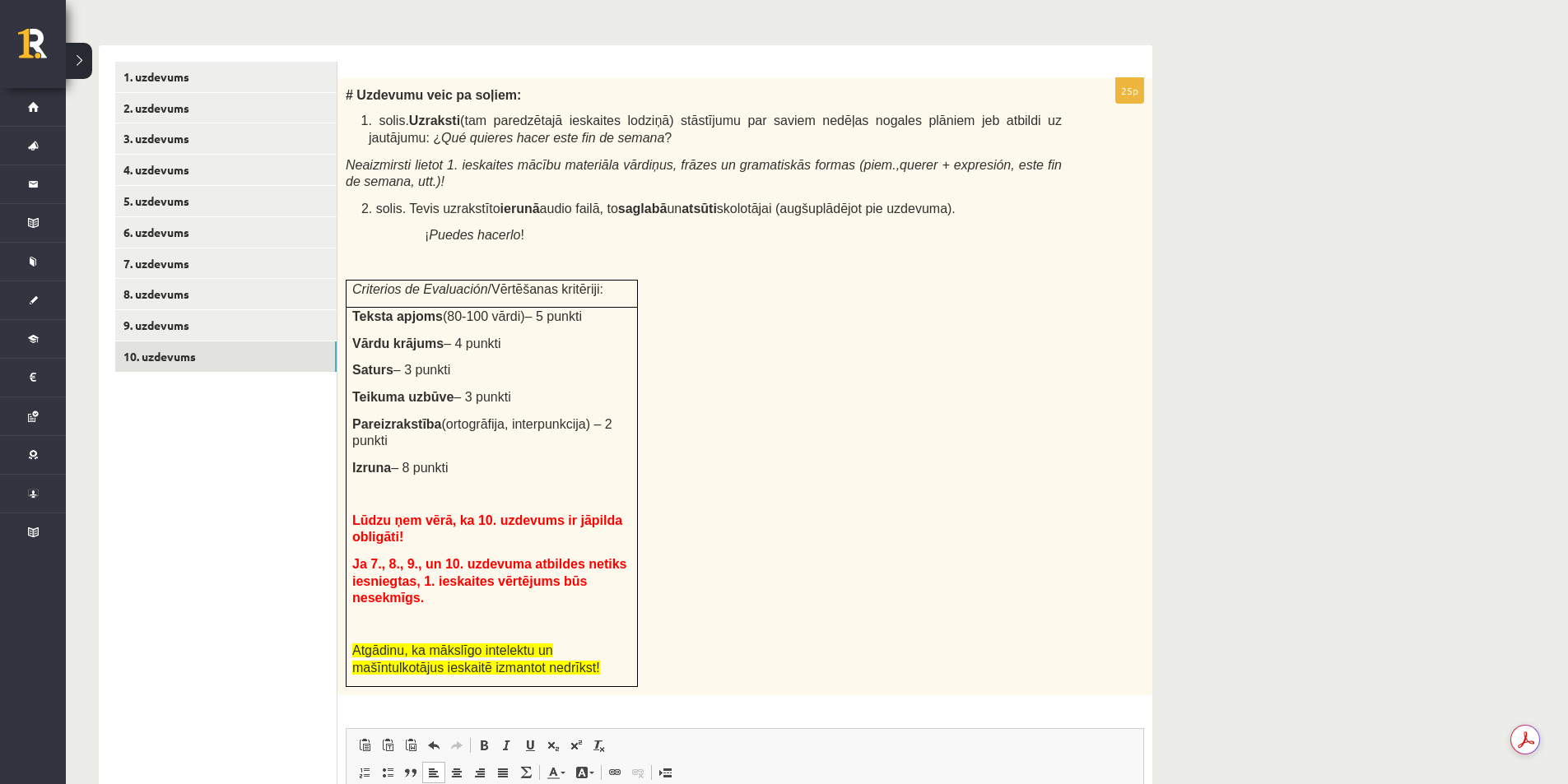
scroll to position [452, 0]
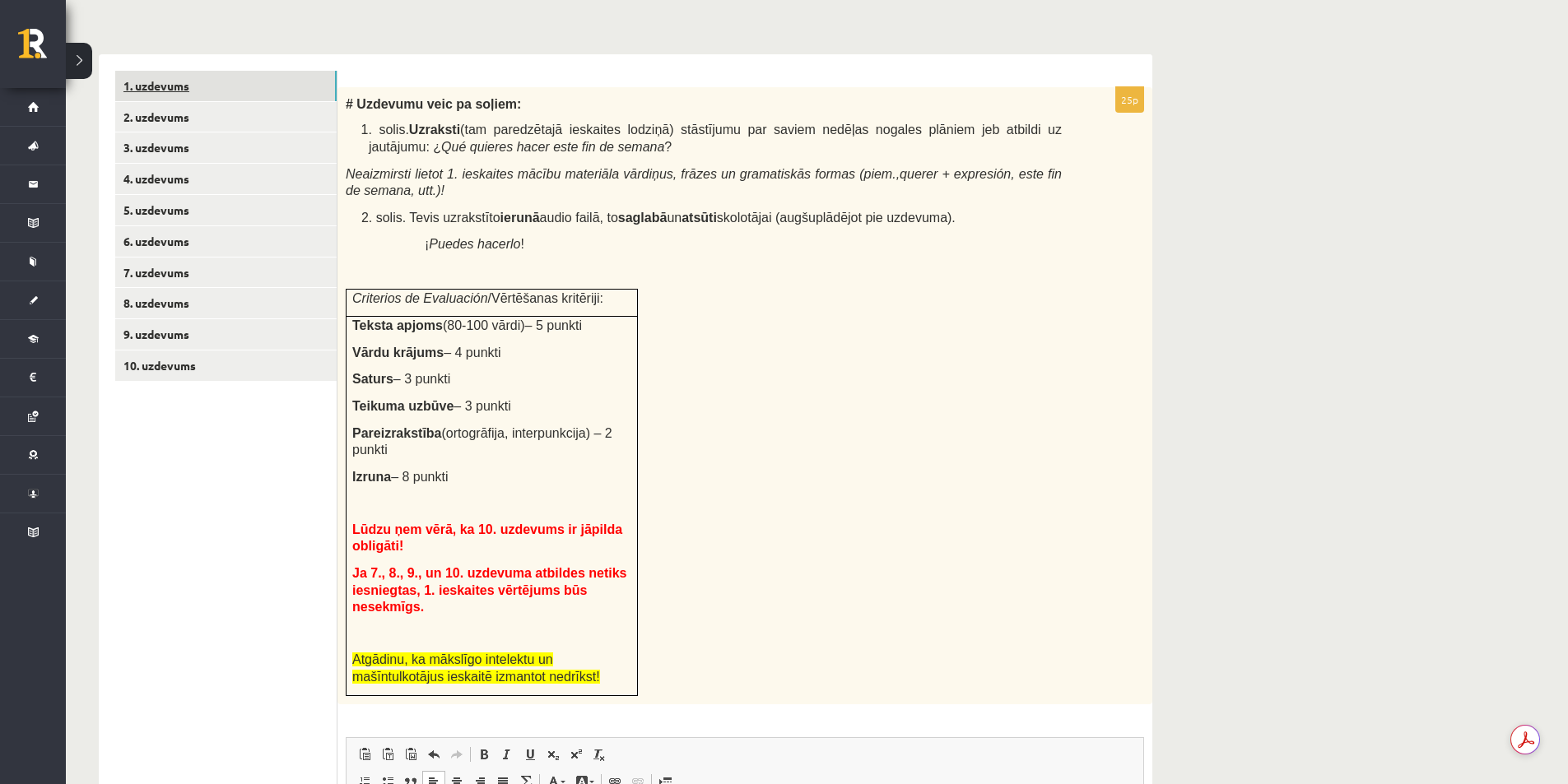
click at [178, 86] on link "1. uzdevums" at bounding box center [225, 86] width 221 height 31
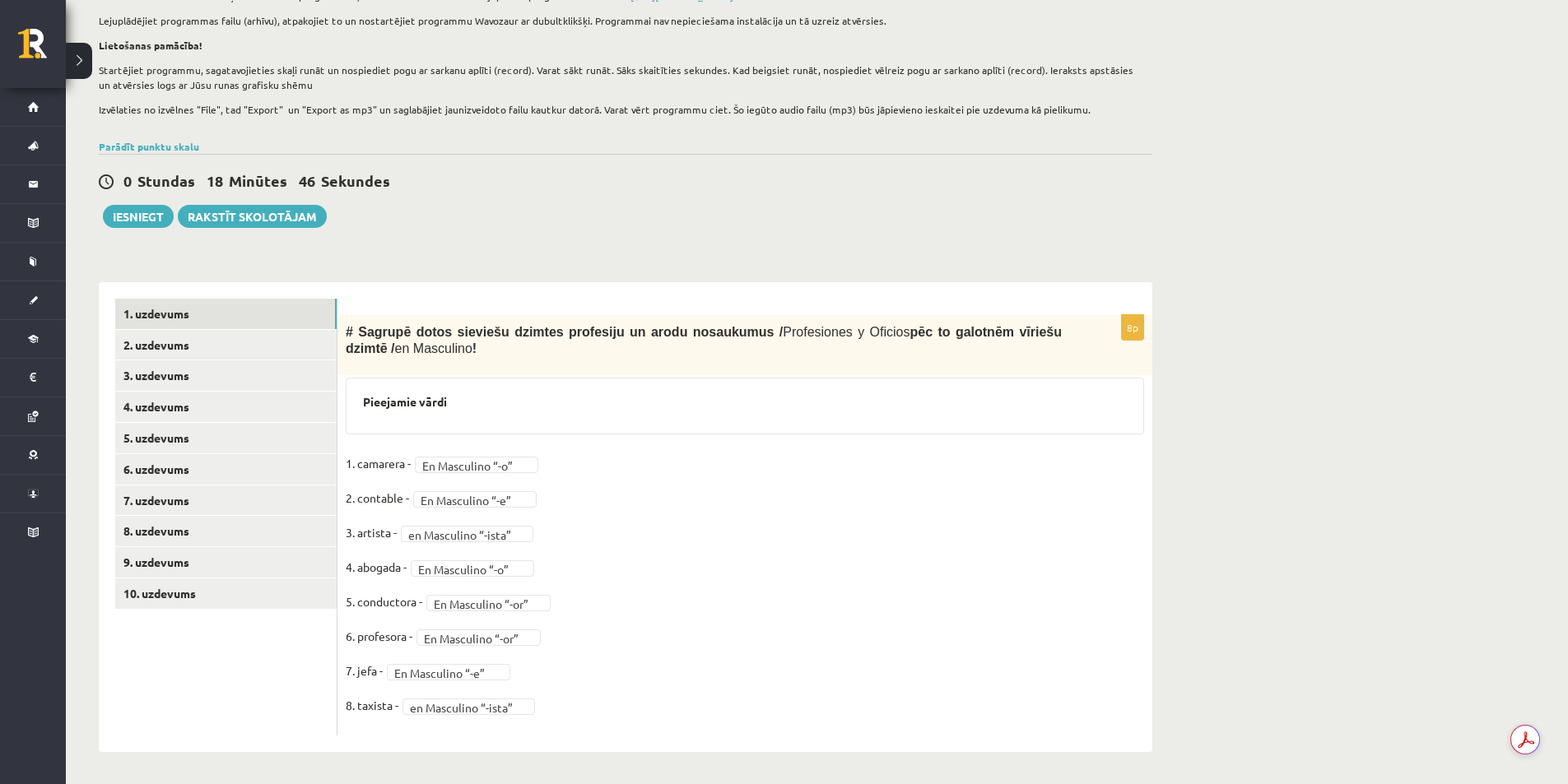
scroll to position [226, 0]
click at [226, 348] on link "2. uzdevums" at bounding box center [225, 344] width 221 height 31
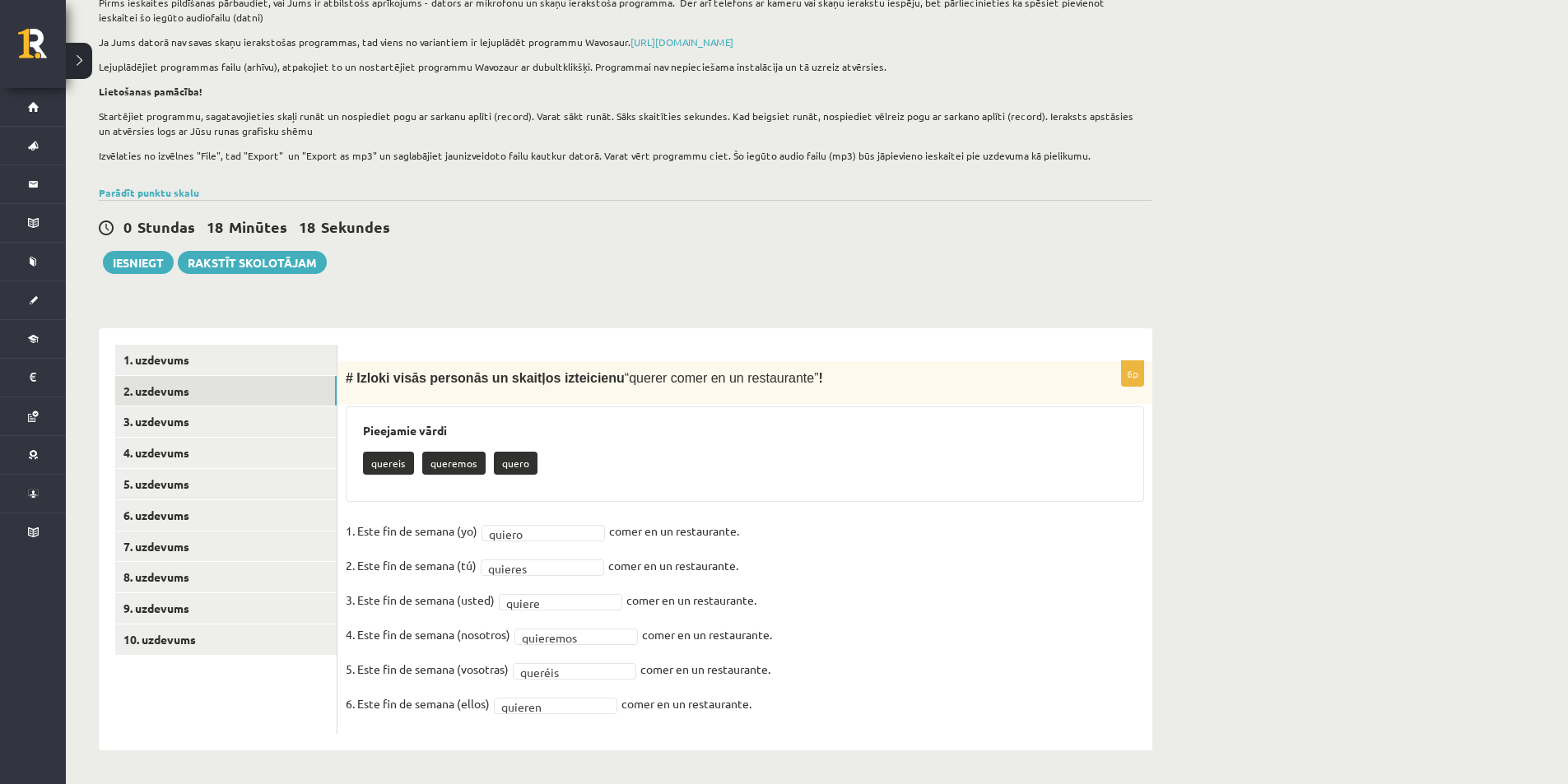
scroll to position [179, 0]
click at [151, 265] on button "Iesniegt" at bounding box center [138, 262] width 71 height 23
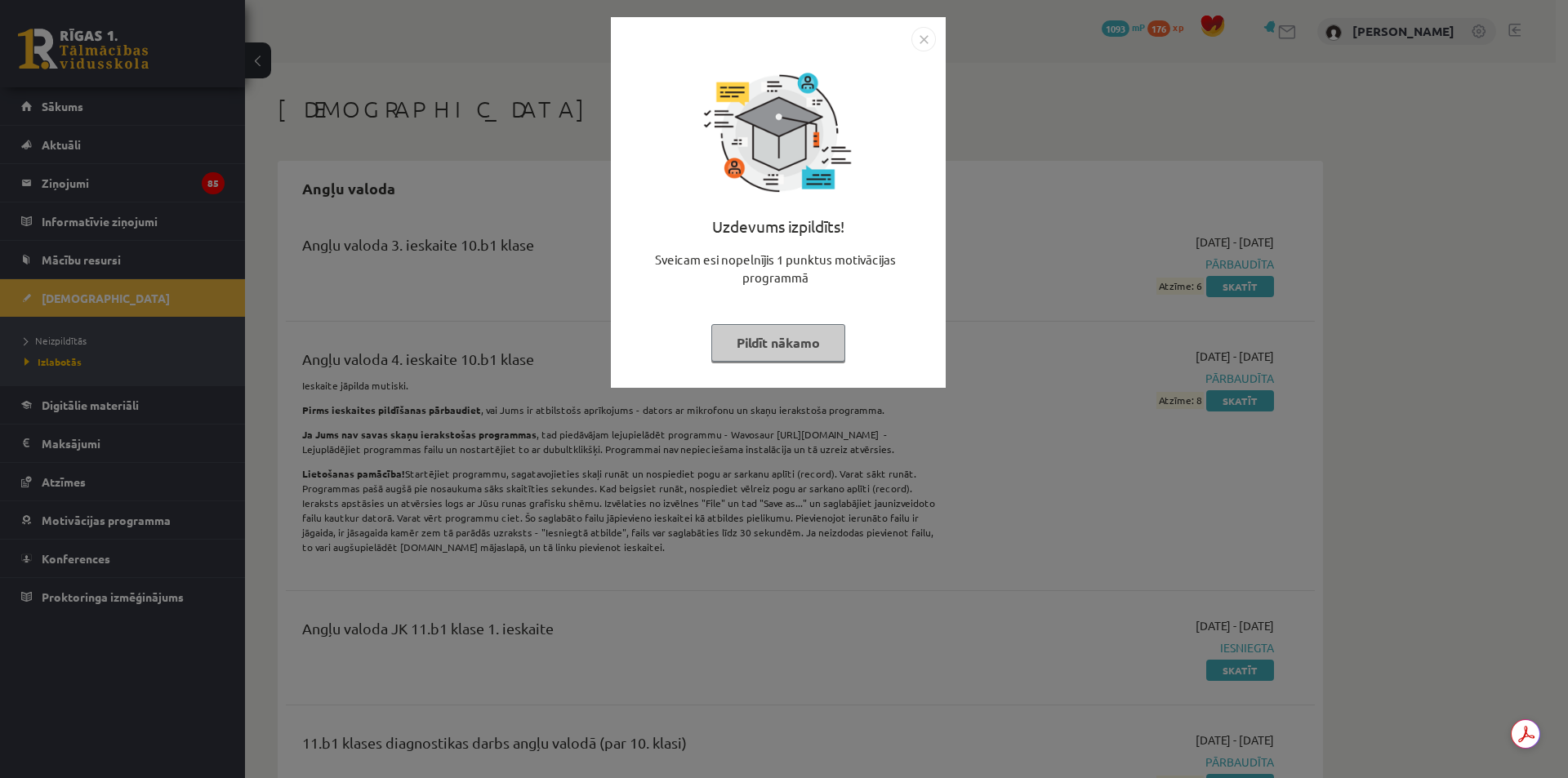
click at [924, 37] on img "Close" at bounding box center [924, 38] width 24 height 24
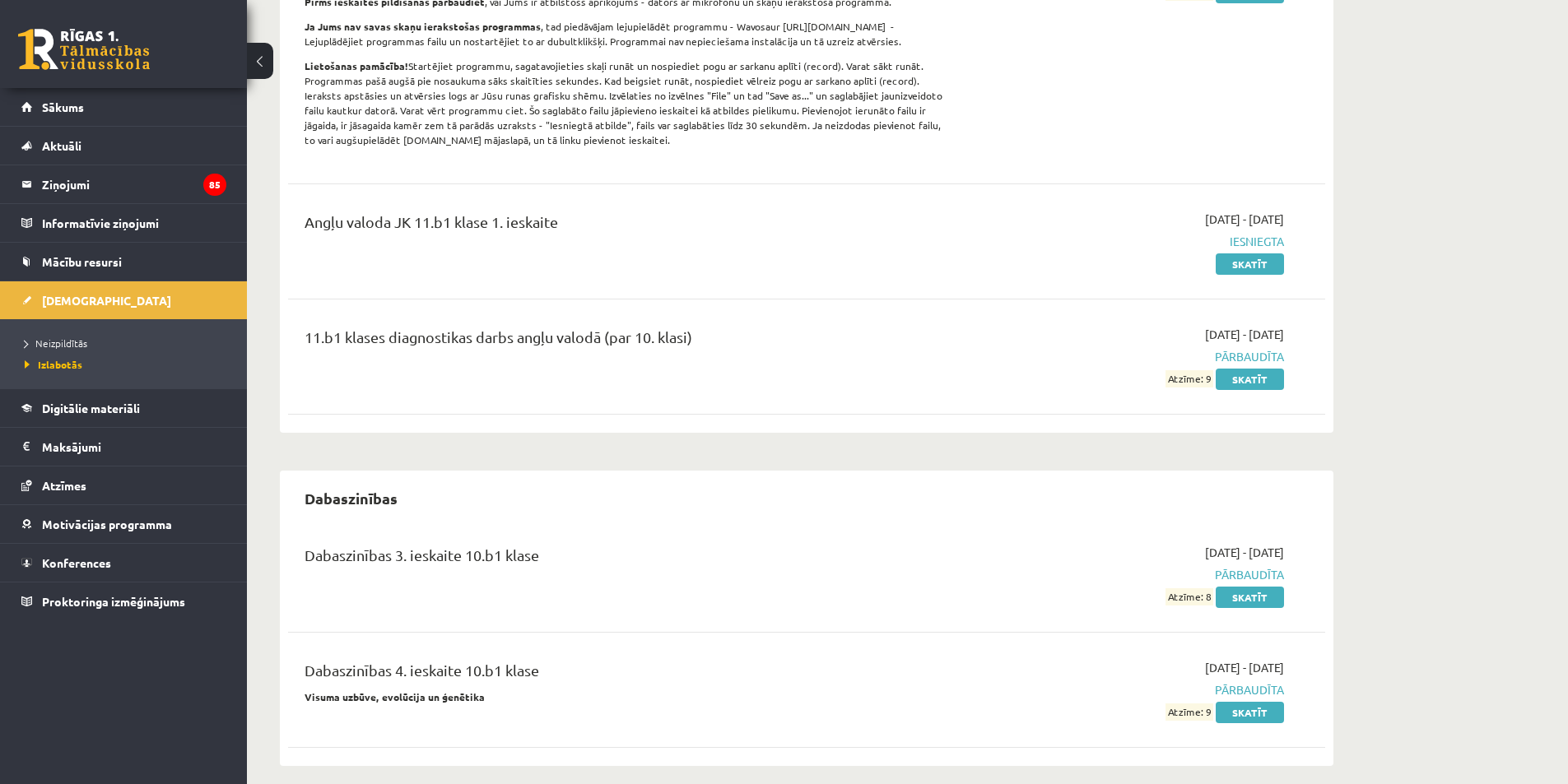
scroll to position [494, 0]
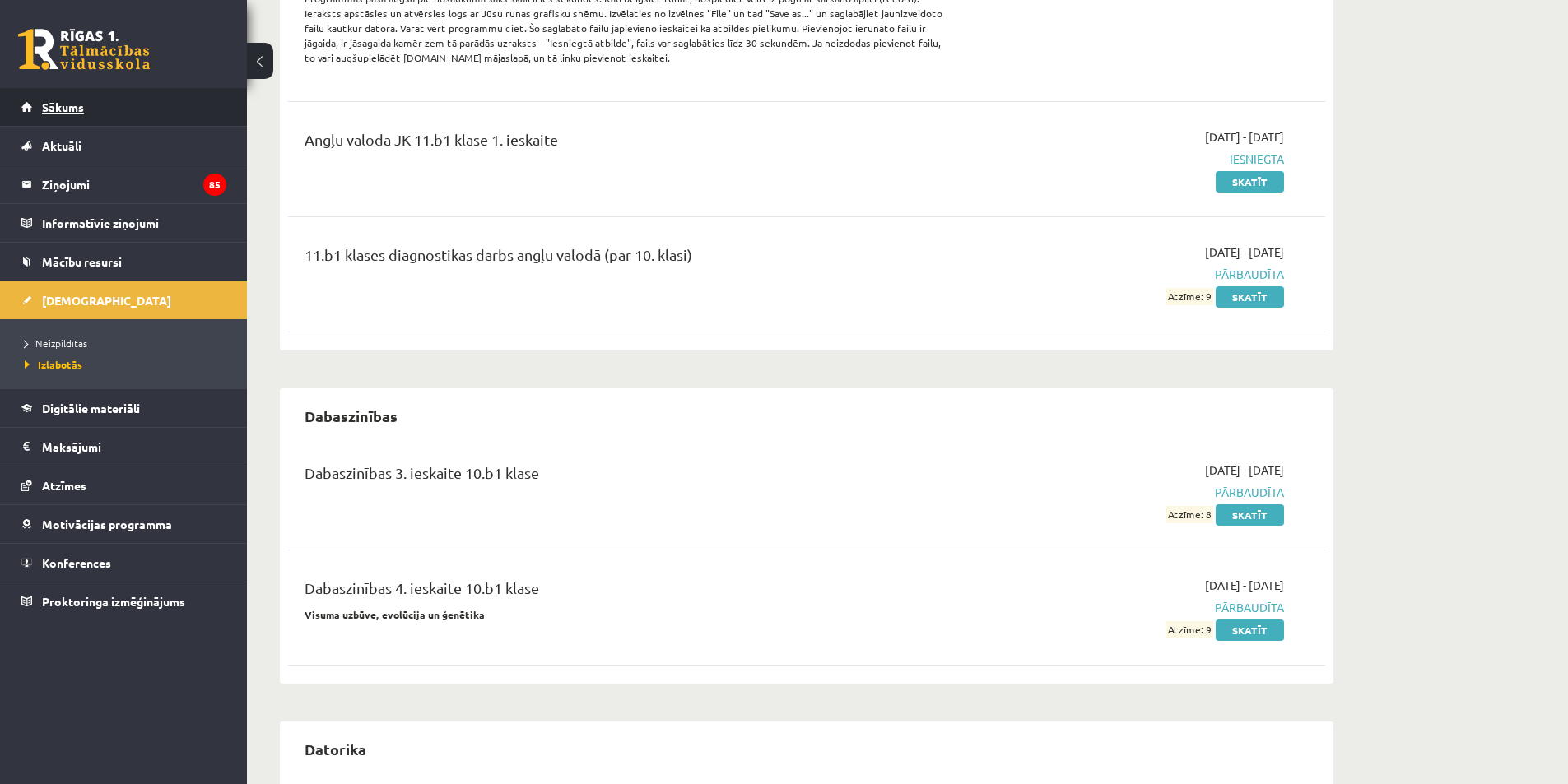
click at [66, 108] on span "Sākums" at bounding box center [63, 107] width 42 height 14
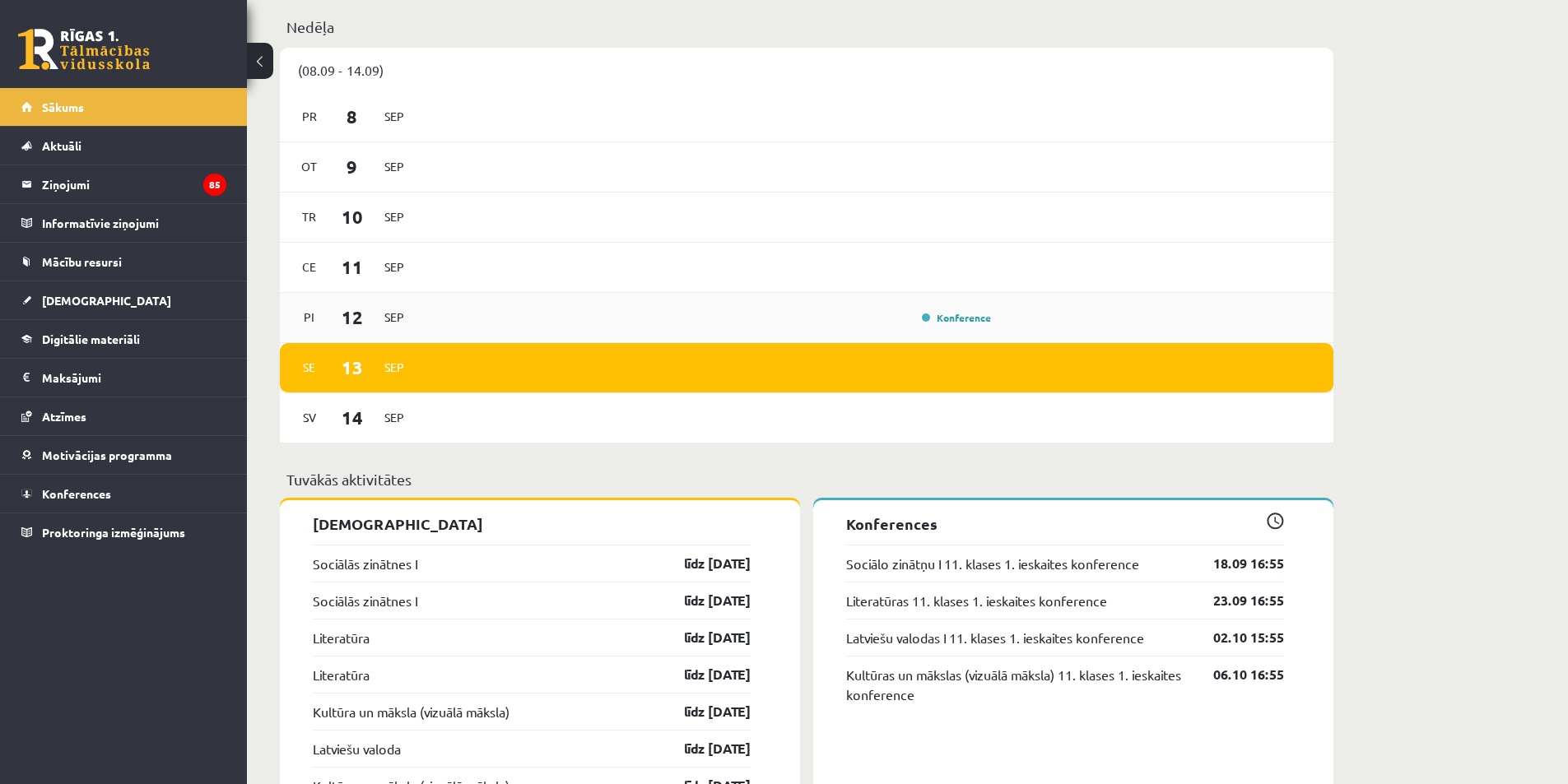
scroll to position [988, 0]
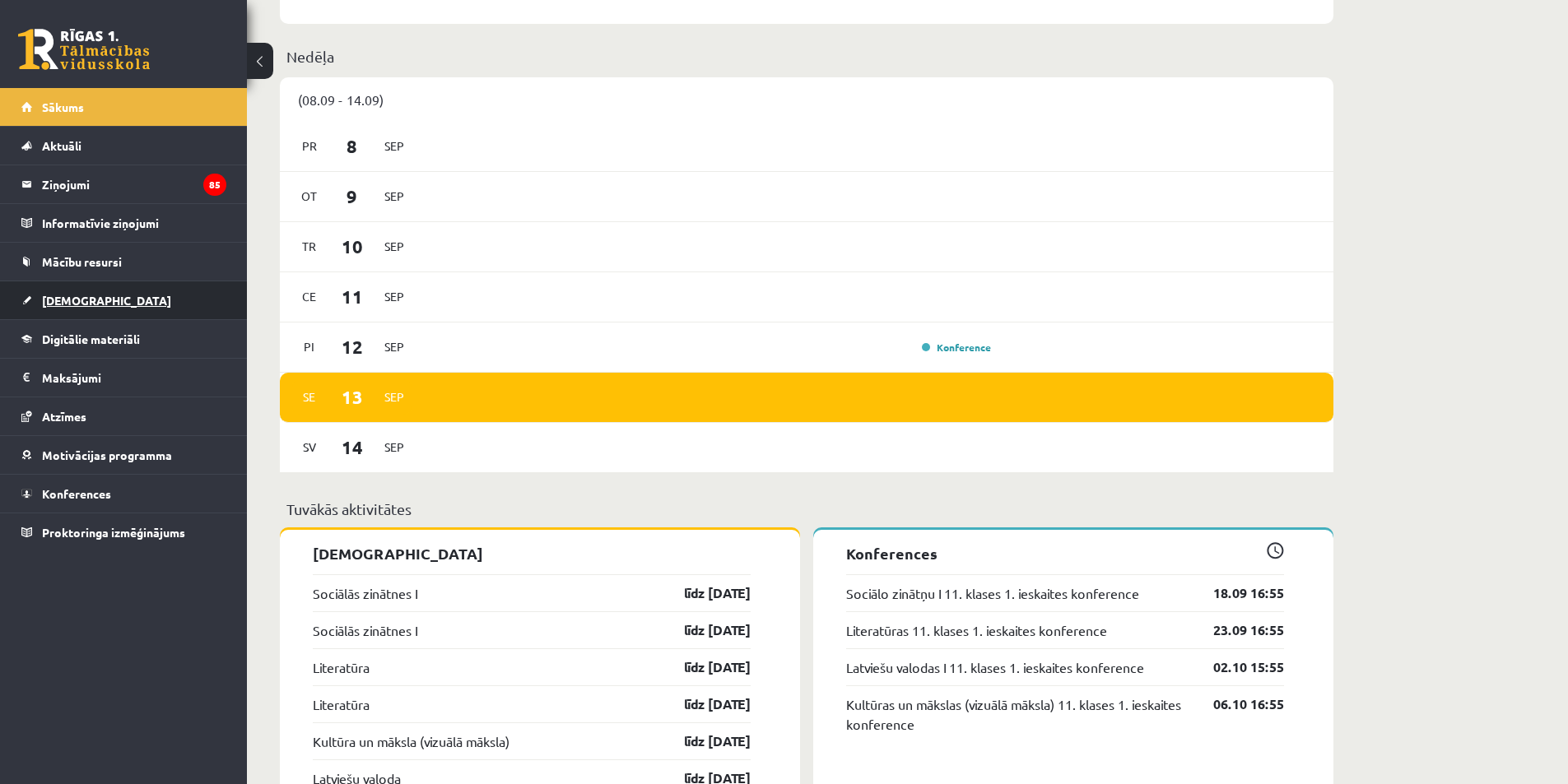
click at [82, 292] on link "[DEMOGRAPHIC_DATA]" at bounding box center [124, 300] width 205 height 38
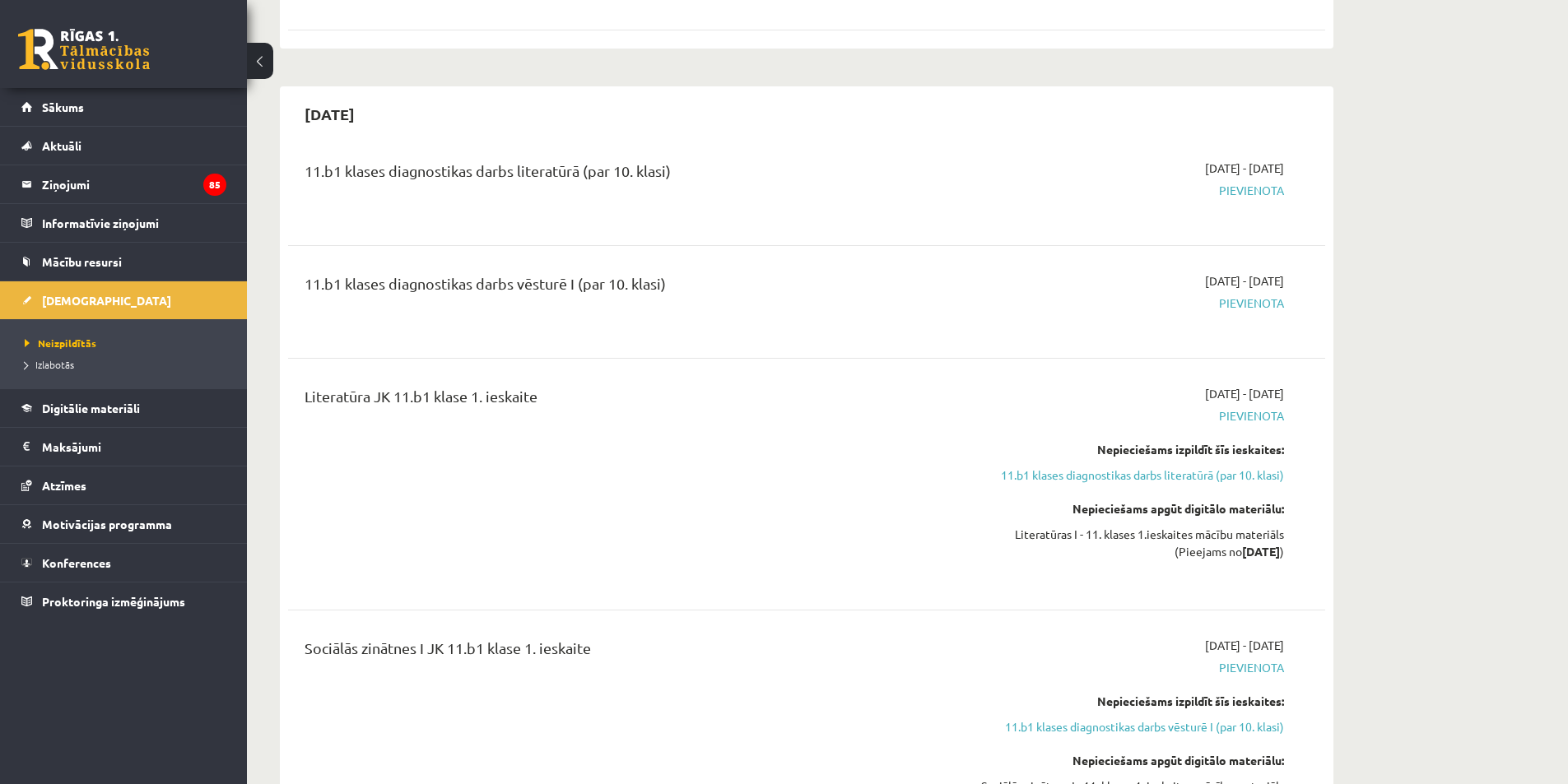
scroll to position [658, 0]
